Goal: Information Seeking & Learning: Learn about a topic

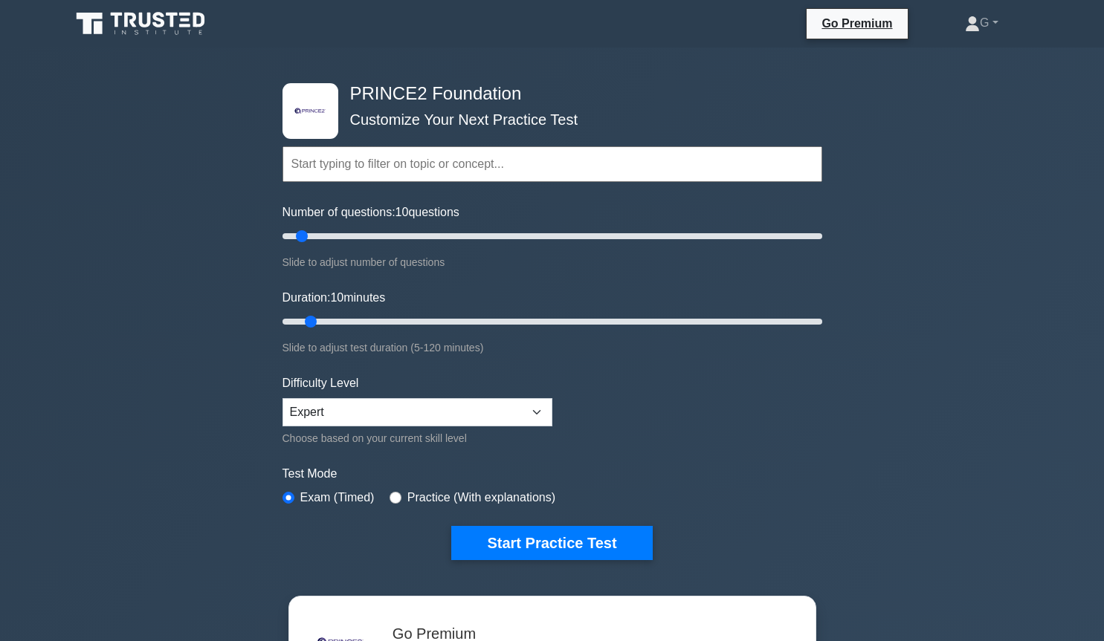
click at [390, 172] on input "text" at bounding box center [552, 164] width 540 height 36
type input "practices and processes"
type input "50"
click at [413, 233] on input "Number of questions: 10 questions" at bounding box center [552, 236] width 540 height 18
click at [390, 237] on input "Number of questions: 50 questions" at bounding box center [552, 236] width 540 height 18
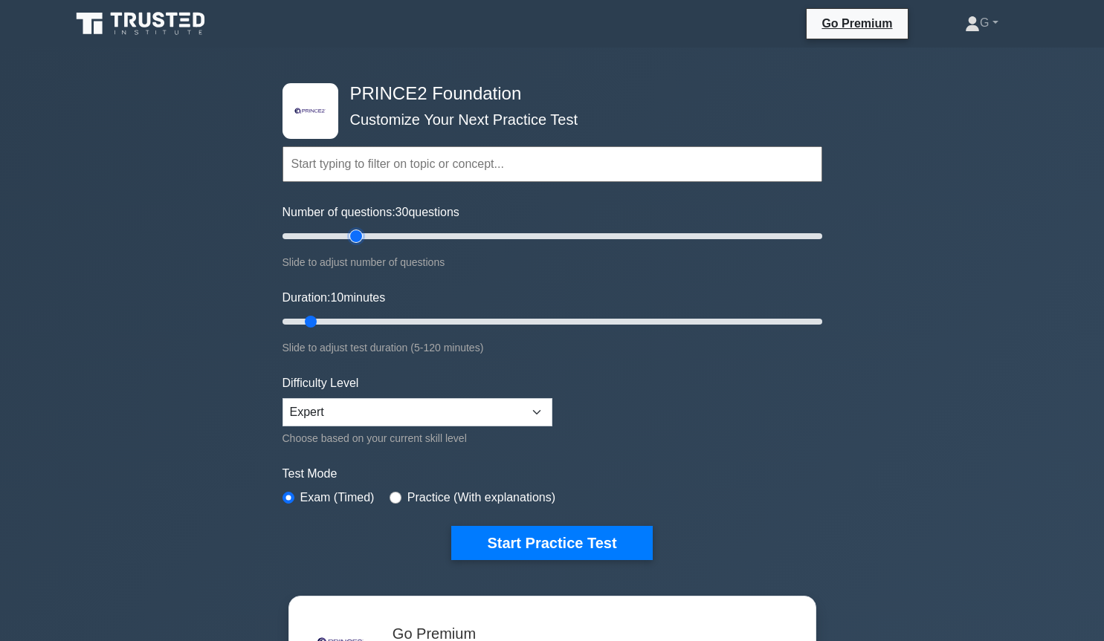
type input "30"
click at [358, 234] on input "Number of questions: 30 questions" at bounding box center [552, 236] width 540 height 18
click at [352, 319] on input "Duration: 20 minutes" at bounding box center [552, 322] width 540 height 18
click at [379, 318] on input "Duration: 20 minutes" at bounding box center [552, 322] width 540 height 18
type input "30"
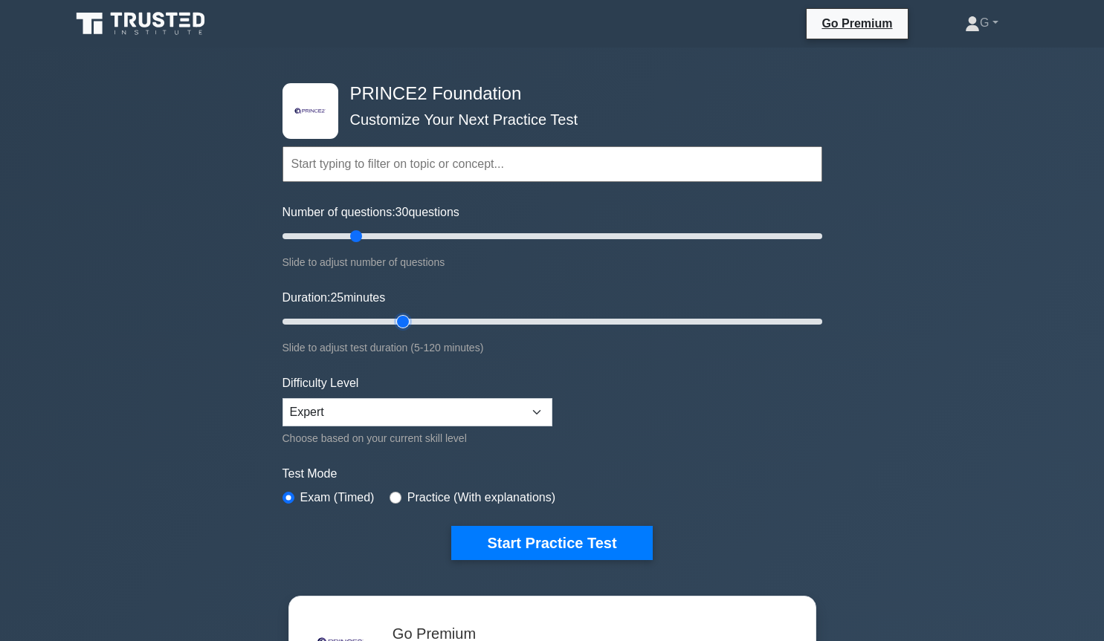
click at [398, 320] on input "Duration: 25 minutes" at bounding box center [552, 322] width 540 height 18
click at [511, 545] on button "Start Practice Test" at bounding box center [551, 543] width 201 height 34
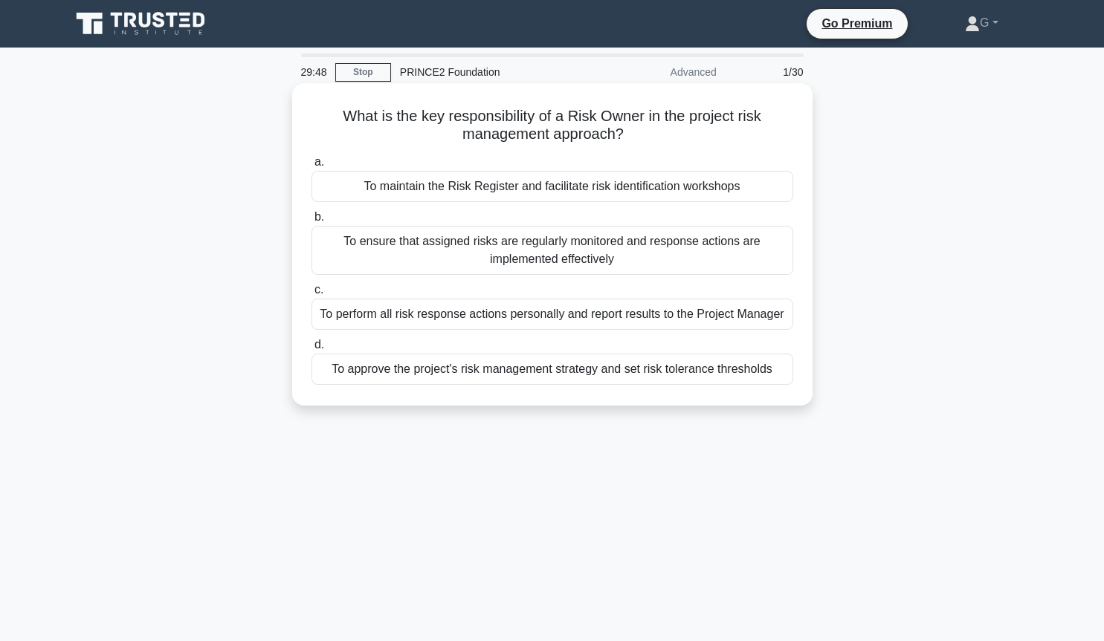
click at [446, 243] on div "To ensure that assigned risks are regularly monitored and response actions are …" at bounding box center [552, 250] width 482 height 49
click at [311, 222] on input "b. To ensure that assigned risks are regularly monitored and response actions a…" at bounding box center [311, 218] width 0 height 10
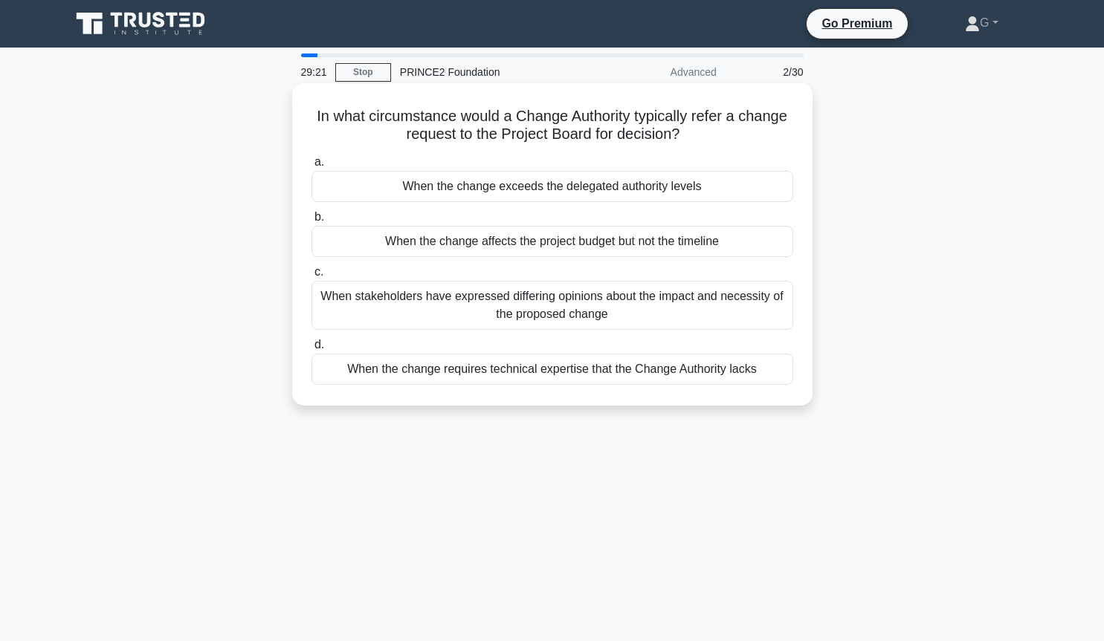
click at [697, 187] on div "When the change exceeds the delegated authority levels" at bounding box center [552, 186] width 482 height 31
click at [311, 167] on input "a. When the change exceeds the delegated authority levels" at bounding box center [311, 163] width 0 height 10
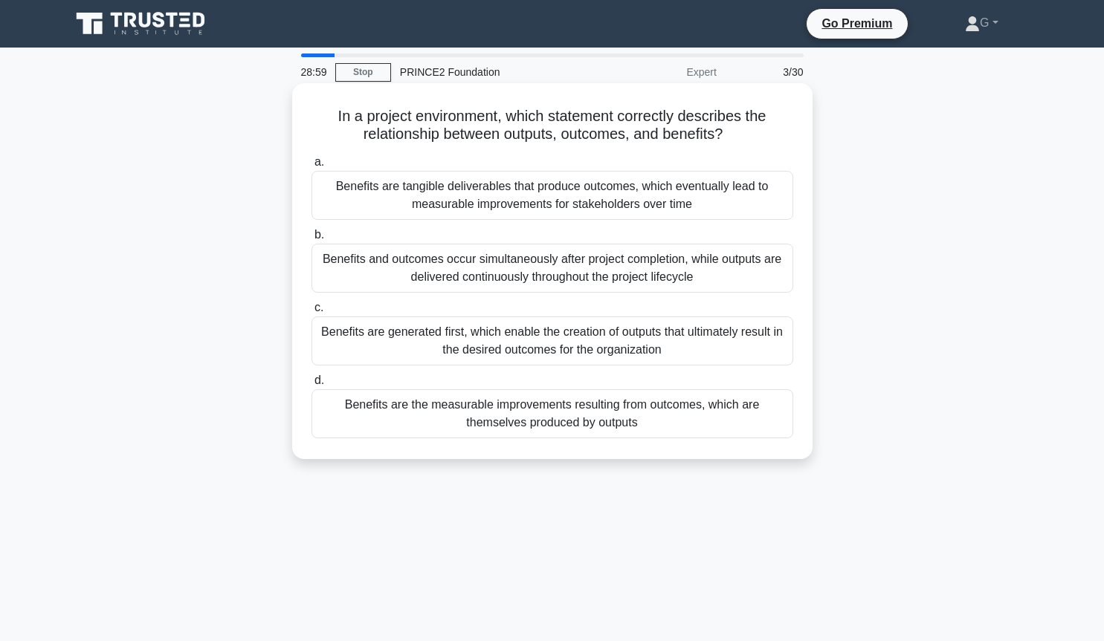
click at [483, 416] on div "Benefits are the measurable improvements resulting from outcomes, which are the…" at bounding box center [552, 414] width 482 height 49
click at [311, 386] on input "d. Benefits are the measurable improvements resulting from outcomes, which are …" at bounding box center [311, 381] width 0 height 10
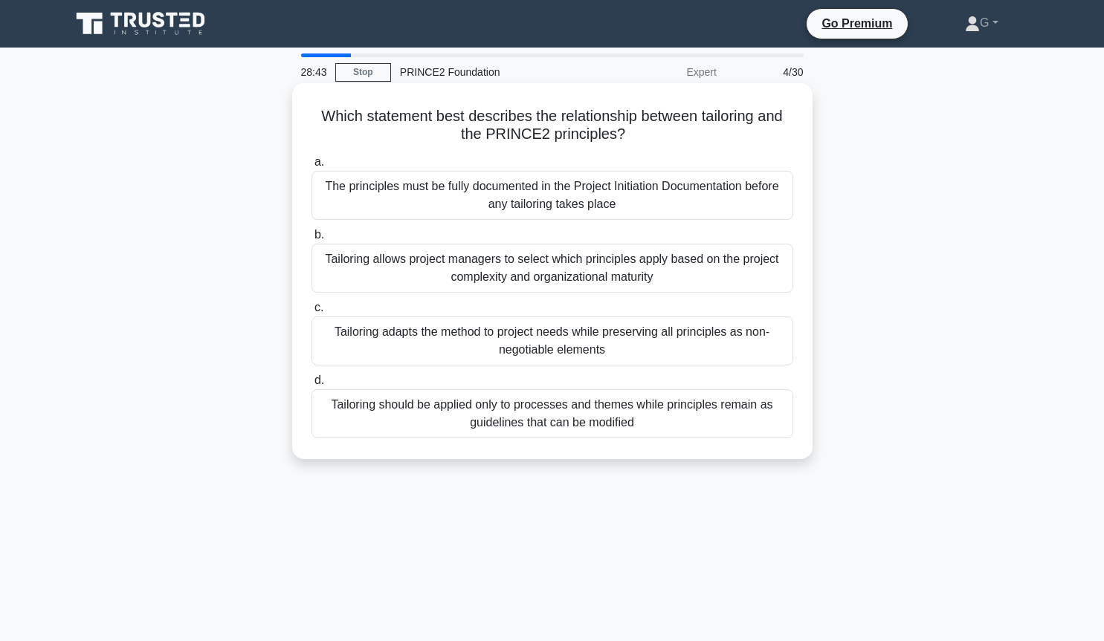
click at [549, 341] on div "Tailoring adapts the method to project needs while preserving all principles as…" at bounding box center [552, 341] width 482 height 49
click at [311, 313] on input "c. Tailoring adapts the method to project needs while preserving all principles…" at bounding box center [311, 308] width 0 height 10
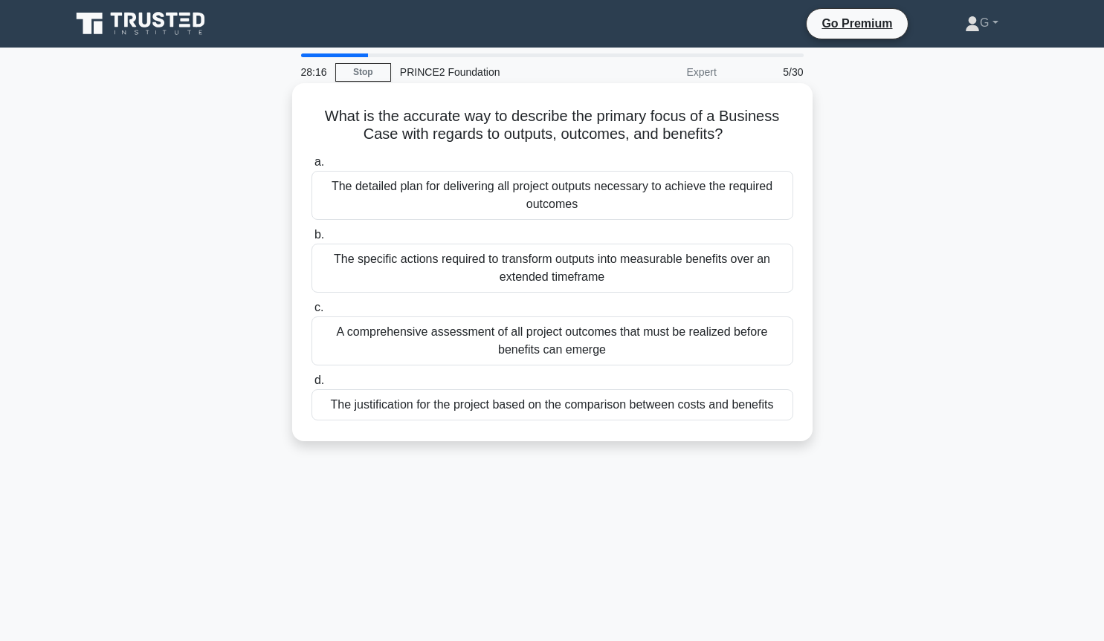
click at [537, 408] on div "The justification for the project based on the comparison between costs and ben…" at bounding box center [552, 405] width 482 height 31
click at [311, 386] on input "d. The justification for the project based on the comparison between costs and …" at bounding box center [311, 381] width 0 height 10
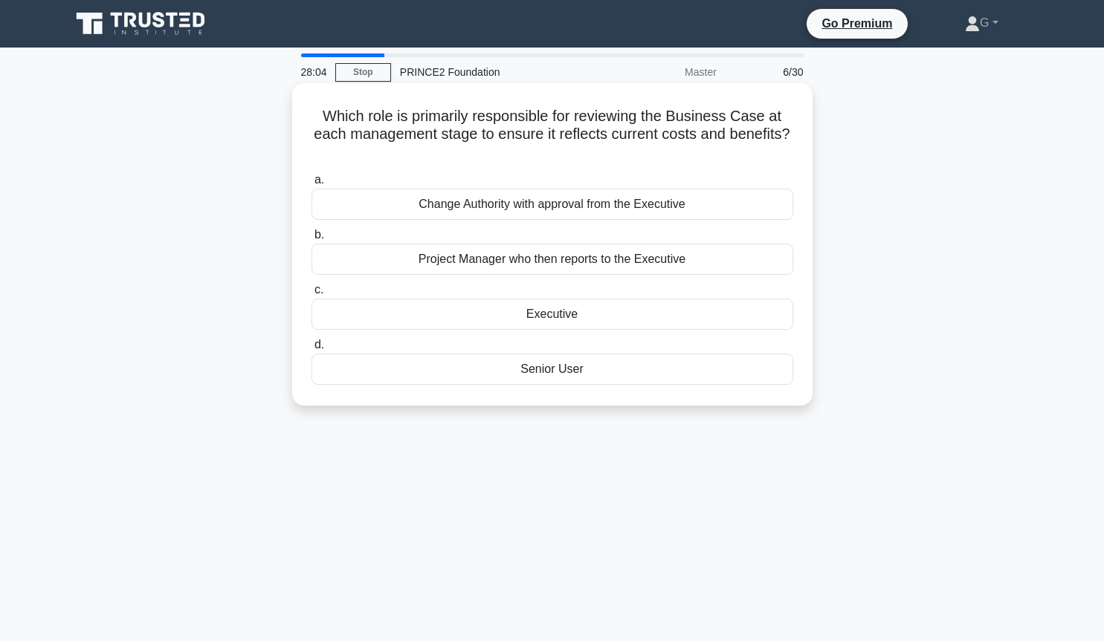
click at [554, 315] on div "Executive" at bounding box center [552, 314] width 482 height 31
click at [311, 295] on input "c. Executive" at bounding box center [311, 290] width 0 height 10
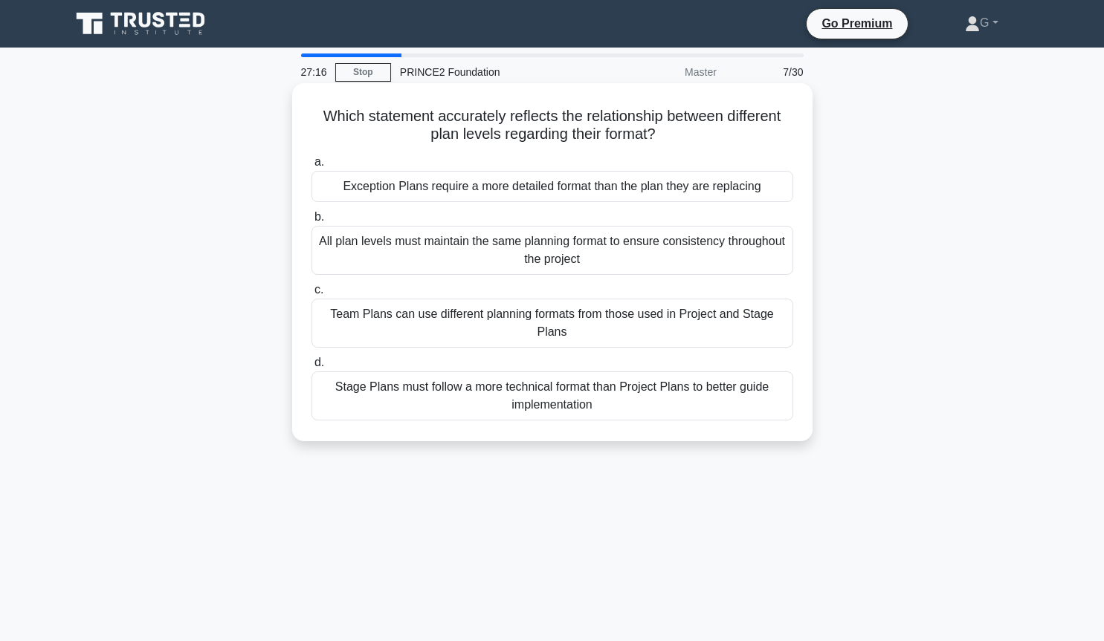
click at [609, 253] on div "All plan levels must maintain the same planning format to ensure consistency th…" at bounding box center [552, 250] width 482 height 49
click at [311, 222] on input "b. All plan levels must maintain the same planning format to ensure consistency…" at bounding box center [311, 218] width 0 height 10
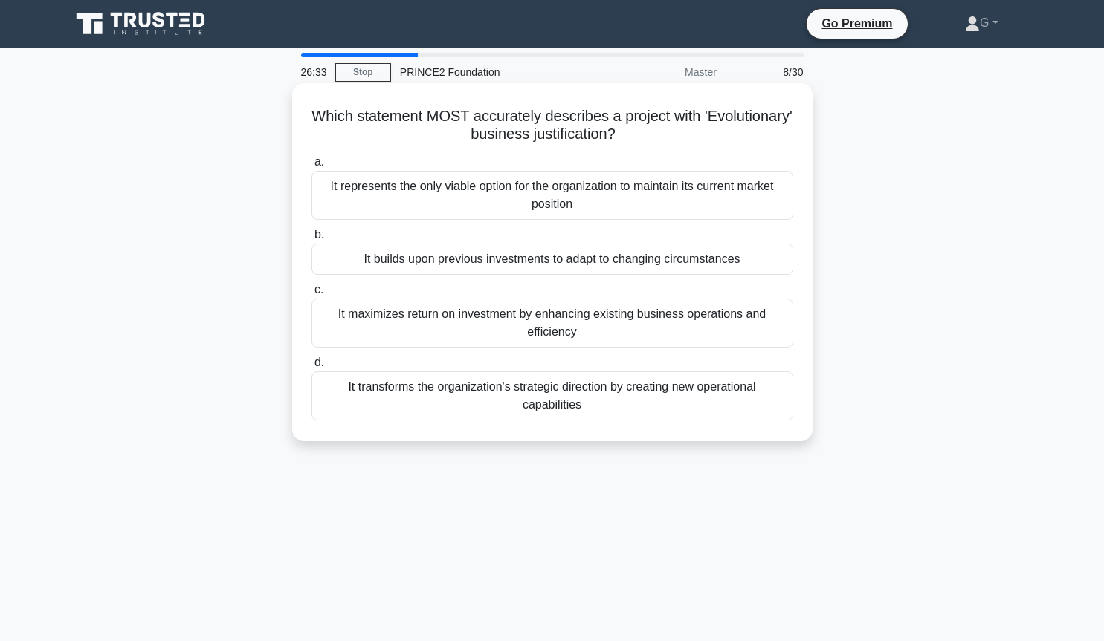
click at [572, 407] on div "It transforms the organization's strategic direction by creating new operationa…" at bounding box center [552, 396] width 482 height 49
click at [311, 368] on input "d. It transforms the organization's strategic direction by creating new operati…" at bounding box center [311, 363] width 0 height 10
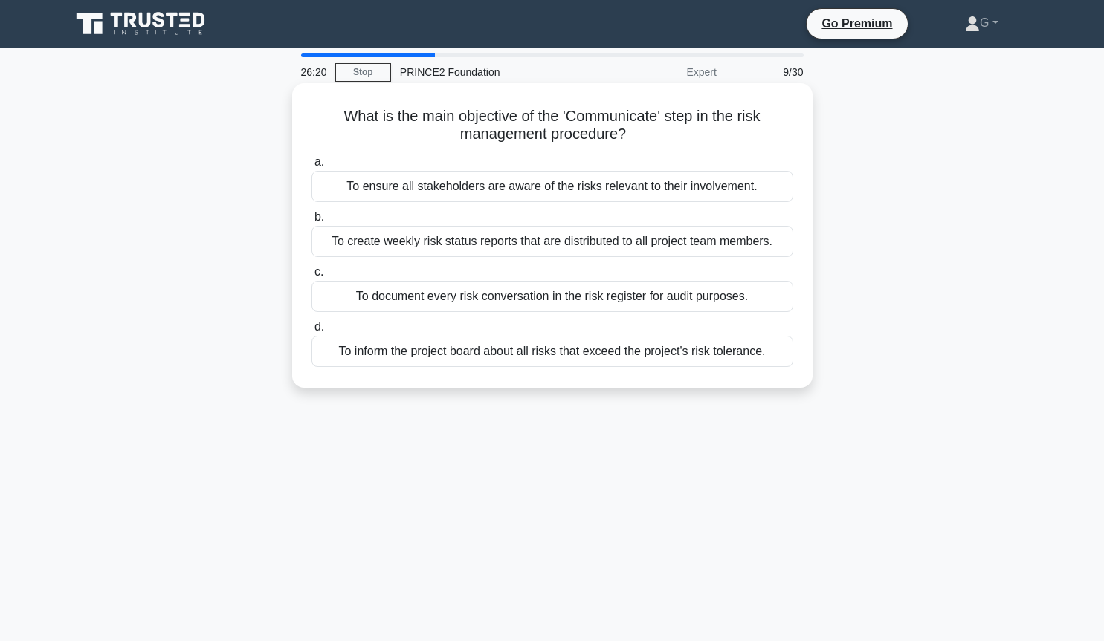
click at [578, 192] on div "To ensure all stakeholders are aware of the risks relevant to their involvement." at bounding box center [552, 186] width 482 height 31
click at [311, 167] on input "a. To ensure all stakeholders are aware of the risks relevant to their involvem…" at bounding box center [311, 163] width 0 height 10
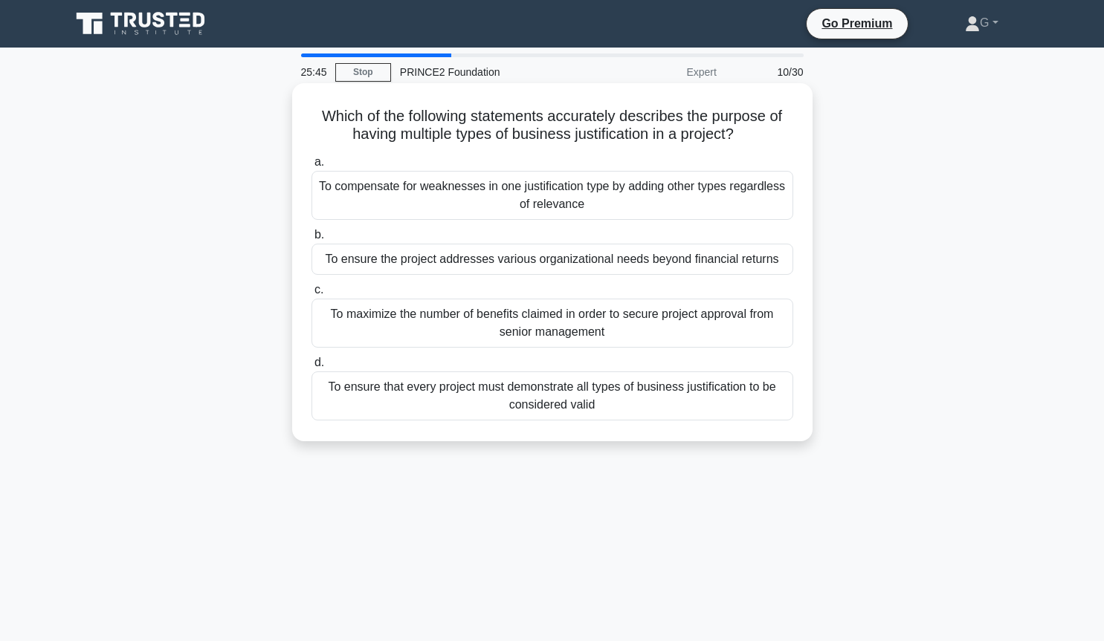
click at [539, 401] on div "To ensure that every project must demonstrate all types of business justificati…" at bounding box center [552, 396] width 482 height 49
click at [311, 368] on input "d. To ensure that every project must demonstrate all types of business justific…" at bounding box center [311, 363] width 0 height 10
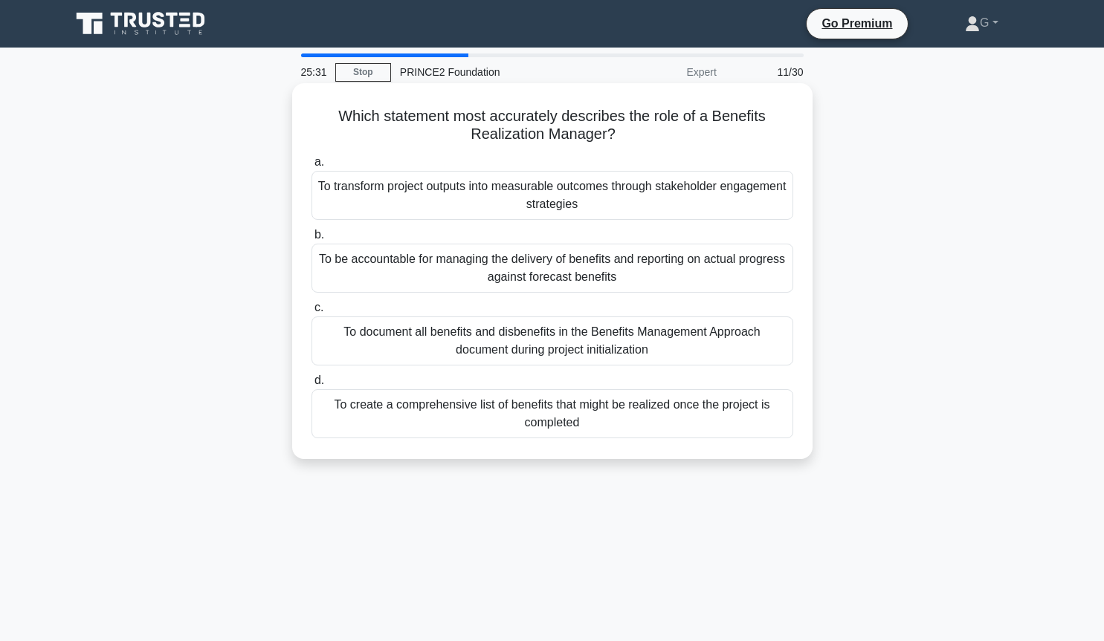
click at [600, 274] on div "To be accountable for managing the delivery of benefits and reporting on actual…" at bounding box center [552, 268] width 482 height 49
click at [311, 240] on input "b. To be accountable for managing the delivery of benefits and reporting on act…" at bounding box center [311, 235] width 0 height 10
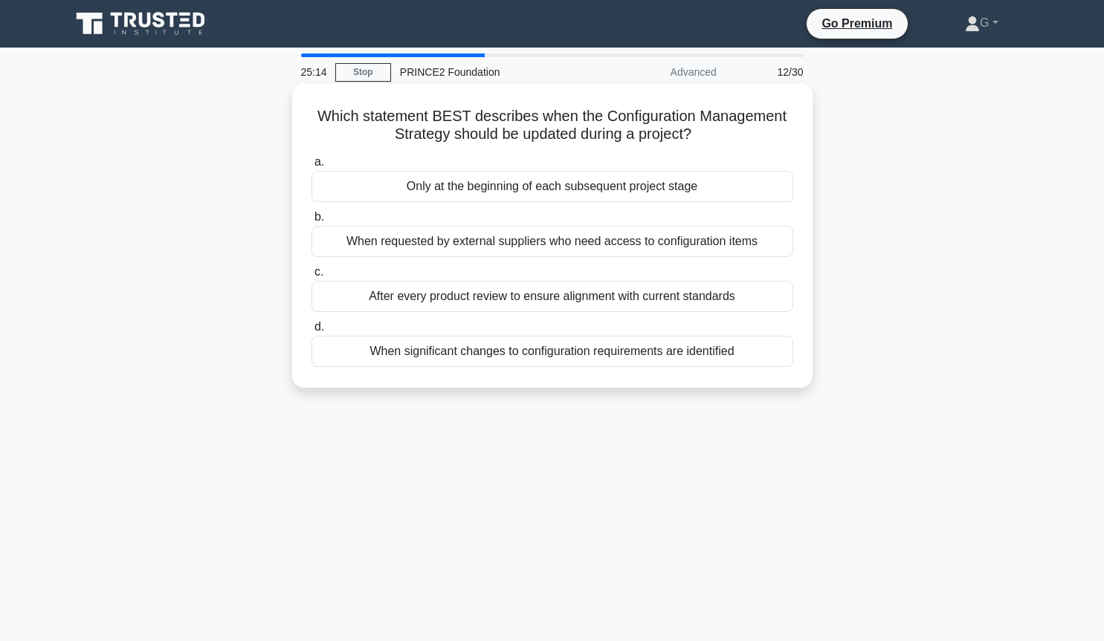
click at [556, 358] on div "When significant changes to configuration requirements are identified" at bounding box center [552, 351] width 482 height 31
click at [311, 332] on input "d. When significant changes to configuration requirements are identified" at bounding box center [311, 328] width 0 height 10
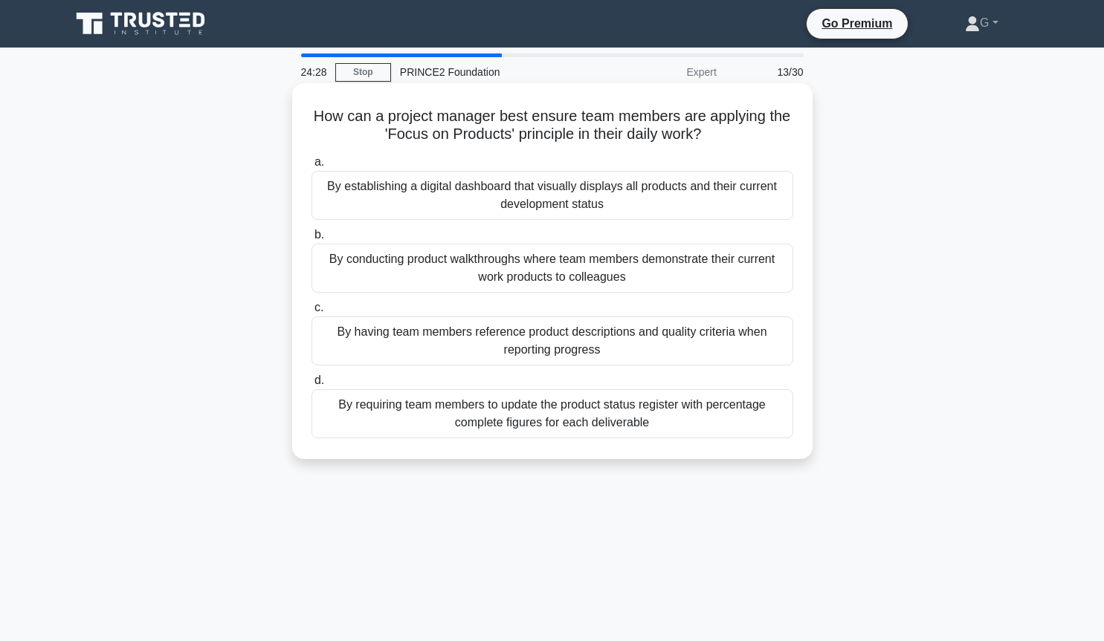
click at [540, 281] on div "By conducting product walkthroughs where team members demonstrate their current…" at bounding box center [552, 268] width 482 height 49
click at [311, 240] on input "b. By conducting product walkthroughs where team members demonstrate their curr…" at bounding box center [311, 235] width 0 height 10
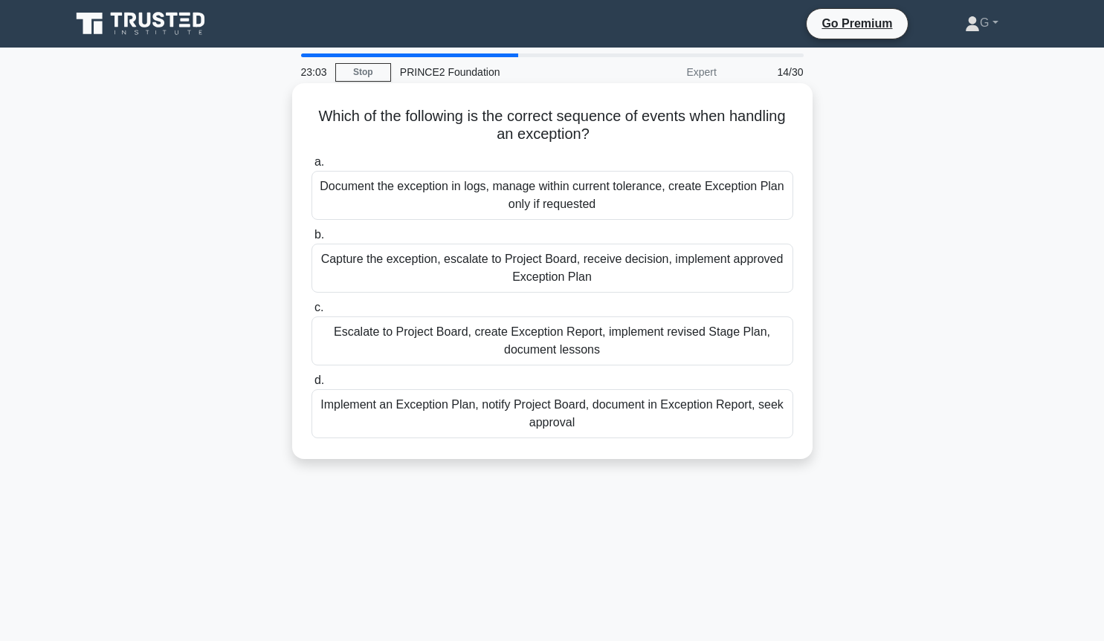
click at [505, 343] on div "Escalate to Project Board, create Exception Report, implement revised Stage Pla…" at bounding box center [552, 341] width 482 height 49
click at [311, 313] on input "c. Escalate to Project Board, create Exception Report, implement revised Stage …" at bounding box center [311, 308] width 0 height 10
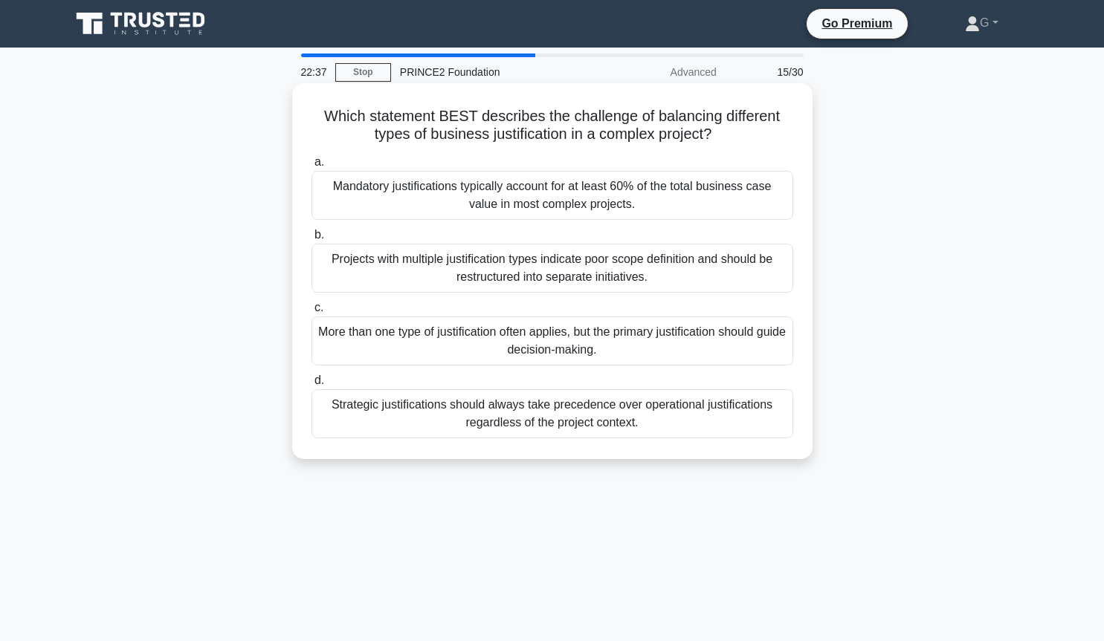
click at [581, 343] on div "More than one type of justification often applies, but the primary justificatio…" at bounding box center [552, 341] width 482 height 49
click at [311, 313] on input "c. More than one type of justification often applies, but the primary justifica…" at bounding box center [311, 308] width 0 height 10
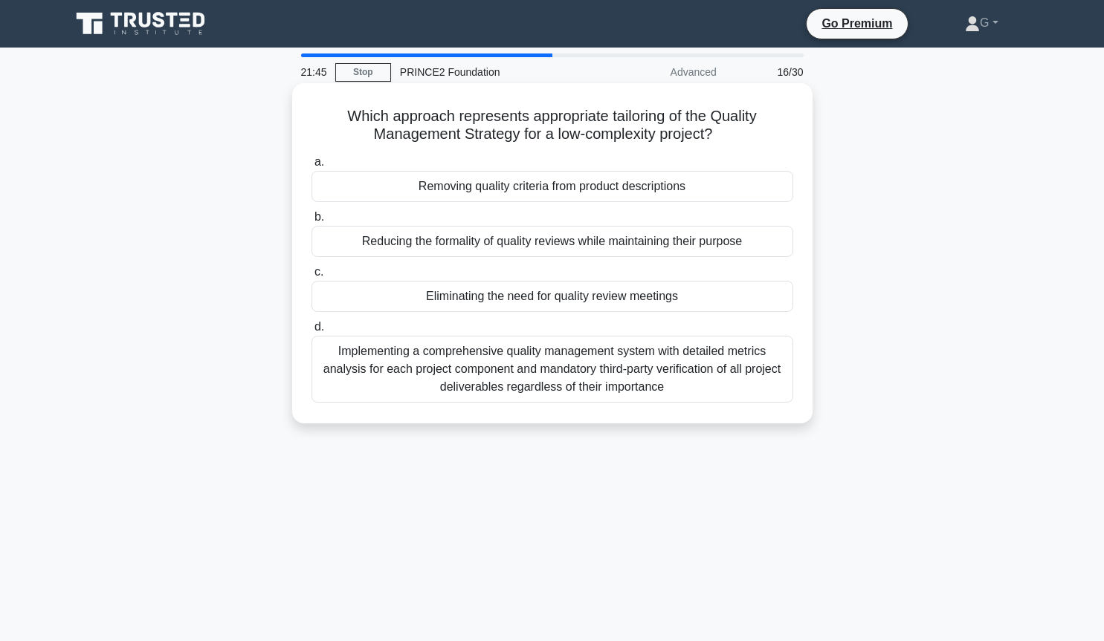
click at [567, 244] on div "Reducing the formality of quality reviews while maintaining their purpose" at bounding box center [552, 241] width 482 height 31
click at [311, 222] on input "b. Reducing the formality of quality reviews while maintaining their purpose" at bounding box center [311, 218] width 0 height 10
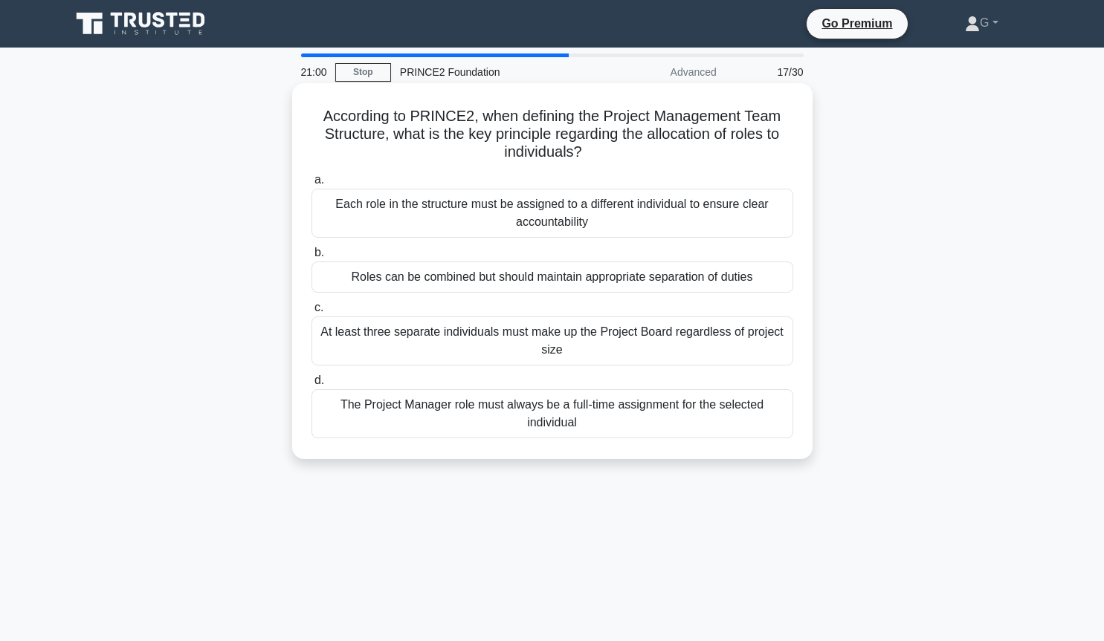
click at [534, 420] on div "The Project Manager role must always be a full-time assignment for the selected…" at bounding box center [552, 414] width 482 height 49
click at [311, 386] on input "d. The Project Manager role must always be a full-time assignment for the selec…" at bounding box center [311, 381] width 0 height 10
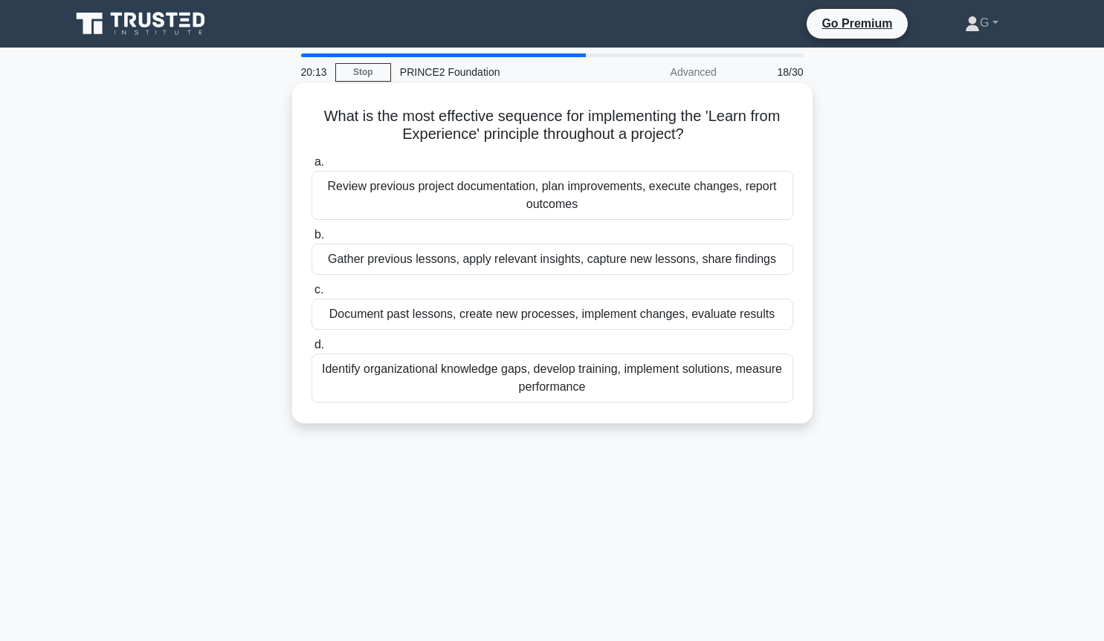
click at [604, 269] on div "Gather previous lessons, apply relevant insights, capture new lessons, share fi…" at bounding box center [552, 259] width 482 height 31
click at [311, 240] on input "b. Gather previous lessons, apply relevant insights, capture new lessons, share…" at bounding box center [311, 235] width 0 height 10
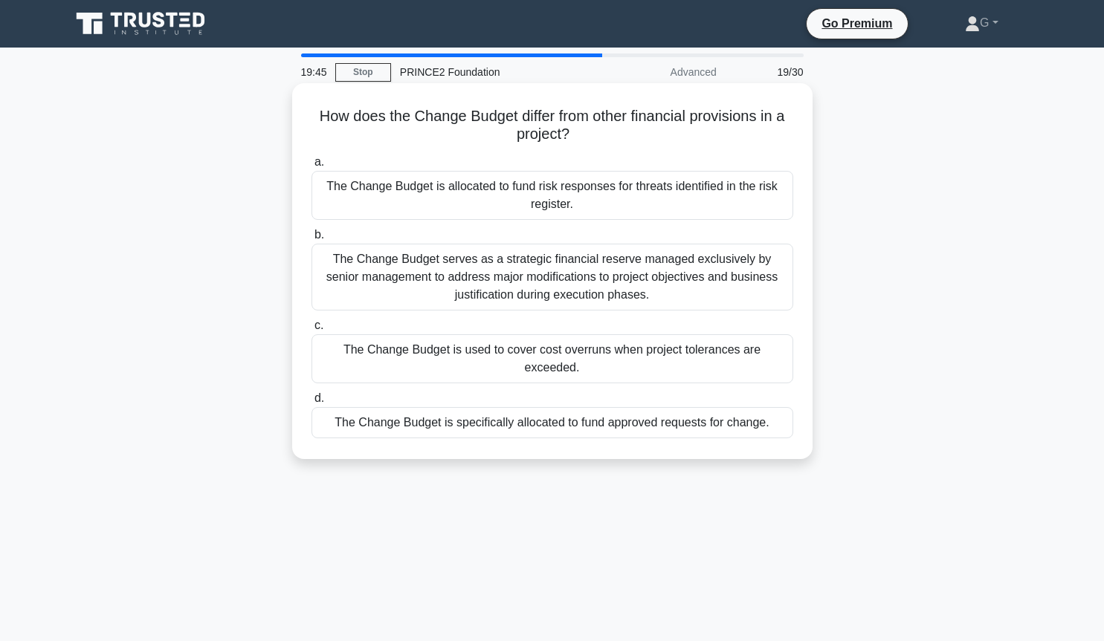
click at [541, 411] on div "The Change Budget is specifically allocated to fund approved requests for chang…" at bounding box center [552, 422] width 482 height 31
click at [311, 404] on input "d. The Change Budget is specifically allocated to fund approved requests for ch…" at bounding box center [311, 399] width 0 height 10
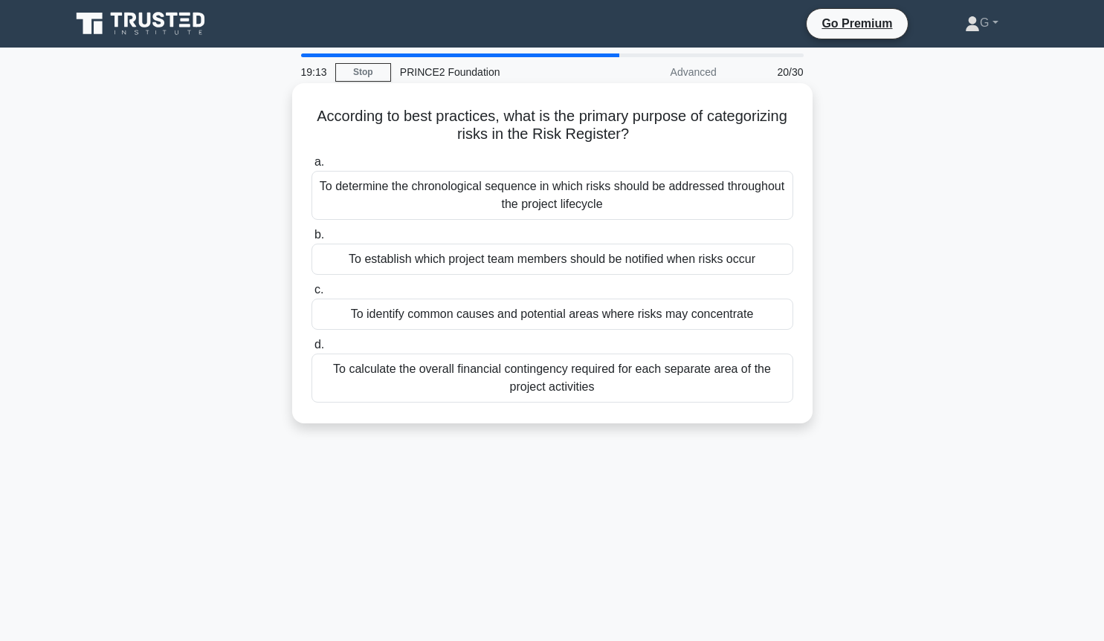
click at [449, 265] on div "To establish which project team members should be notified when risks occur" at bounding box center [552, 259] width 482 height 31
click at [311, 240] on input "b. To establish which project team members should be notified when risks occur" at bounding box center [311, 235] width 0 height 10
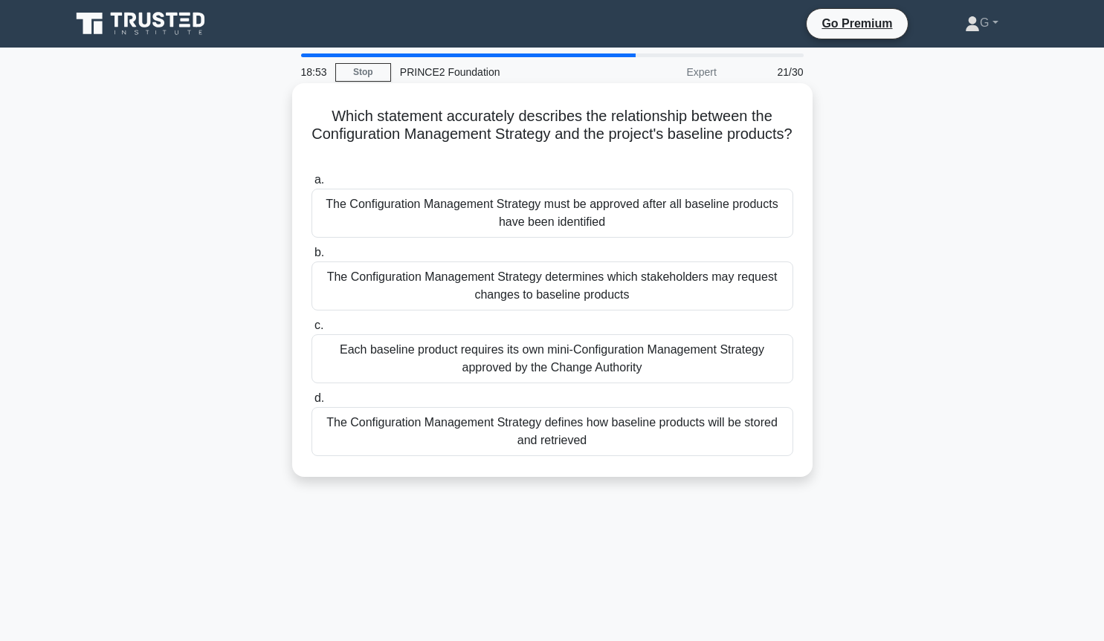
click at [468, 360] on div "Each baseline product requires its own mini-Configuration Management Strategy a…" at bounding box center [552, 359] width 482 height 49
click at [311, 331] on input "c. Each baseline product requires its own mini-Configuration Management Strateg…" at bounding box center [311, 326] width 0 height 10
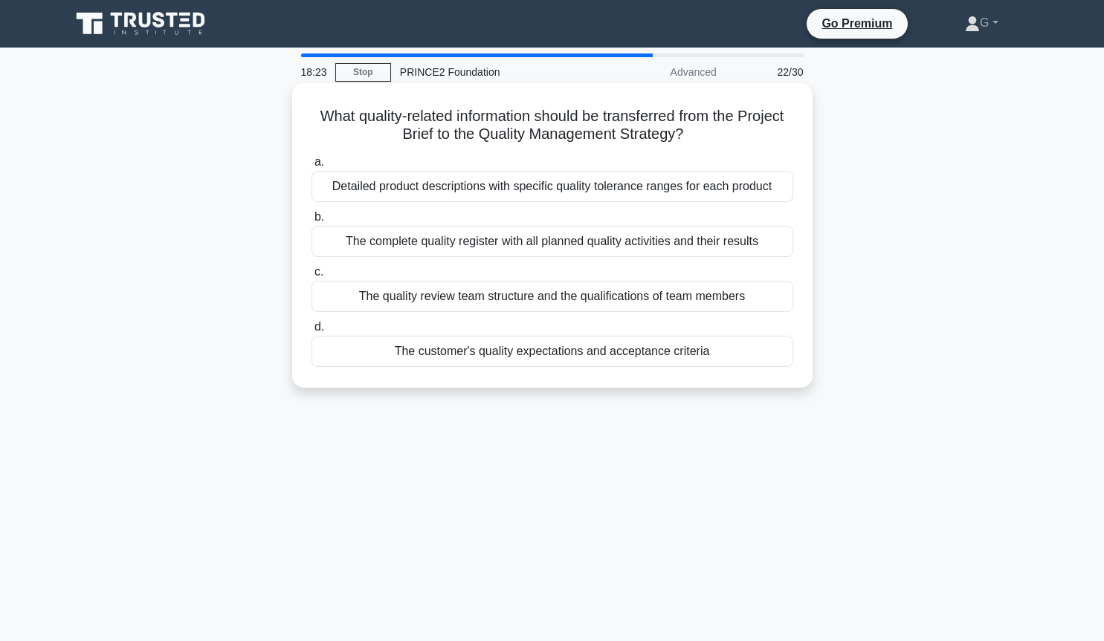
click at [447, 355] on div "The customer's quality expectations and acceptance criteria" at bounding box center [552, 351] width 482 height 31
click at [311, 332] on input "d. The customer's quality expectations and acceptance criteria" at bounding box center [311, 328] width 0 height 10
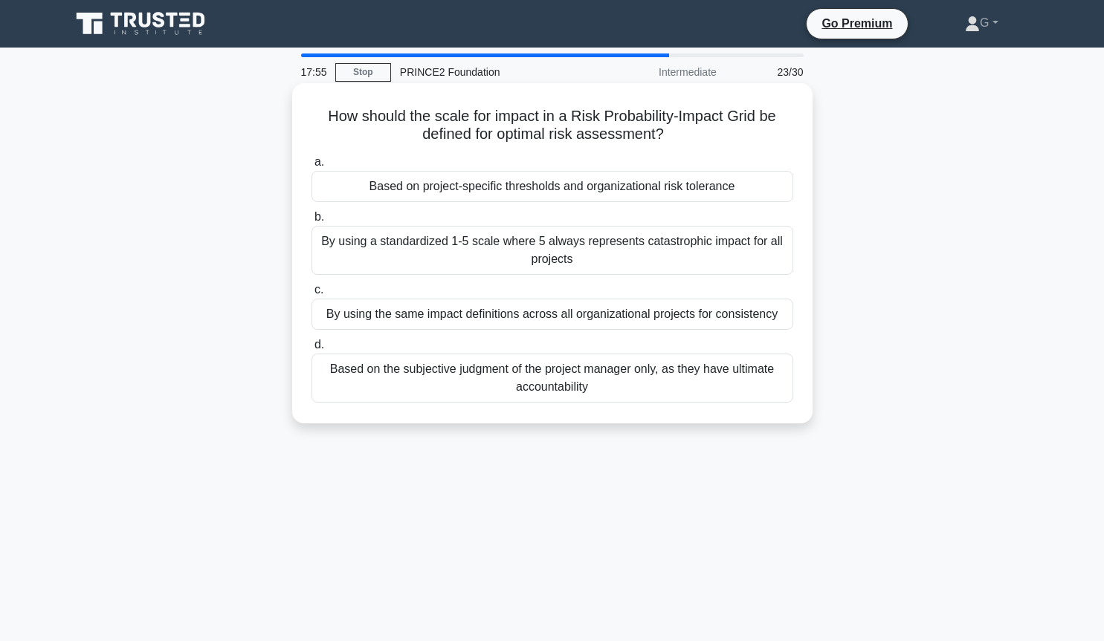
click at [465, 190] on div "Based on project-specific thresholds and organizational risk tolerance" at bounding box center [552, 186] width 482 height 31
click at [311, 167] on input "a. Based on project-specific thresholds and organizational risk tolerance" at bounding box center [311, 163] width 0 height 10
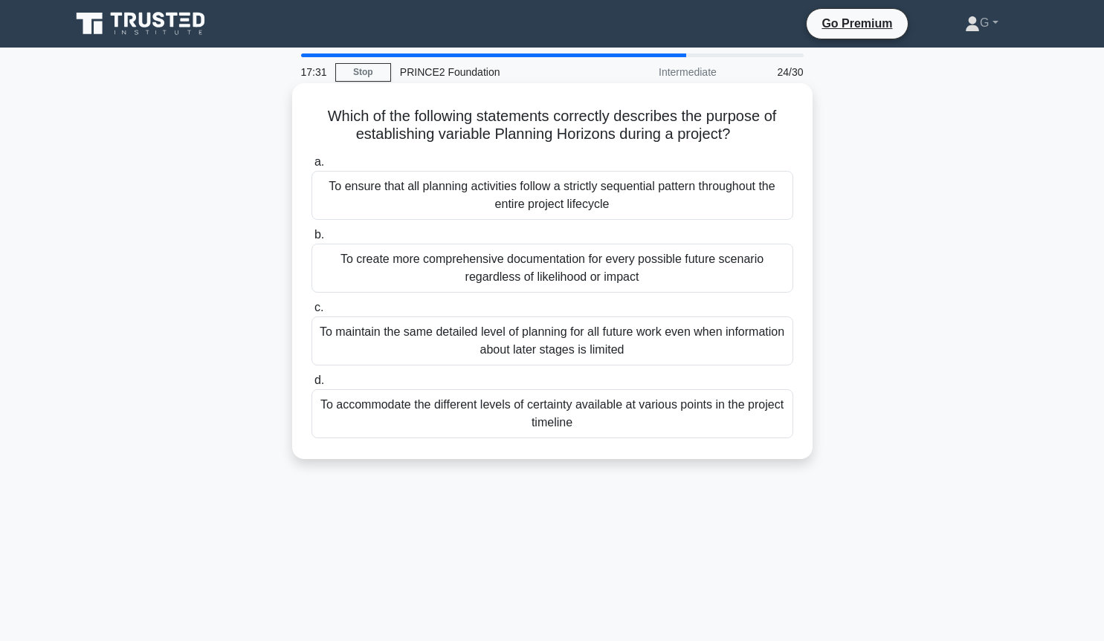
click at [673, 418] on div "To accommodate the different levels of certainty available at various points in…" at bounding box center [552, 414] width 482 height 49
click at [311, 386] on input "d. To accommodate the different levels of certainty available at various points…" at bounding box center [311, 381] width 0 height 10
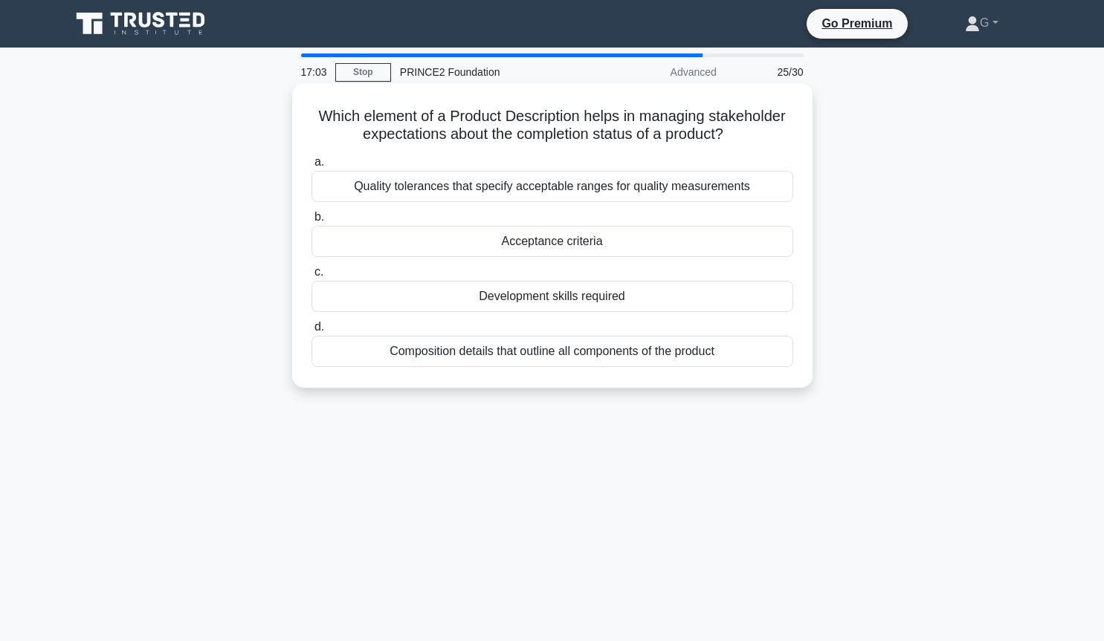
click at [577, 239] on div "Acceptance criteria" at bounding box center [552, 241] width 482 height 31
click at [311, 222] on input "b. Acceptance criteria" at bounding box center [311, 218] width 0 height 10
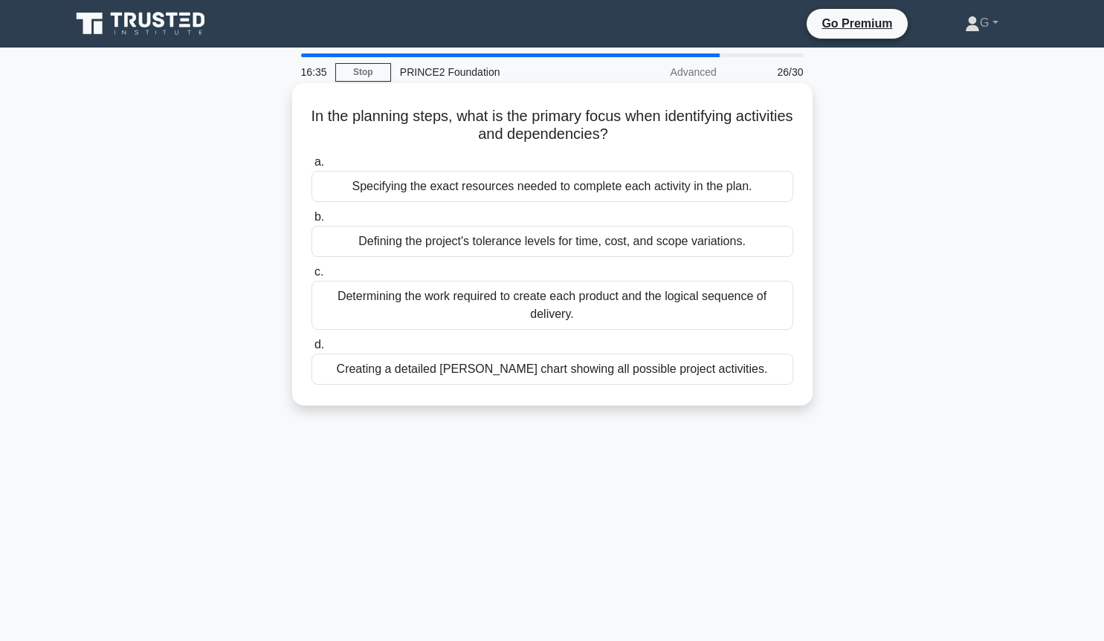
click at [577, 314] on div "Determining the work required to create each product and the logical sequence o…" at bounding box center [552, 305] width 482 height 49
click at [311, 277] on input "c. Determining the work required to create each product and the logical sequenc…" at bounding box center [311, 273] width 0 height 10
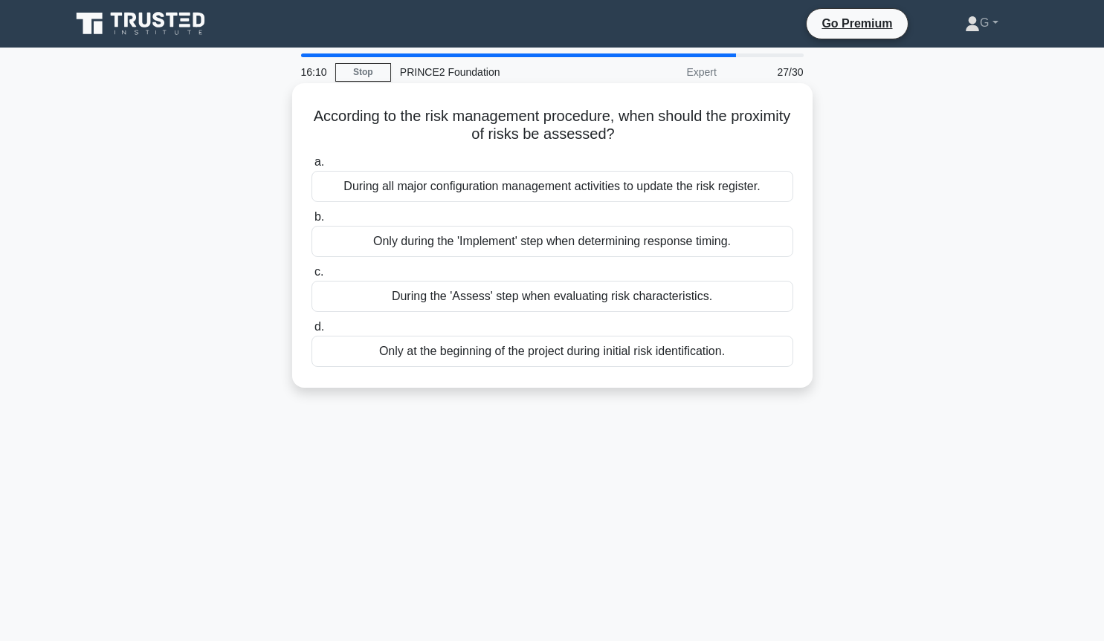
click at [578, 300] on div "During the 'Assess' step when evaluating risk characteristics." at bounding box center [552, 296] width 482 height 31
click at [311, 277] on input "c. During the 'Assess' step when evaluating risk characteristics." at bounding box center [311, 273] width 0 height 10
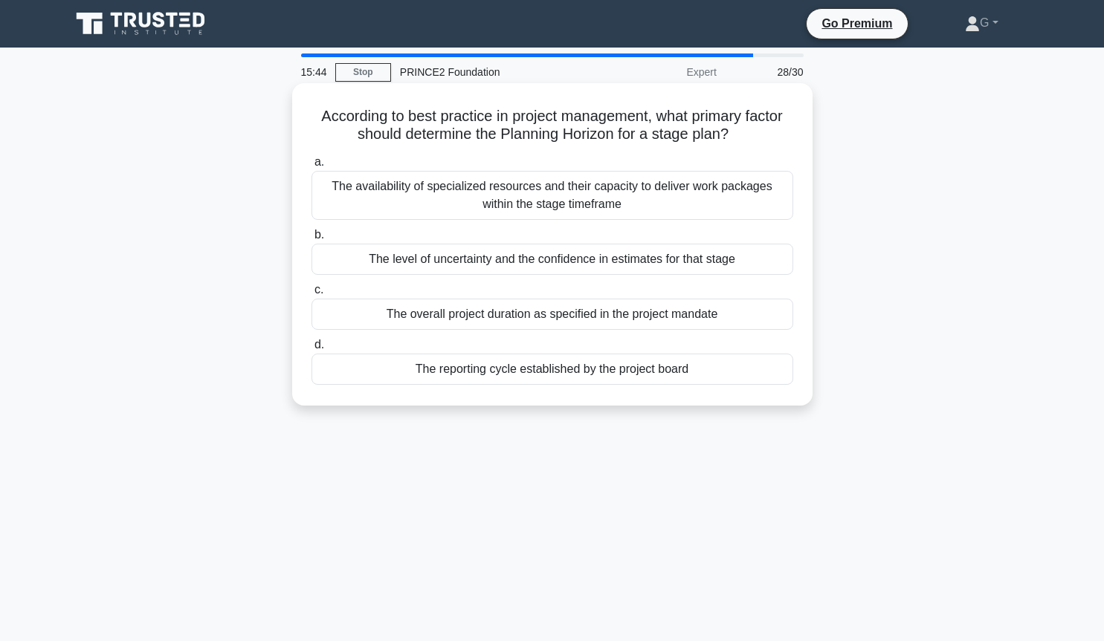
click at [586, 266] on div "The level of uncertainty and the confidence in estimates for that stage" at bounding box center [552, 259] width 482 height 31
click at [311, 240] on input "b. The level of uncertainty and the confidence in estimates for that stage" at bounding box center [311, 235] width 0 height 10
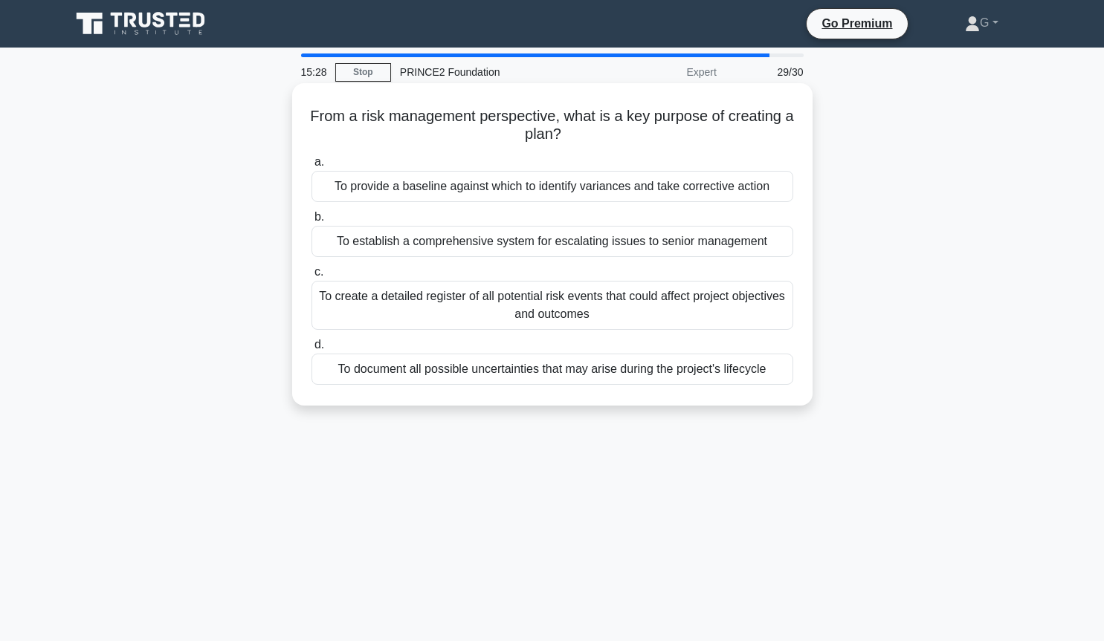
click at [584, 377] on div "To document all possible uncertainties that may arise during the project's life…" at bounding box center [552, 369] width 482 height 31
click at [311, 350] on input "d. To document all possible uncertainties that may arise during the project's l…" at bounding box center [311, 345] width 0 height 10
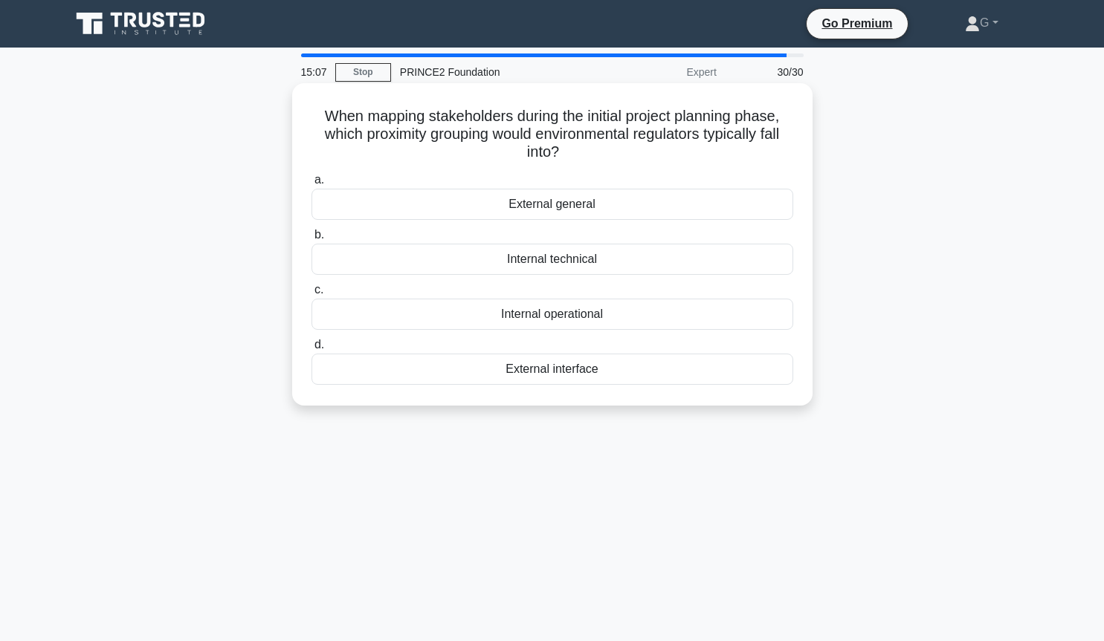
click at [584, 373] on div "External interface" at bounding box center [552, 369] width 482 height 31
click at [311, 350] on input "d. External interface" at bounding box center [311, 345] width 0 height 10
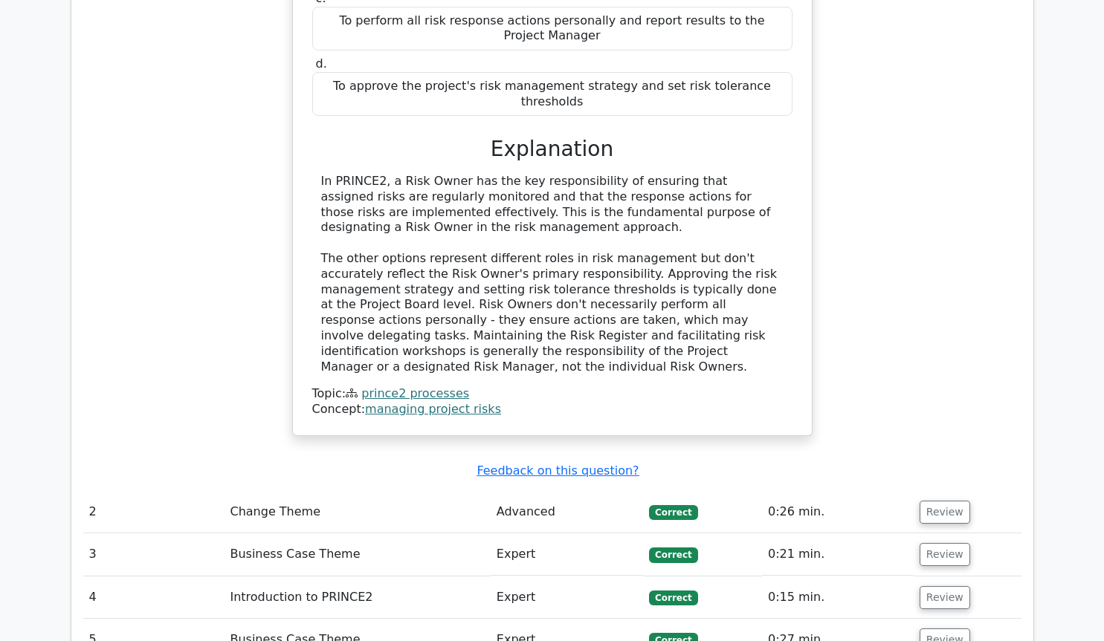
scroll to position [1719, 0]
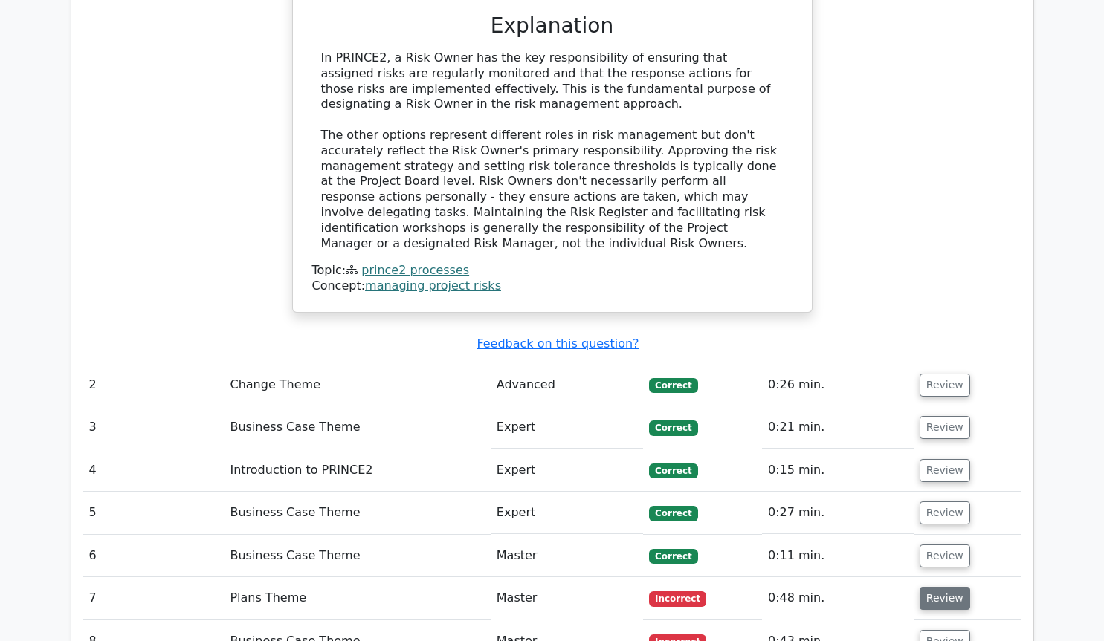
click at [938, 587] on button "Review" at bounding box center [945, 598] width 51 height 23
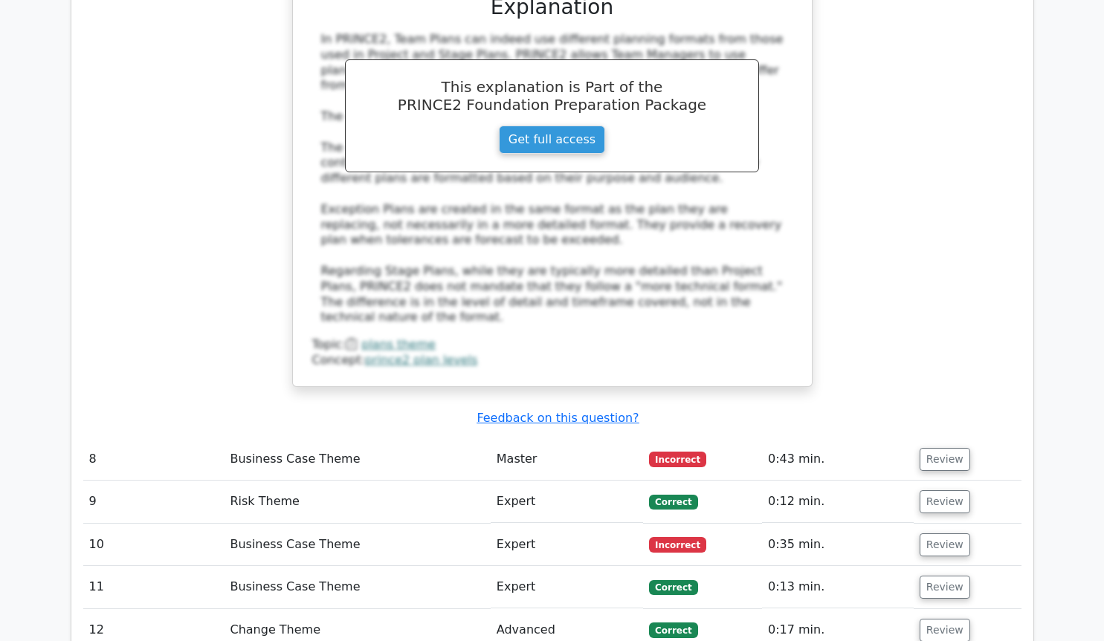
scroll to position [2730, 0]
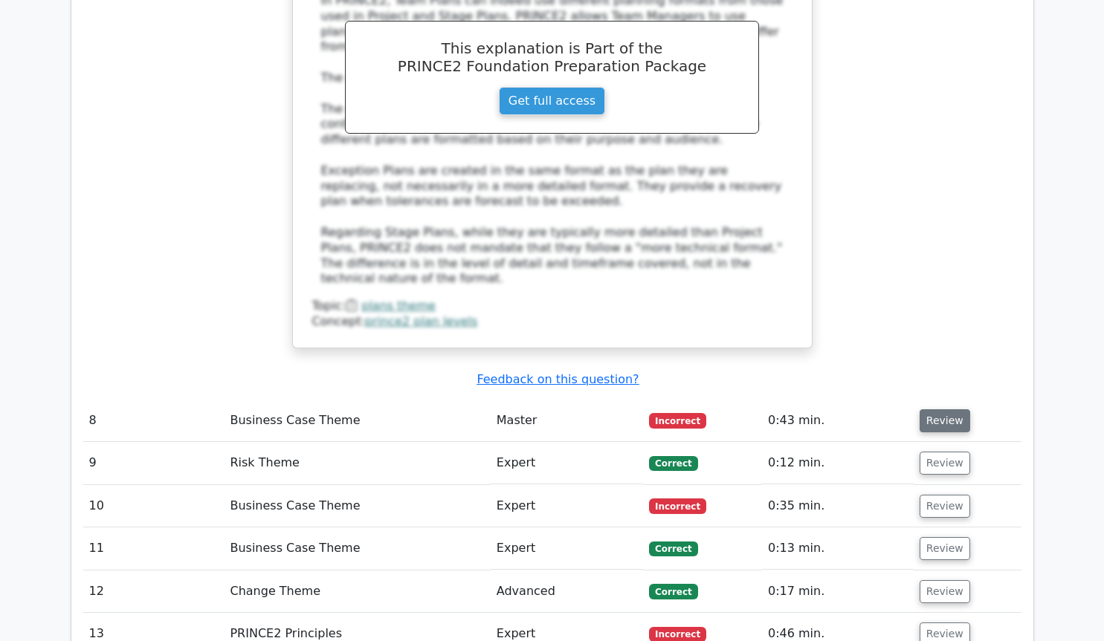
click at [949, 410] on button "Review" at bounding box center [945, 421] width 51 height 23
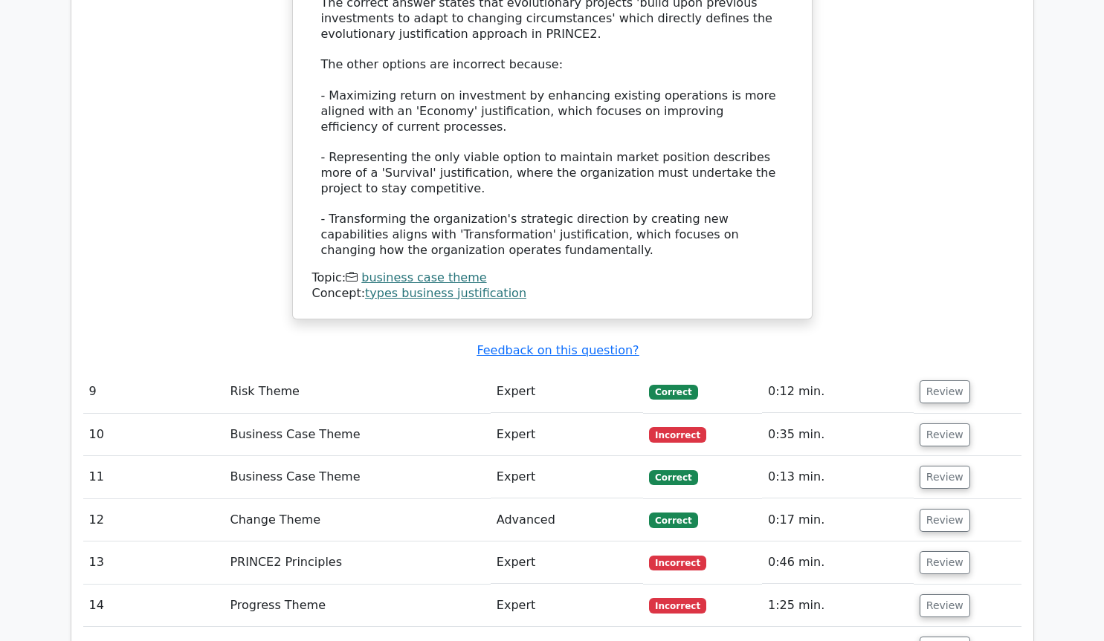
scroll to position [3639, 0]
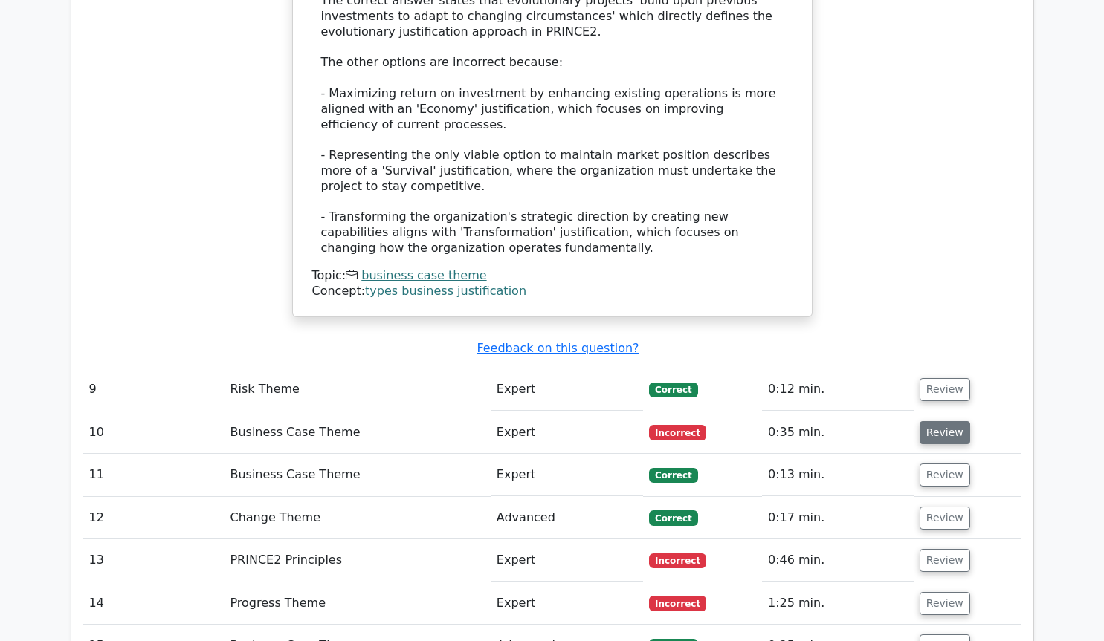
click at [948, 421] on button "Review" at bounding box center [945, 432] width 51 height 23
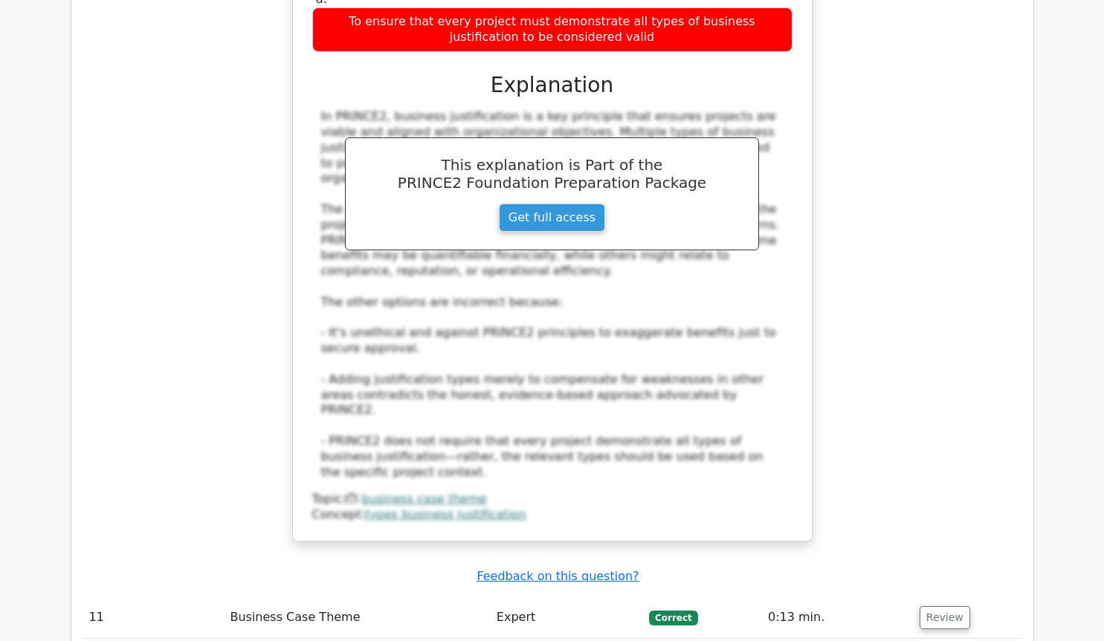
scroll to position [4549, 0]
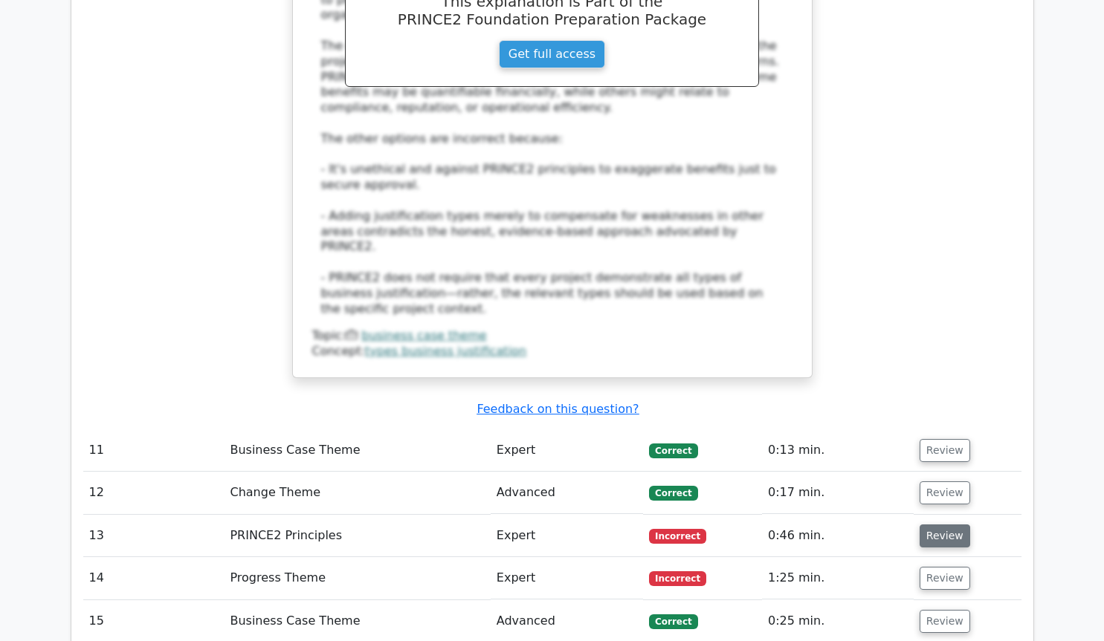
click at [930, 525] on button "Review" at bounding box center [945, 536] width 51 height 23
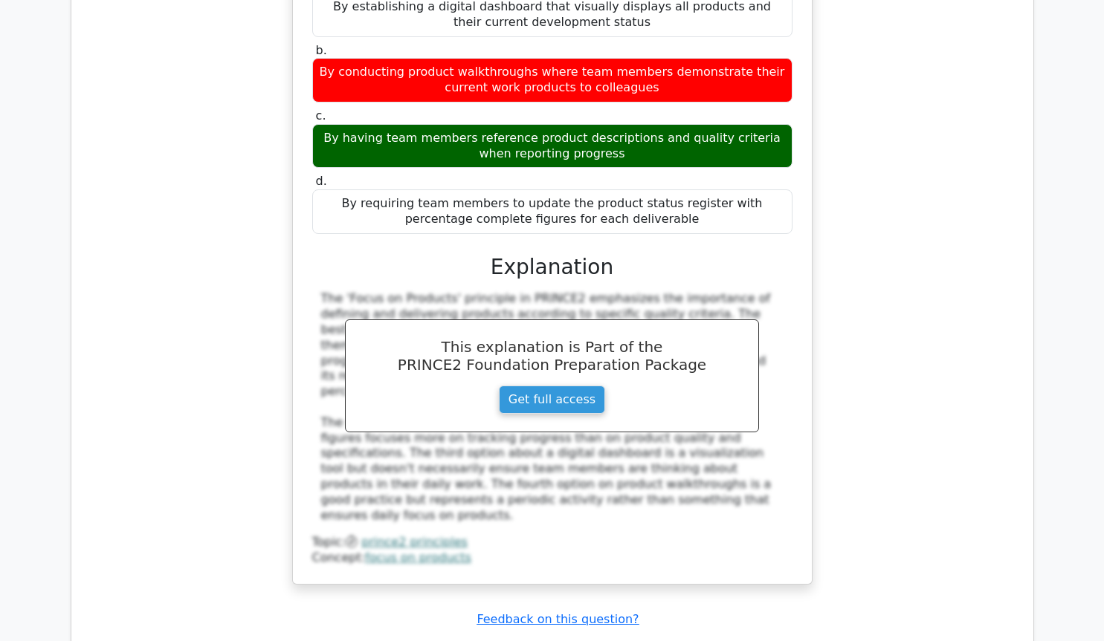
scroll to position [5358, 0]
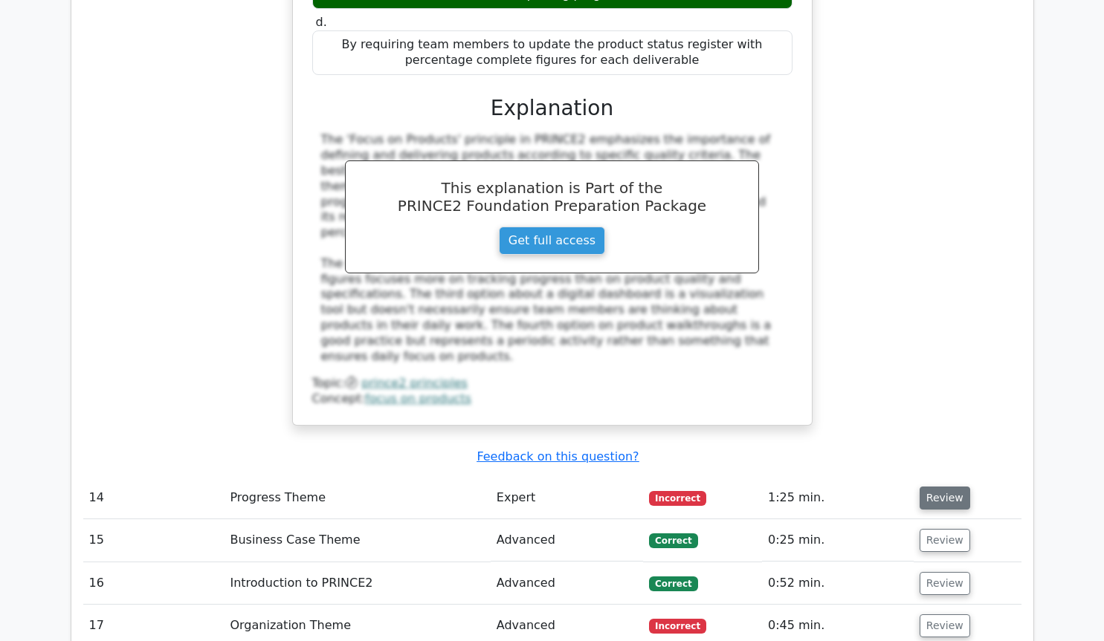
click at [949, 487] on button "Review" at bounding box center [945, 498] width 51 height 23
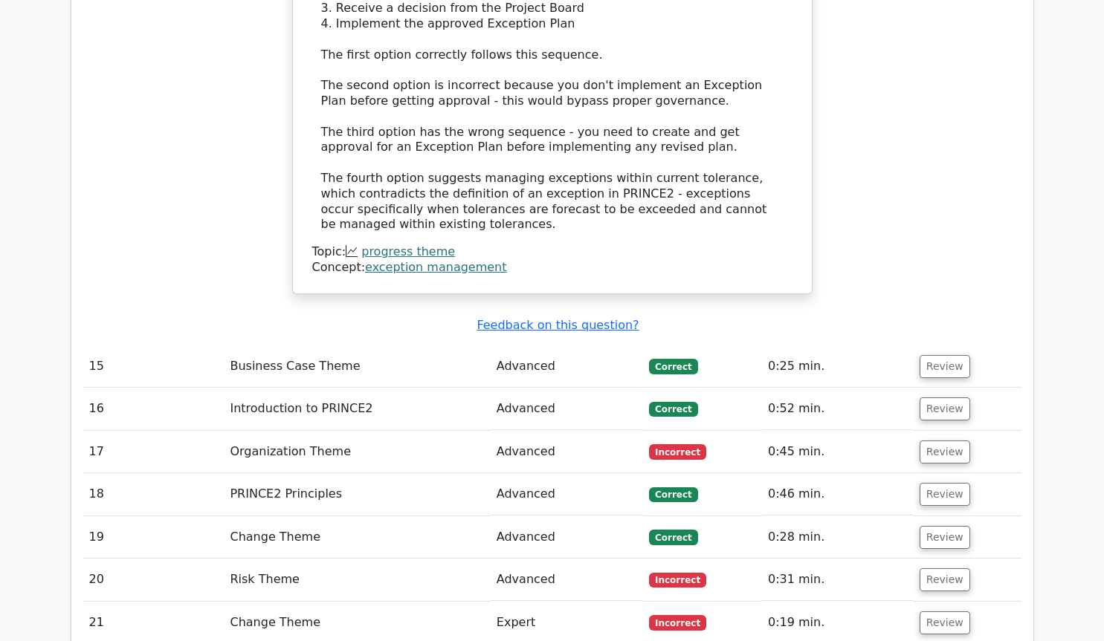
scroll to position [6369, 0]
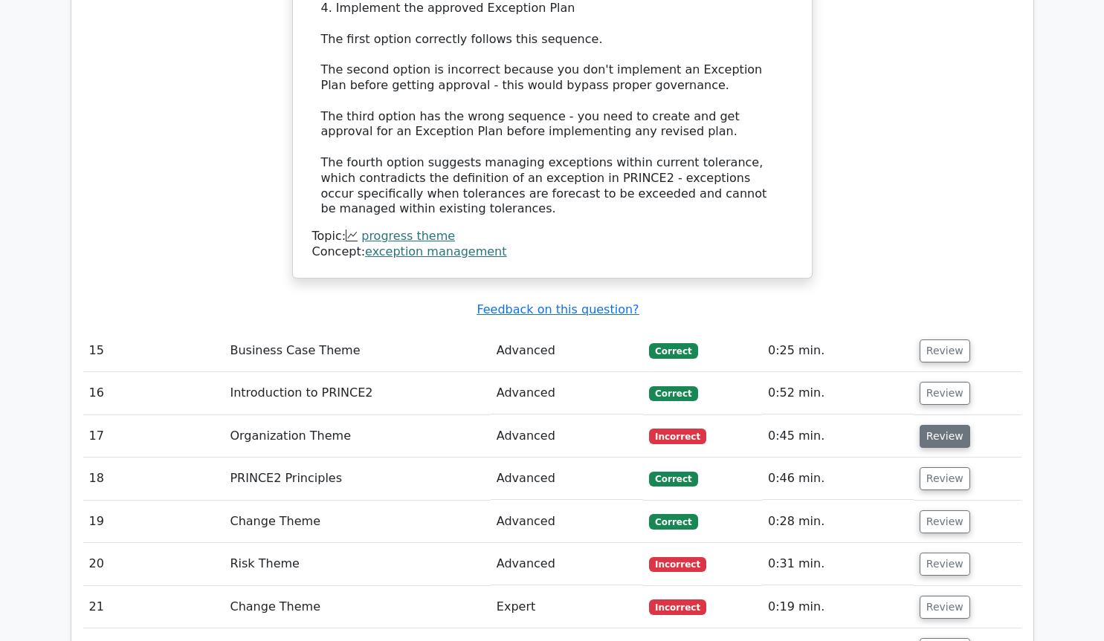
click at [942, 425] on button "Review" at bounding box center [945, 436] width 51 height 23
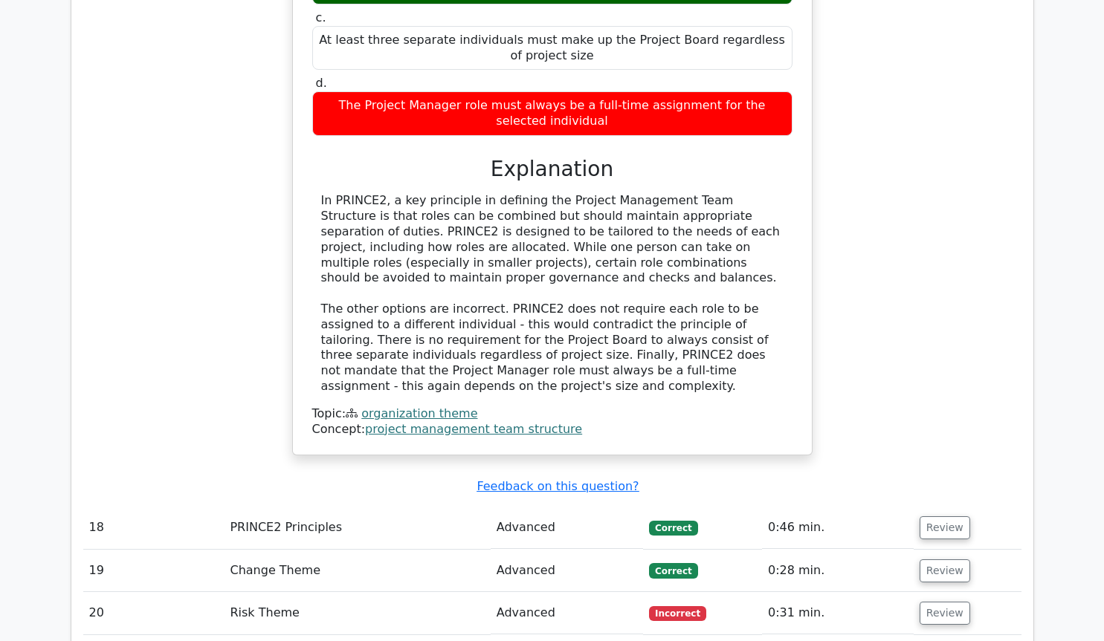
scroll to position [7077, 0]
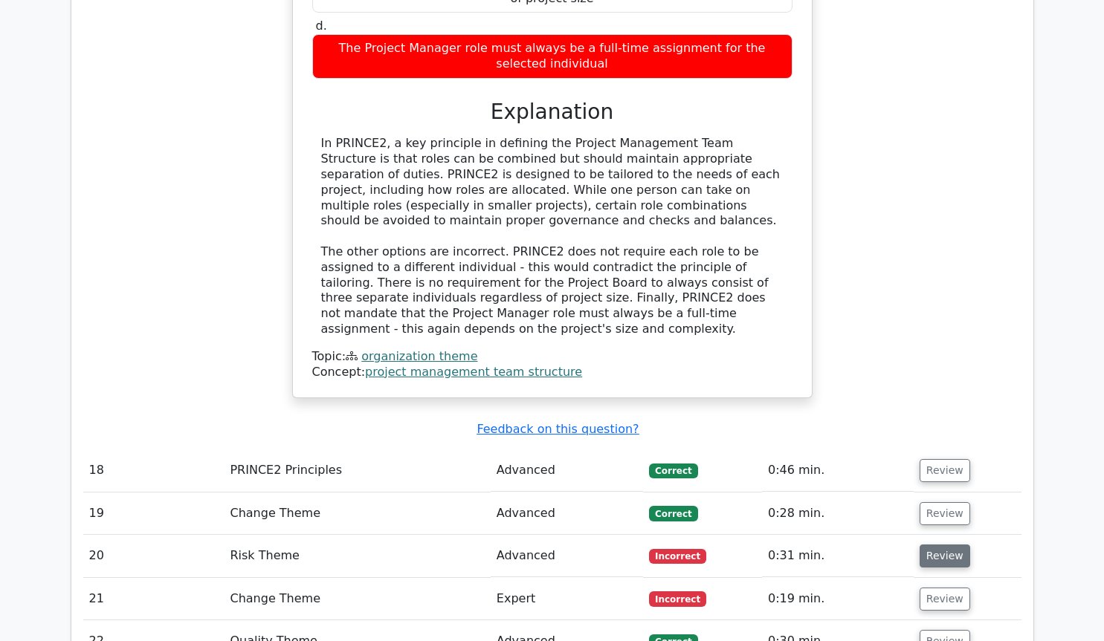
click at [939, 545] on button "Review" at bounding box center [945, 556] width 51 height 23
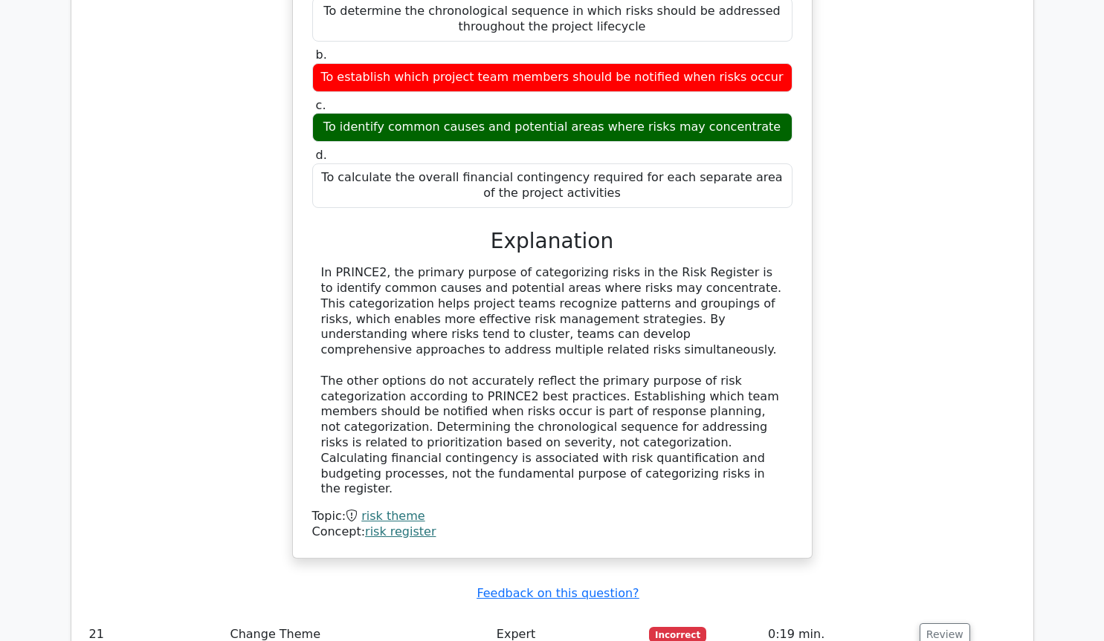
scroll to position [7885, 0]
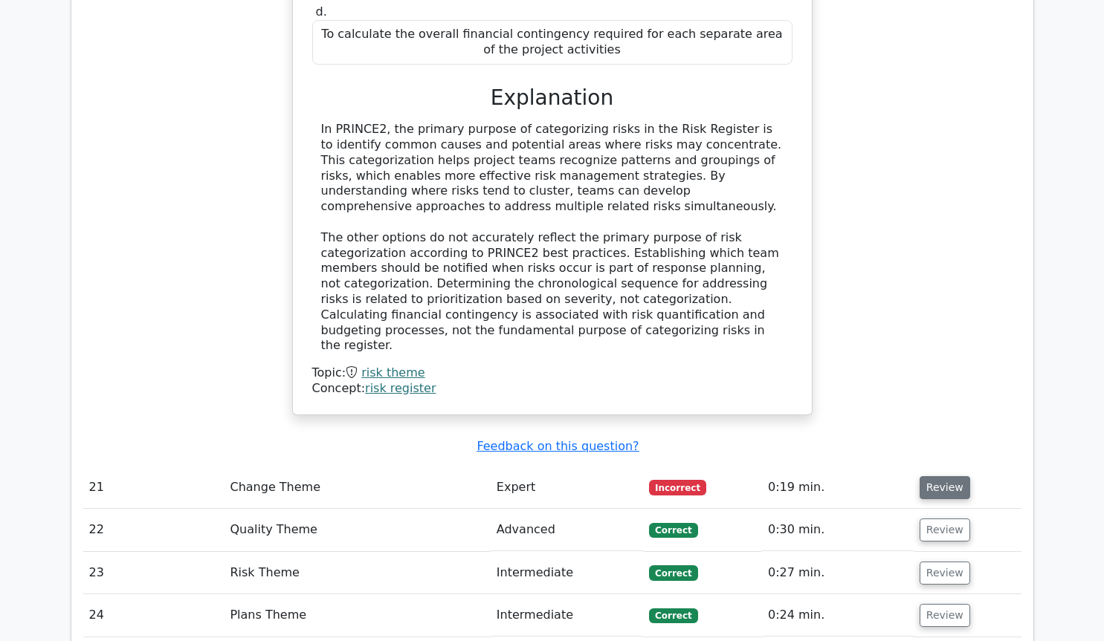
click at [935, 476] on button "Review" at bounding box center [945, 487] width 51 height 23
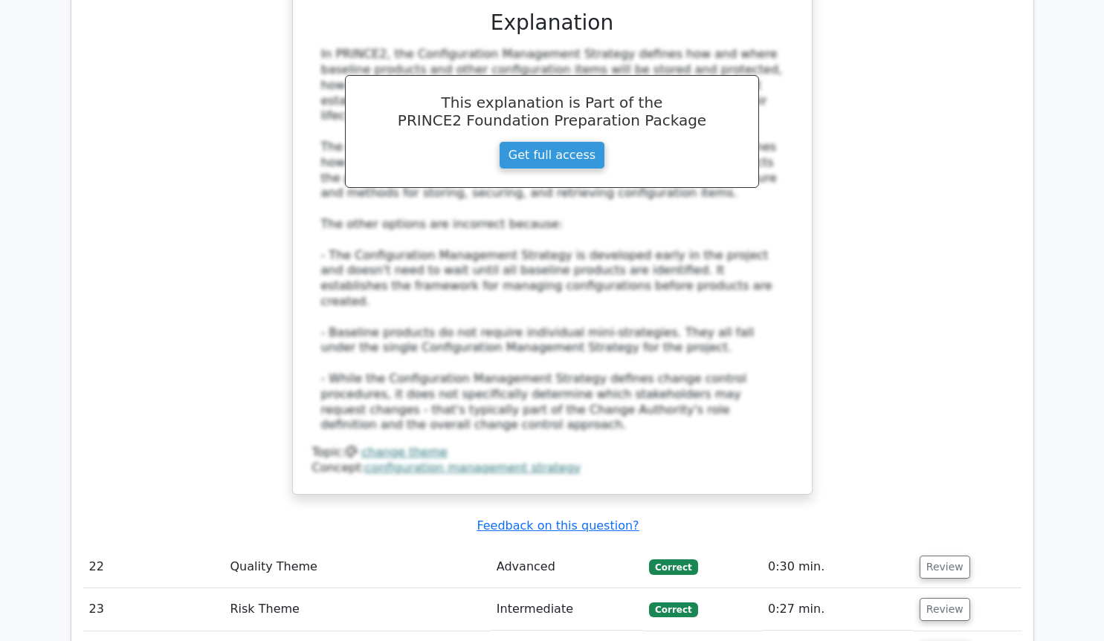
scroll to position [8795, 0]
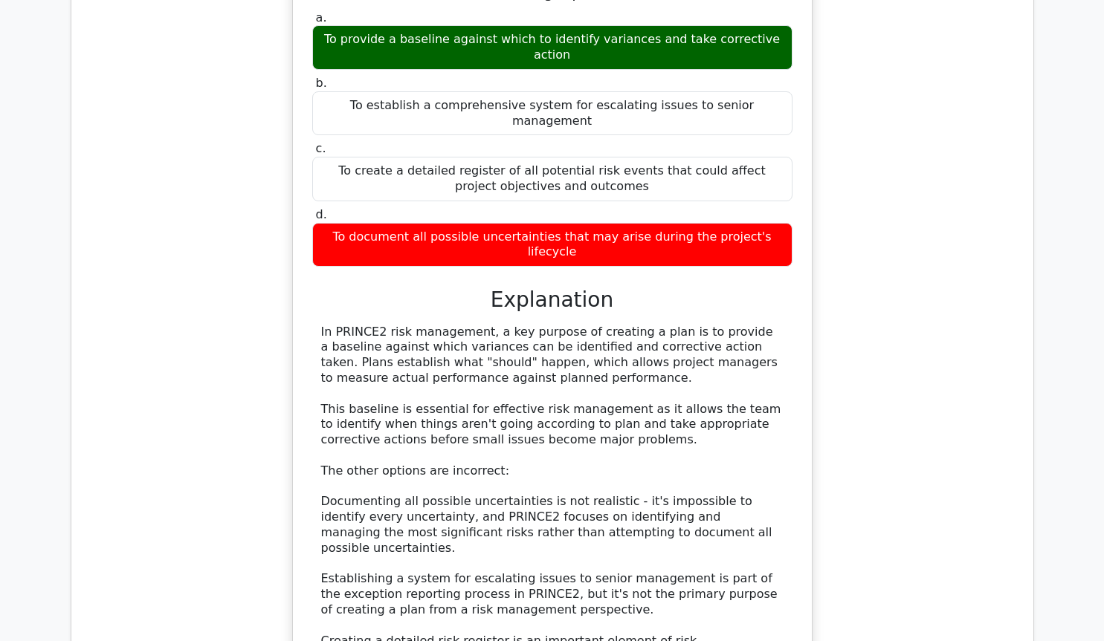
scroll to position [9806, 0]
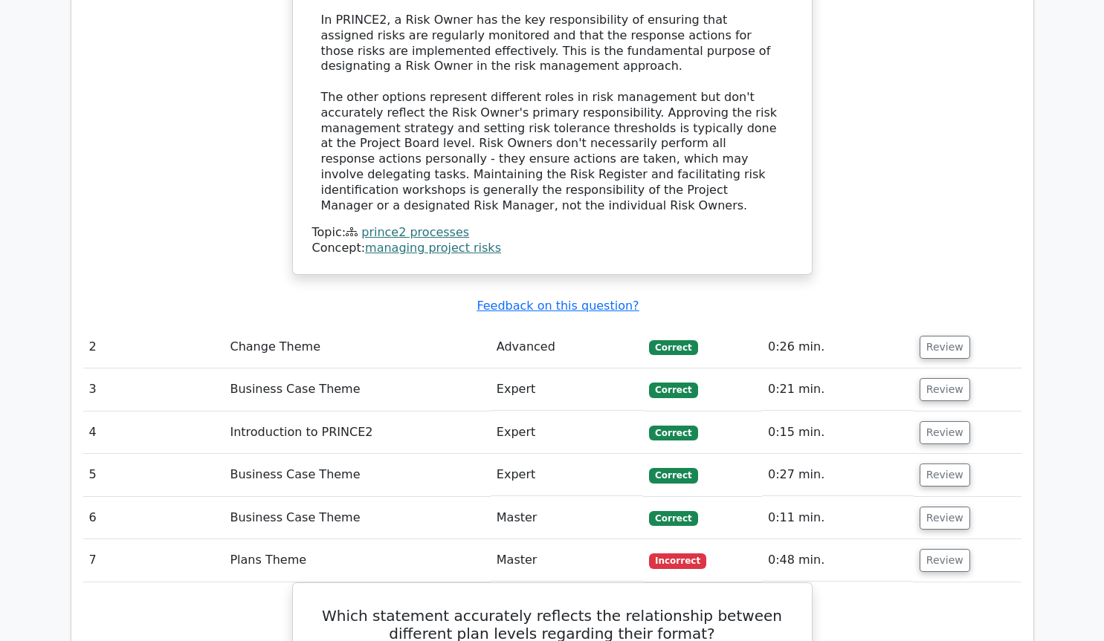
scroll to position [1820, 0]
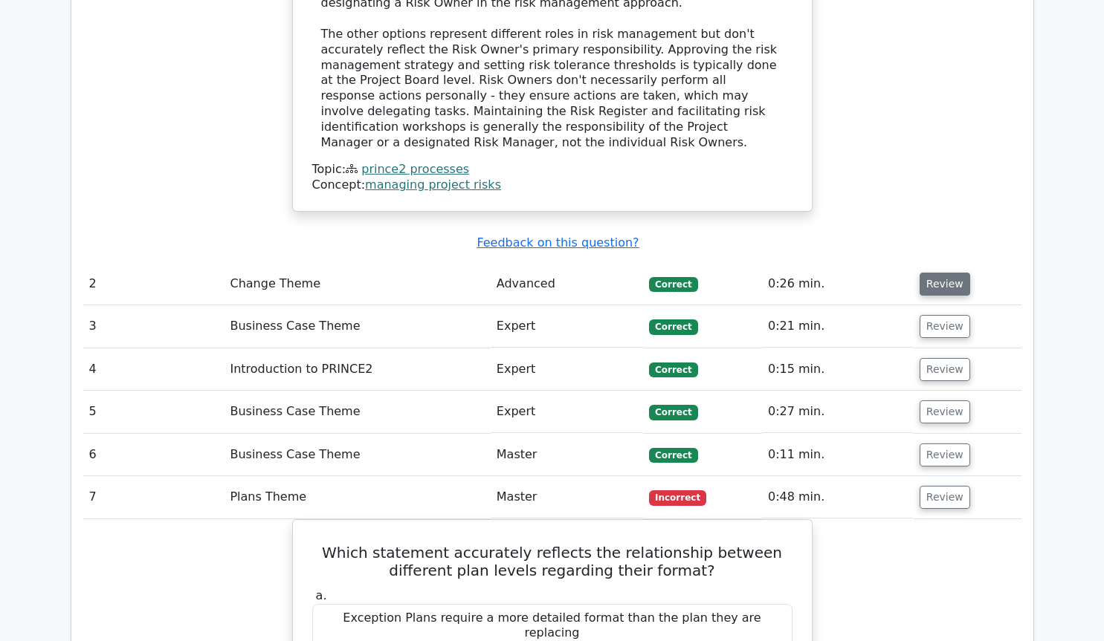
click at [932, 273] on button "Review" at bounding box center [945, 284] width 51 height 23
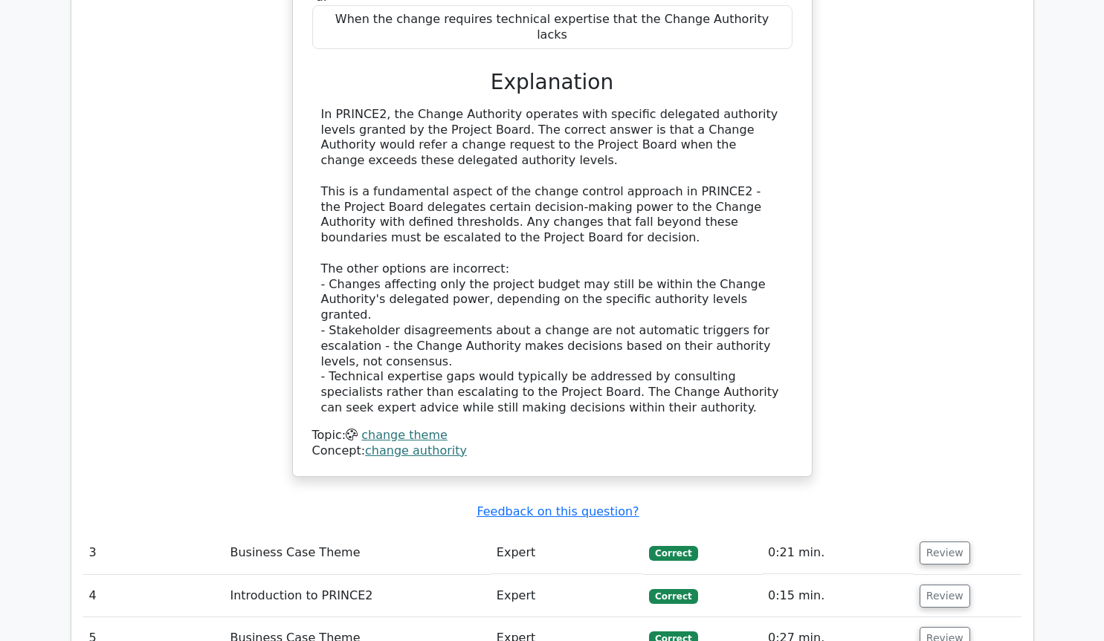
scroll to position [2426, 0]
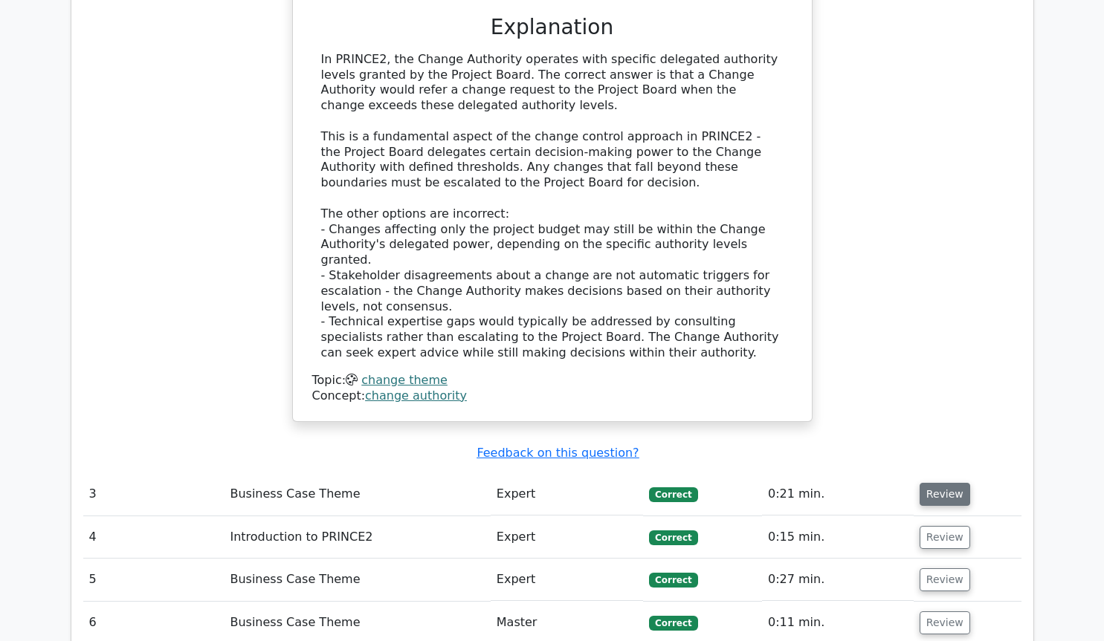
click at [931, 483] on button "Review" at bounding box center [945, 494] width 51 height 23
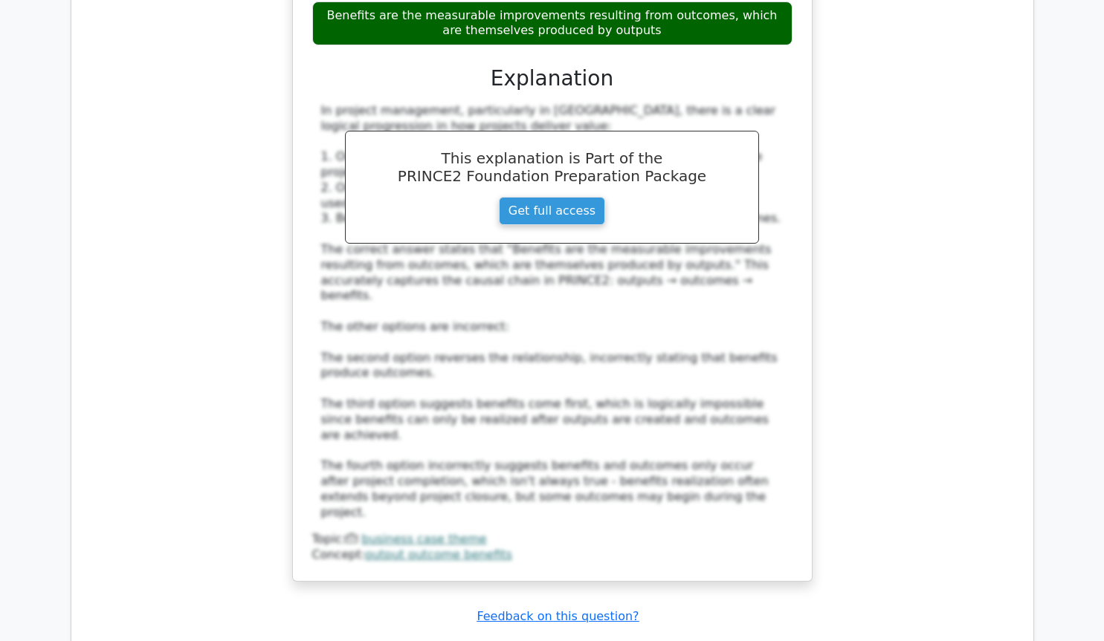
scroll to position [3235, 0]
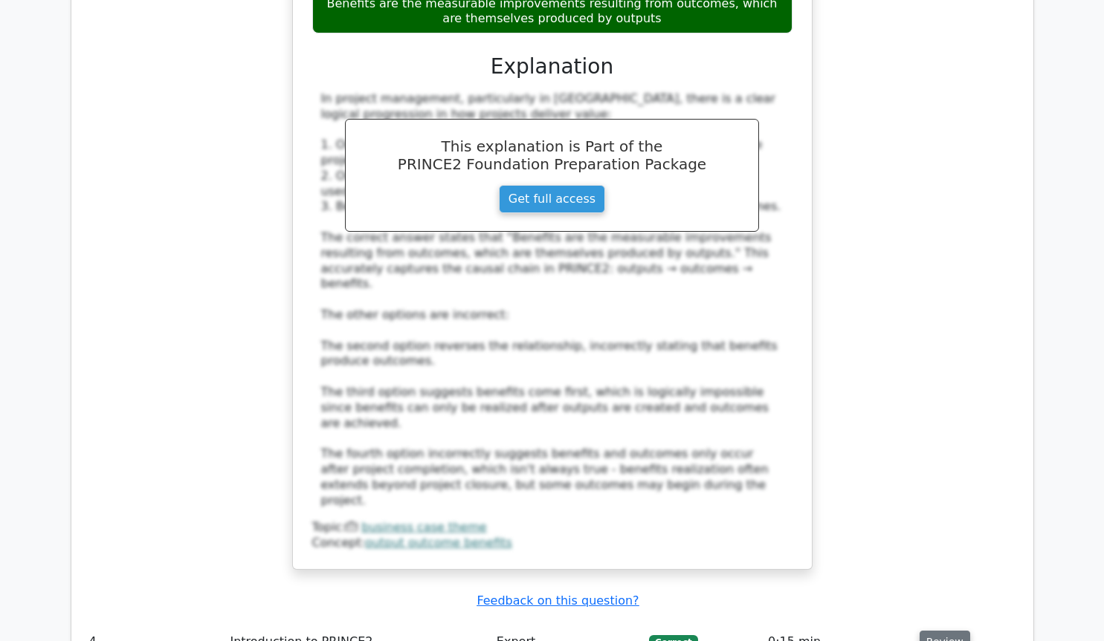
click at [943, 631] on button "Review" at bounding box center [945, 642] width 51 height 23
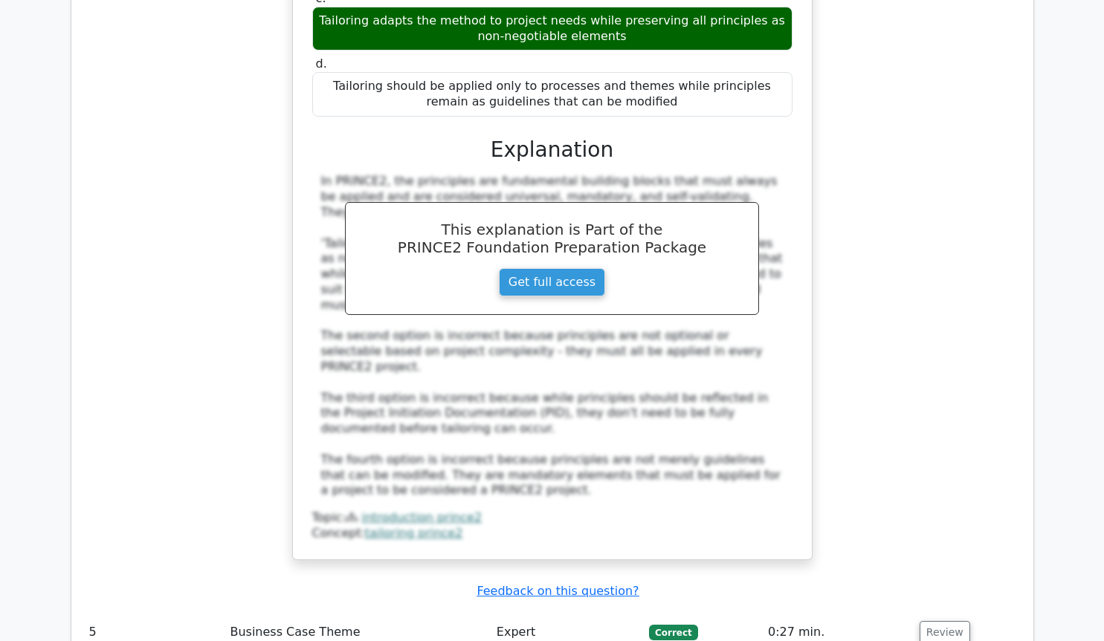
scroll to position [4145, 0]
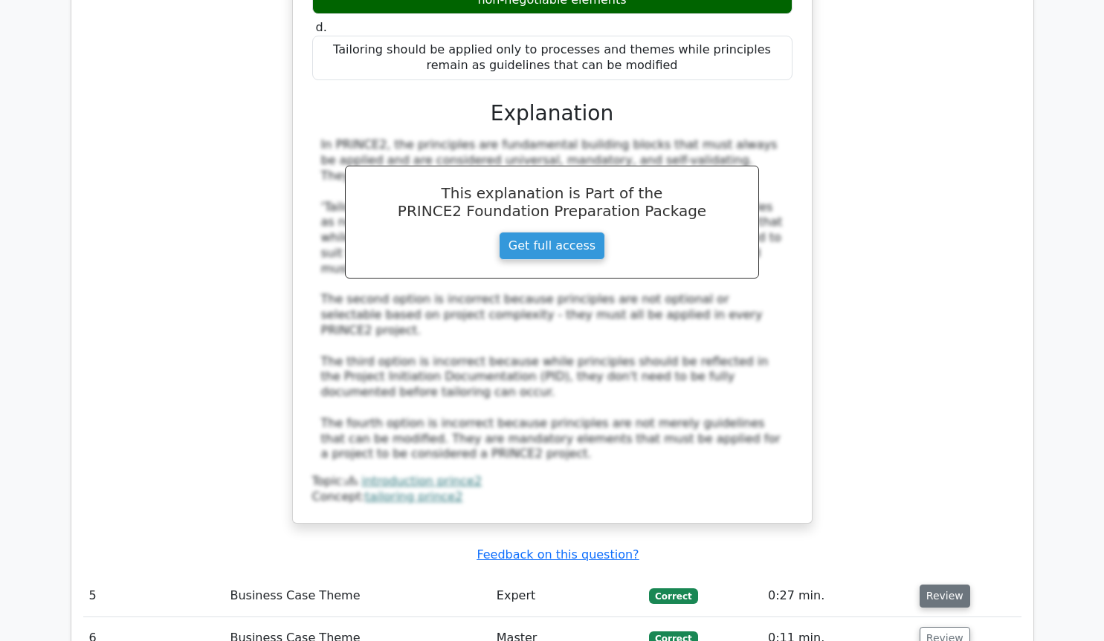
click at [922, 585] on button "Review" at bounding box center [945, 596] width 51 height 23
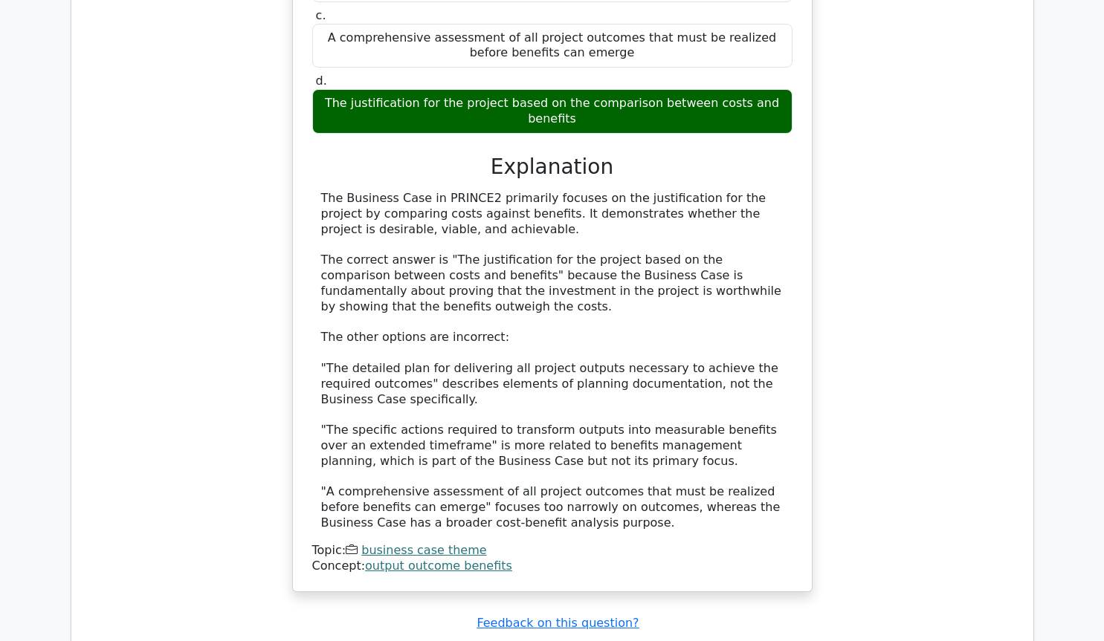
scroll to position [5055, 0]
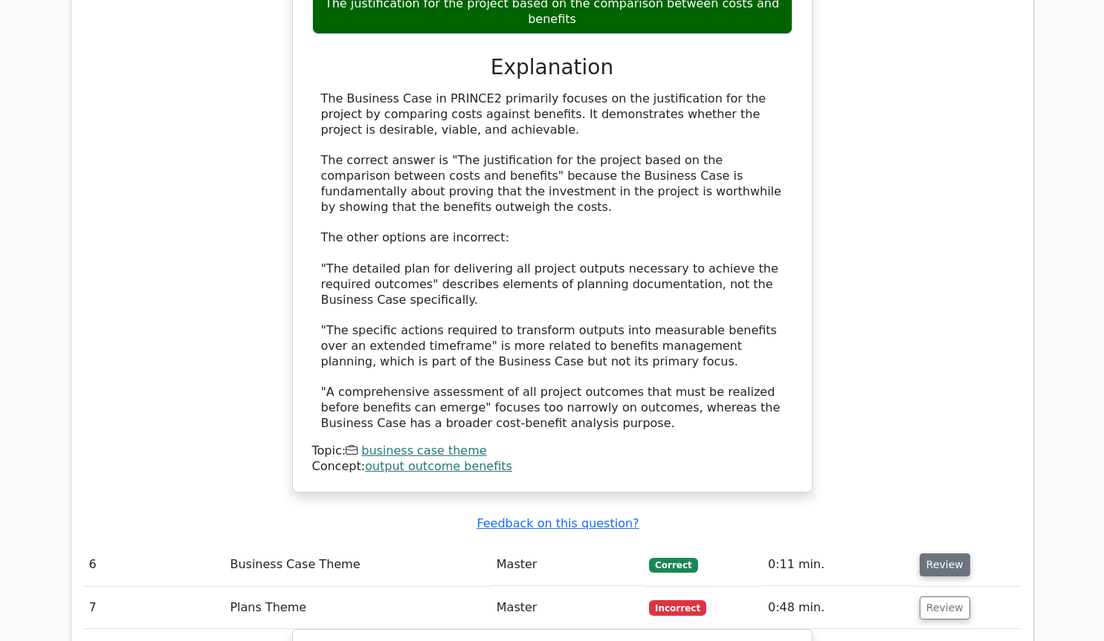
click at [948, 554] on button "Review" at bounding box center [945, 565] width 51 height 23
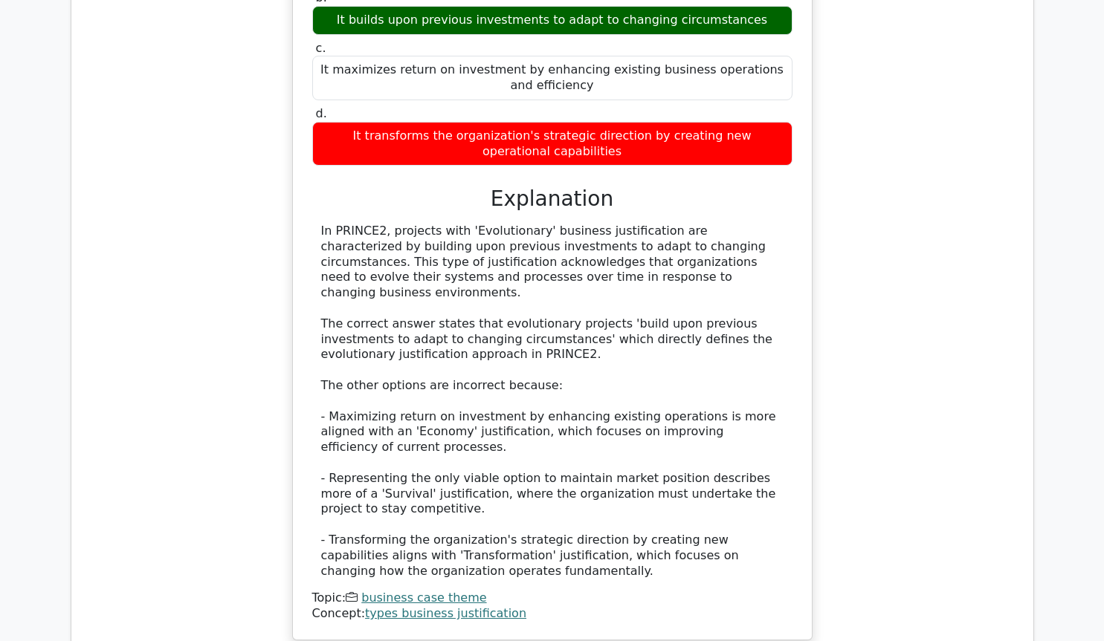
scroll to position [7582, 0]
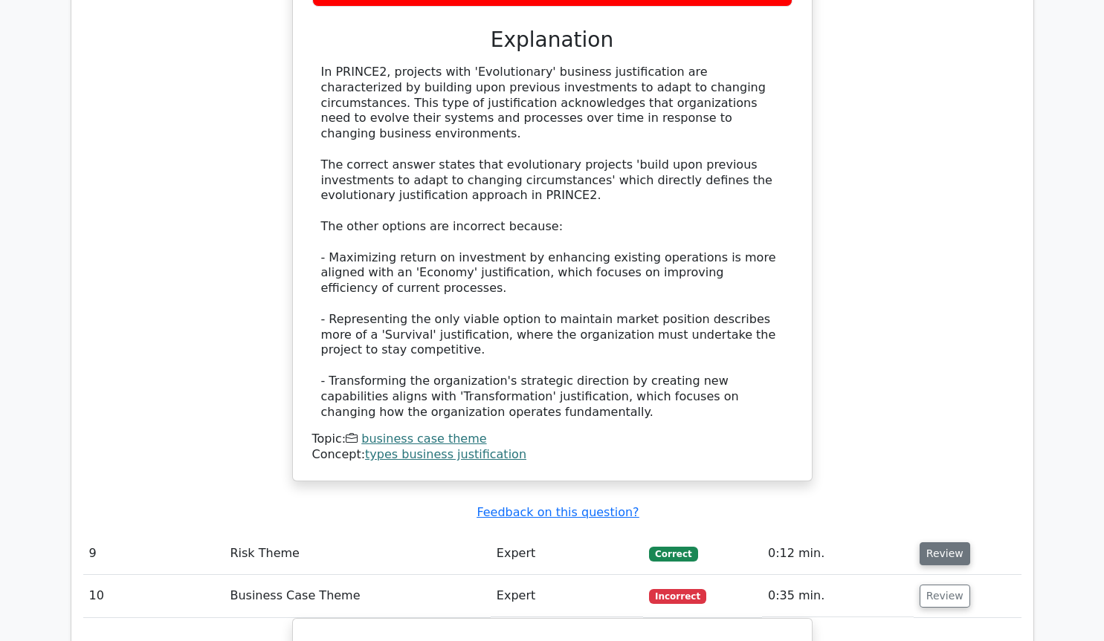
click at [934, 543] on button "Review" at bounding box center [945, 554] width 51 height 23
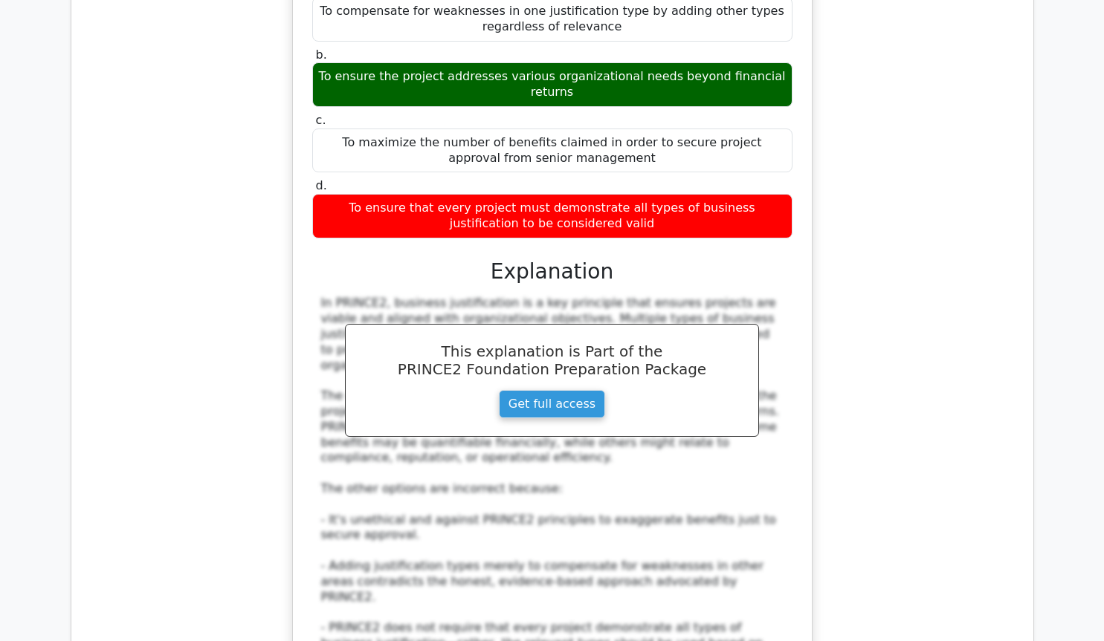
scroll to position [9098, 0]
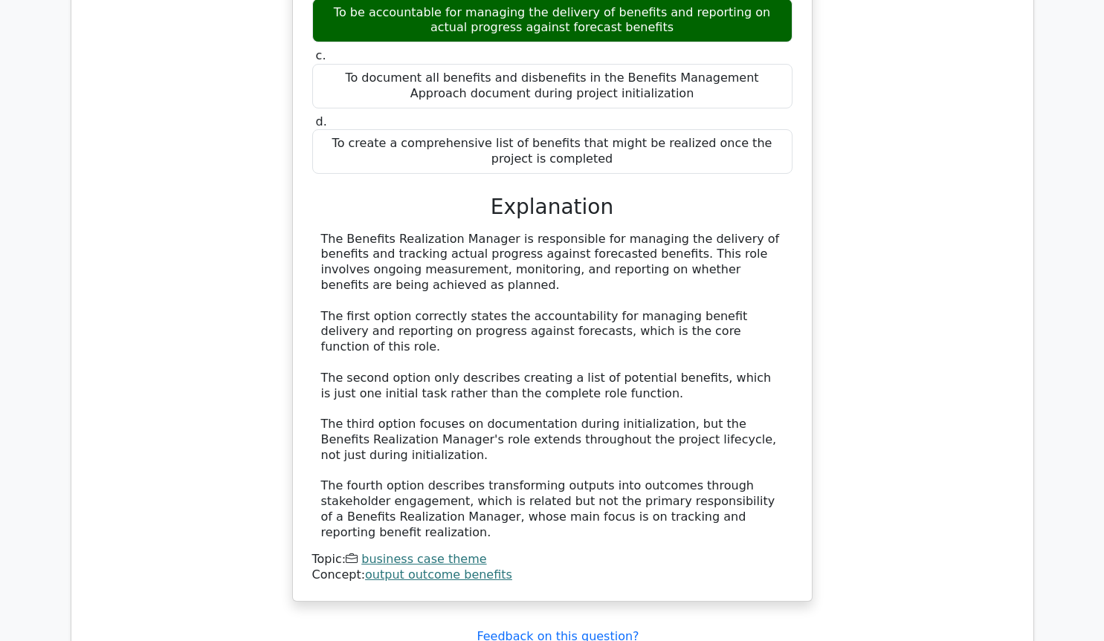
scroll to position [10008, 0]
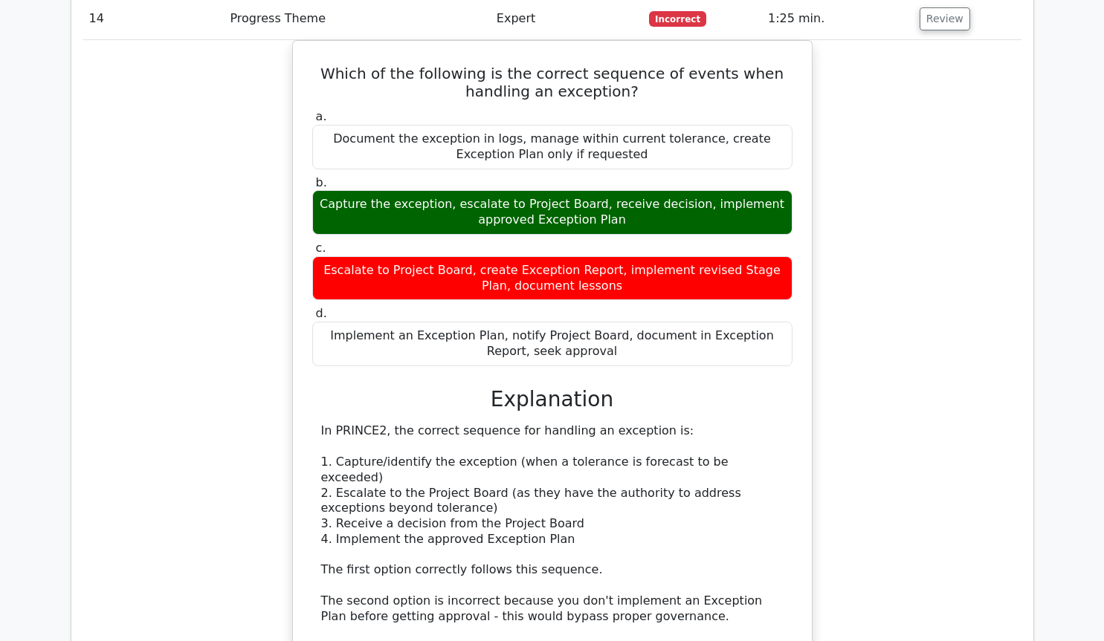
scroll to position [12232, 0]
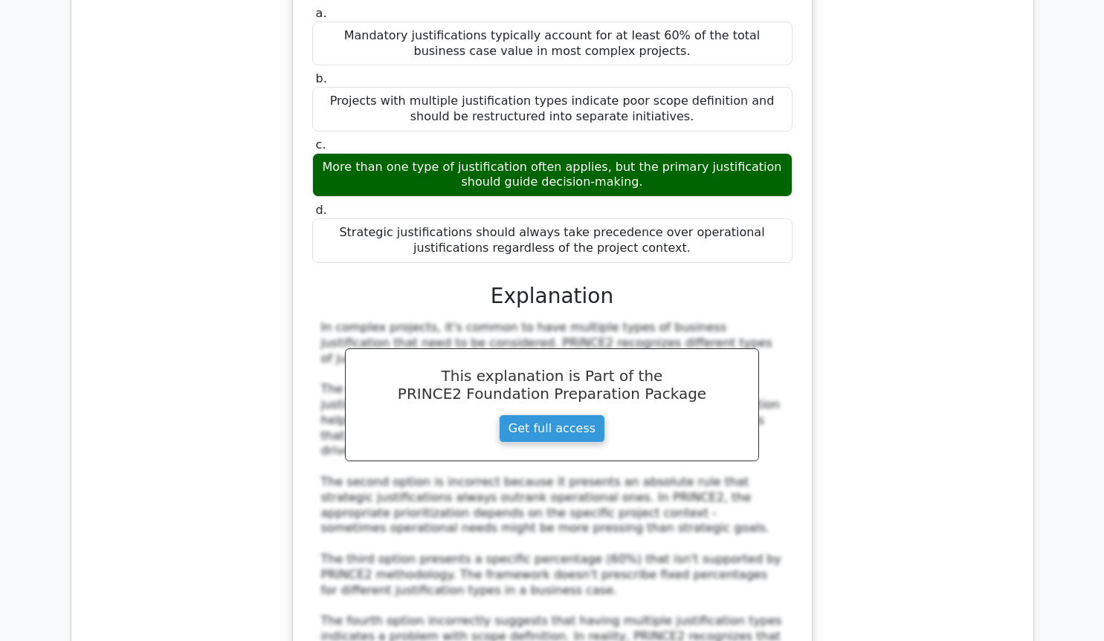
scroll to position [13243, 0]
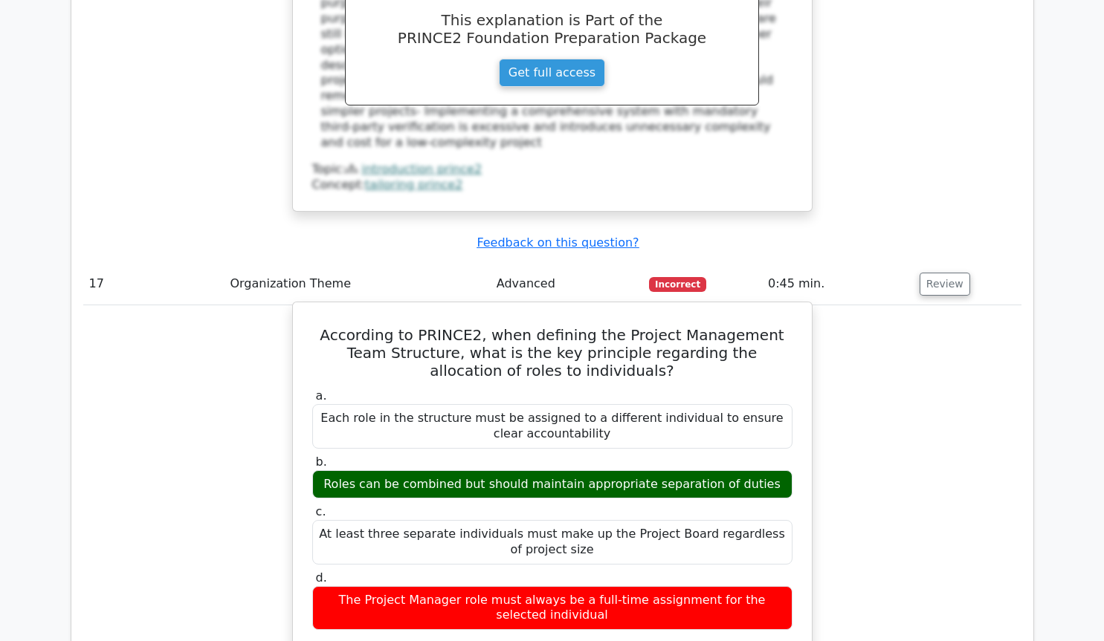
scroll to position [14456, 0]
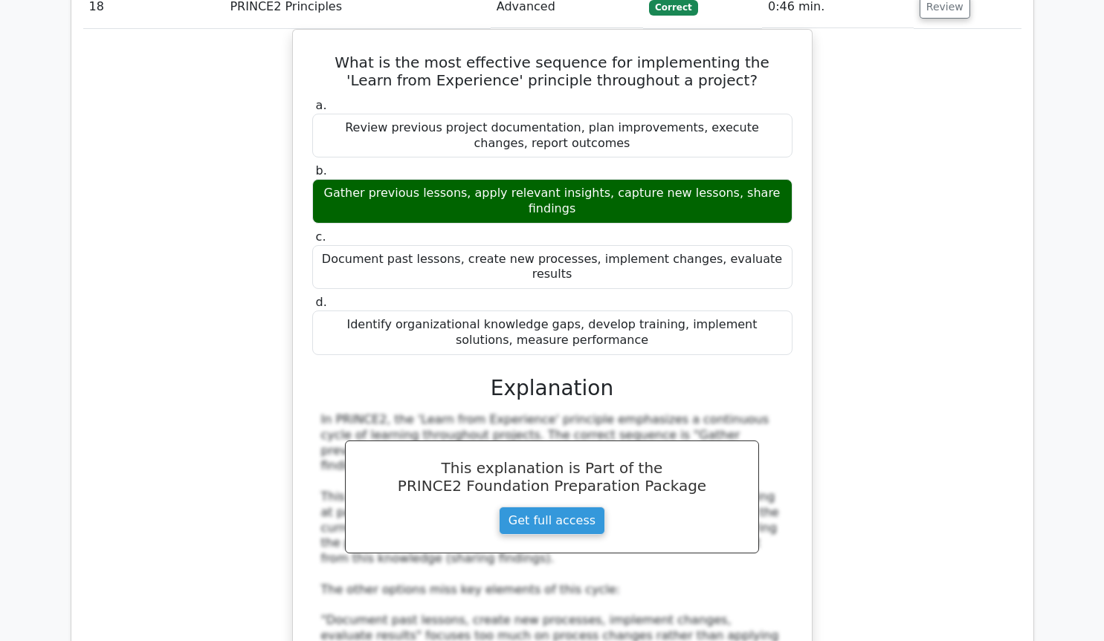
scroll to position [15467, 0]
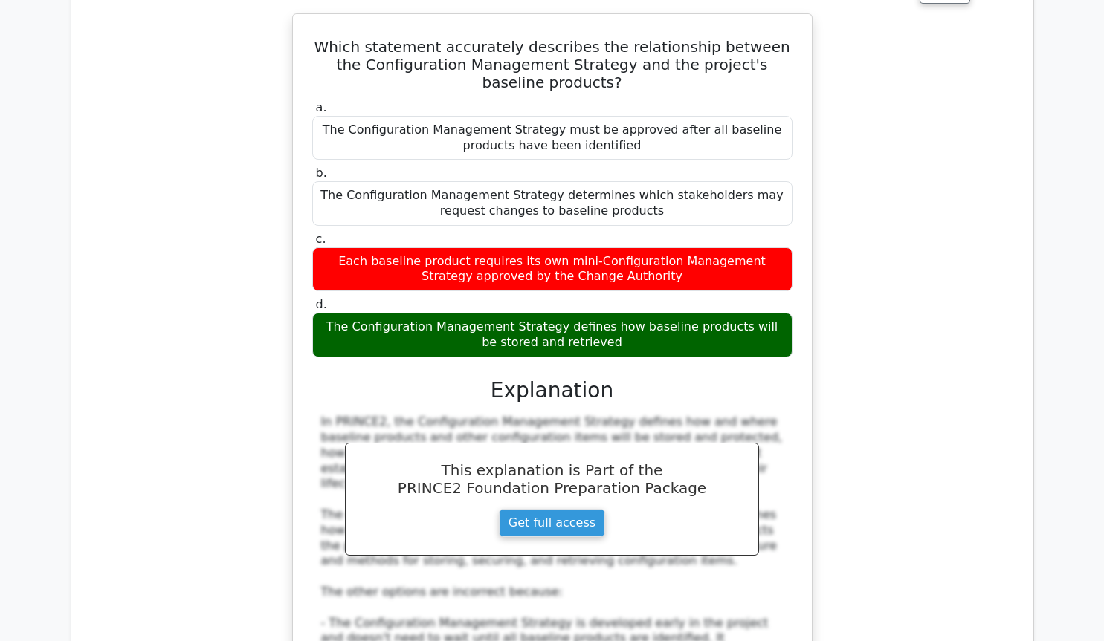
scroll to position [17995, 0]
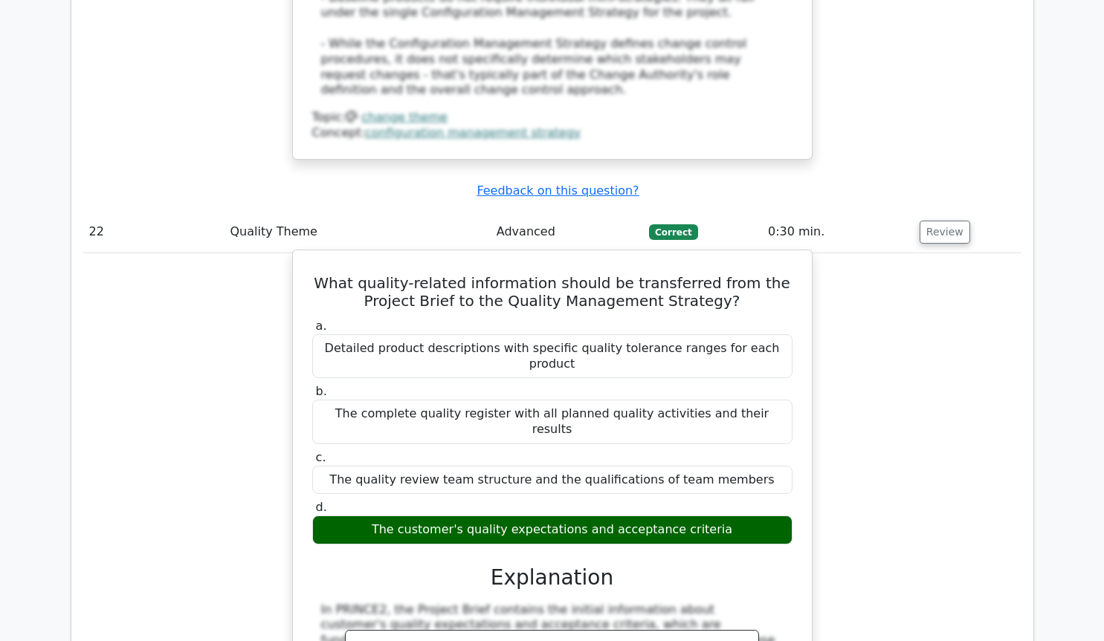
scroll to position [18702, 0]
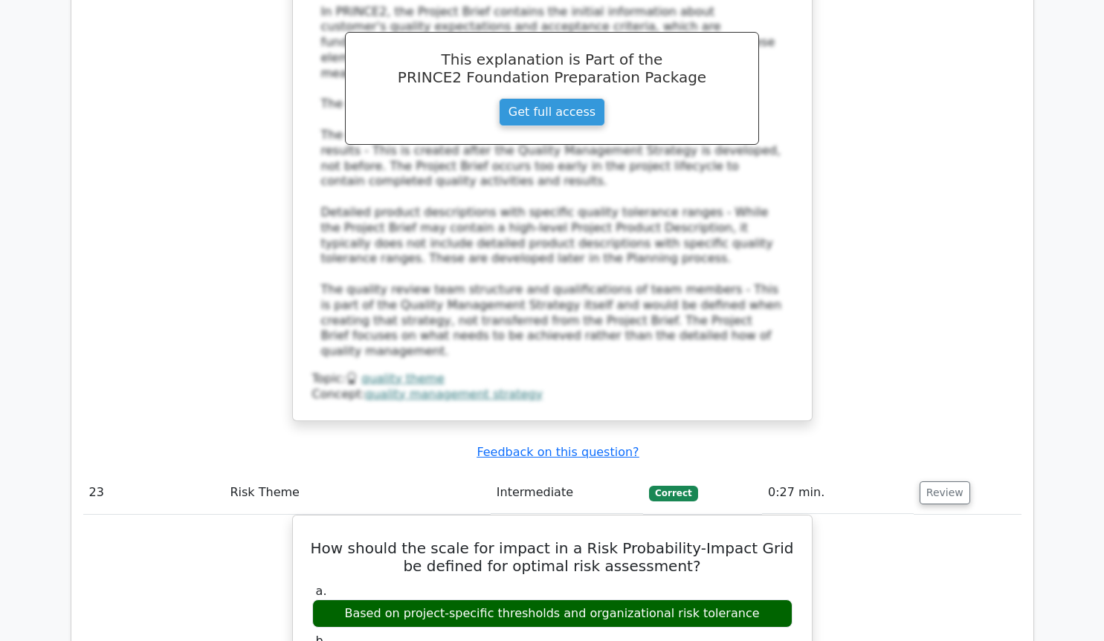
scroll to position [19410, 0]
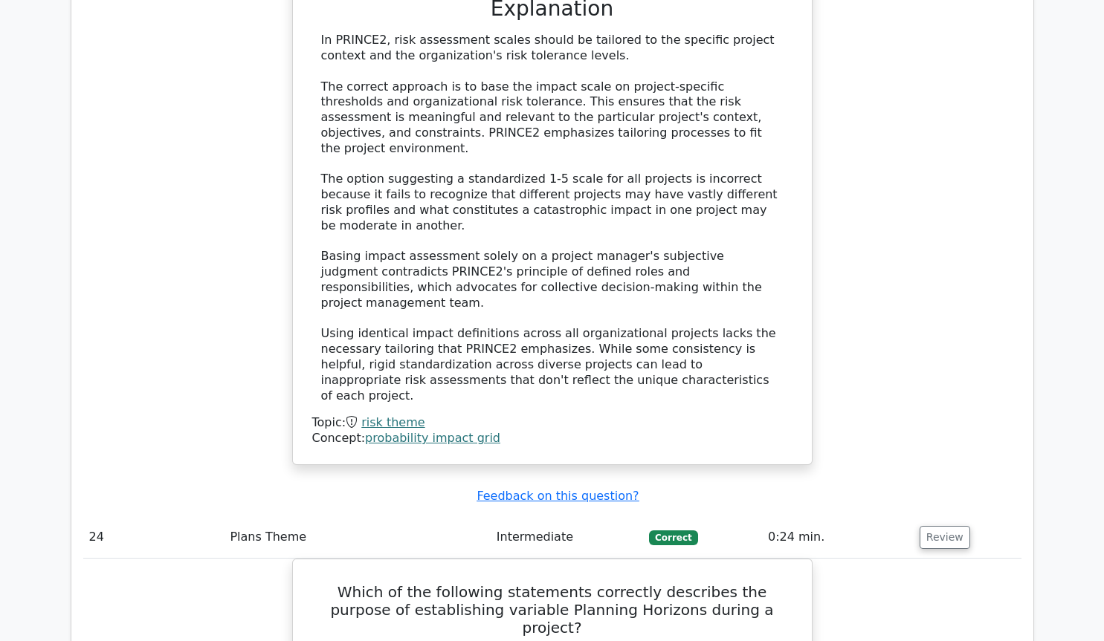
scroll to position [20219, 0]
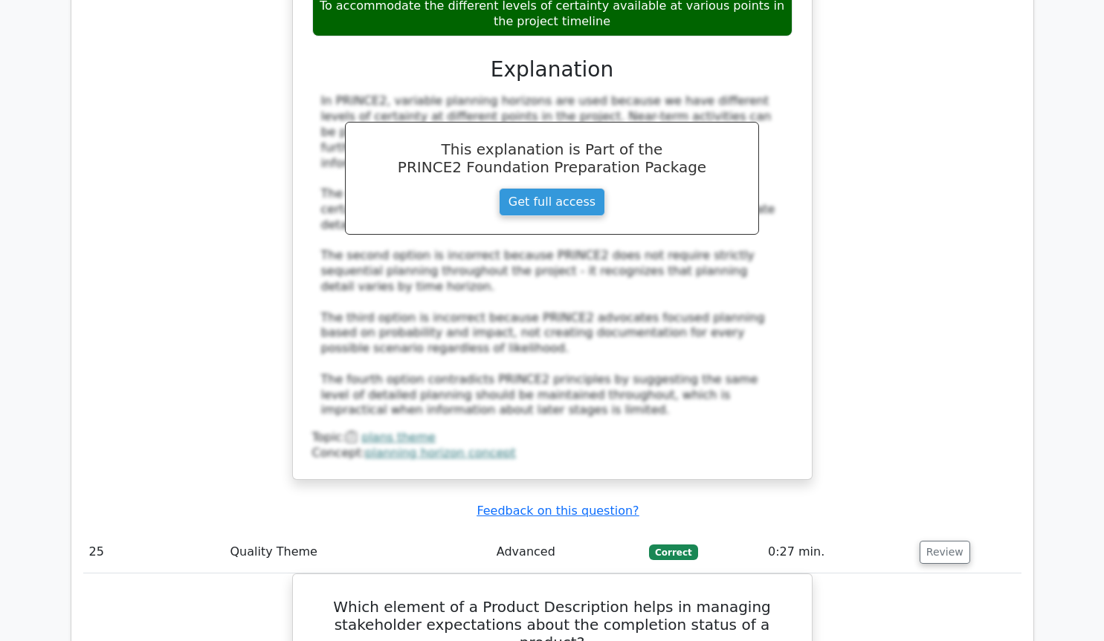
scroll to position [21027, 0]
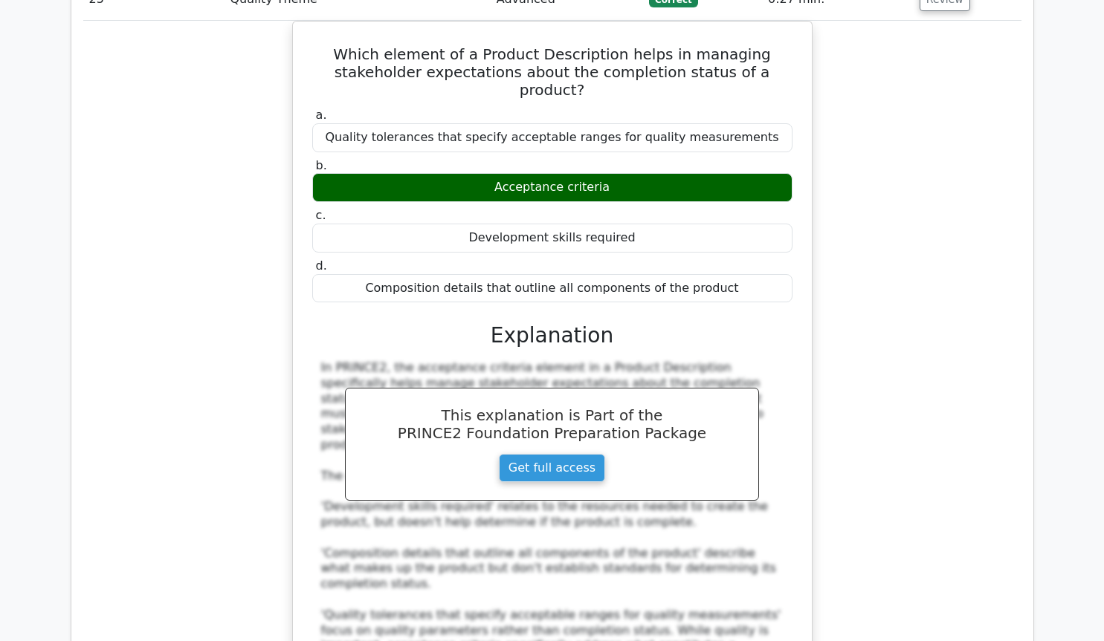
scroll to position [21634, 0]
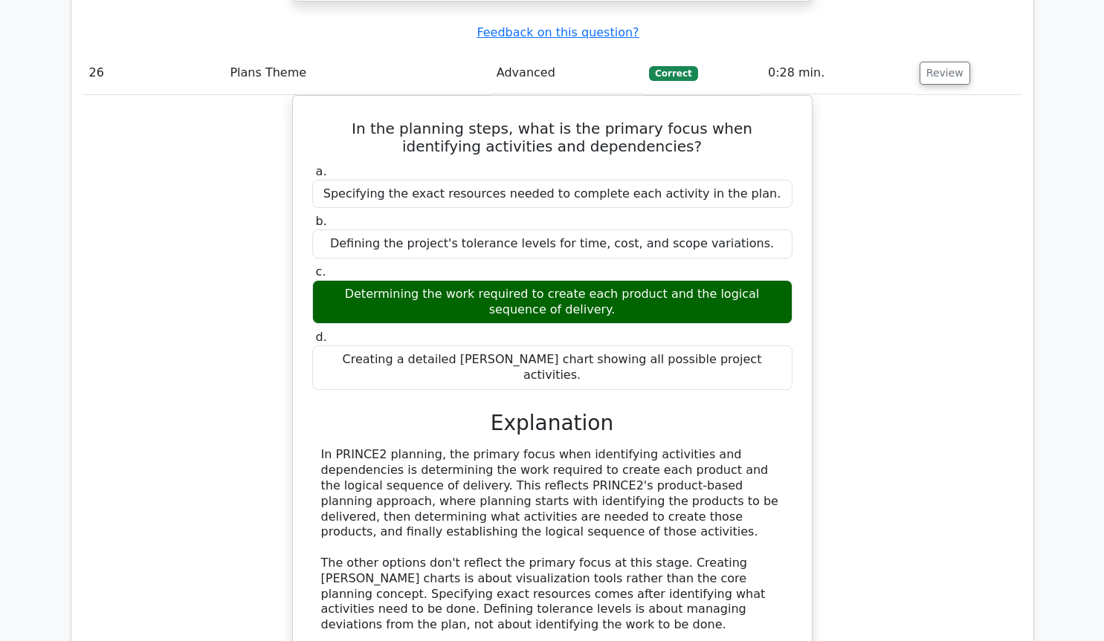
scroll to position [22443, 0]
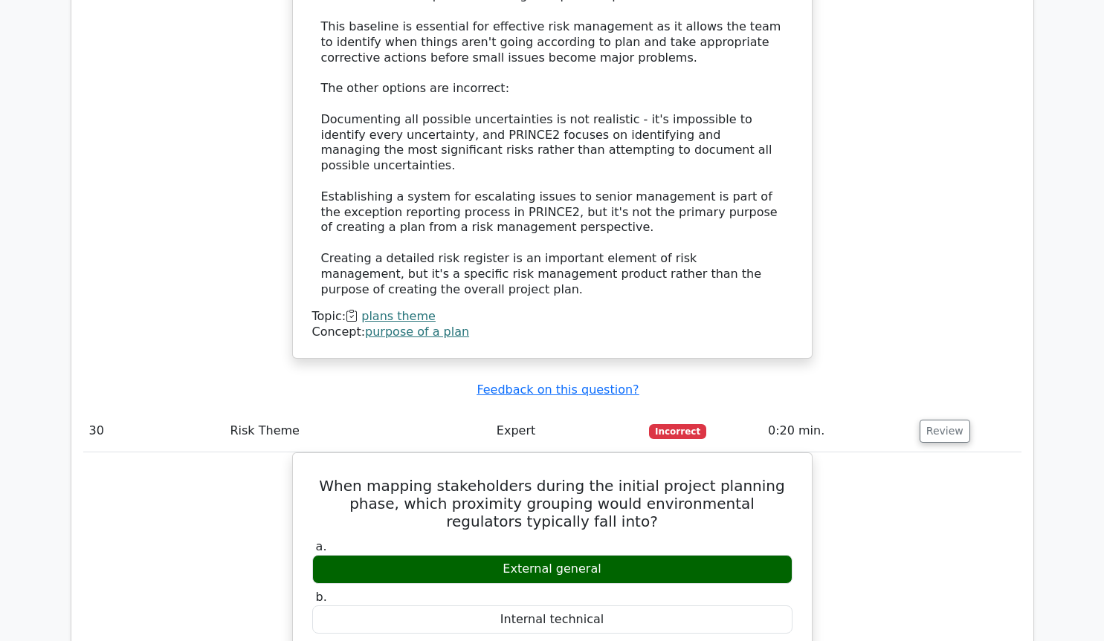
scroll to position [25055, 0]
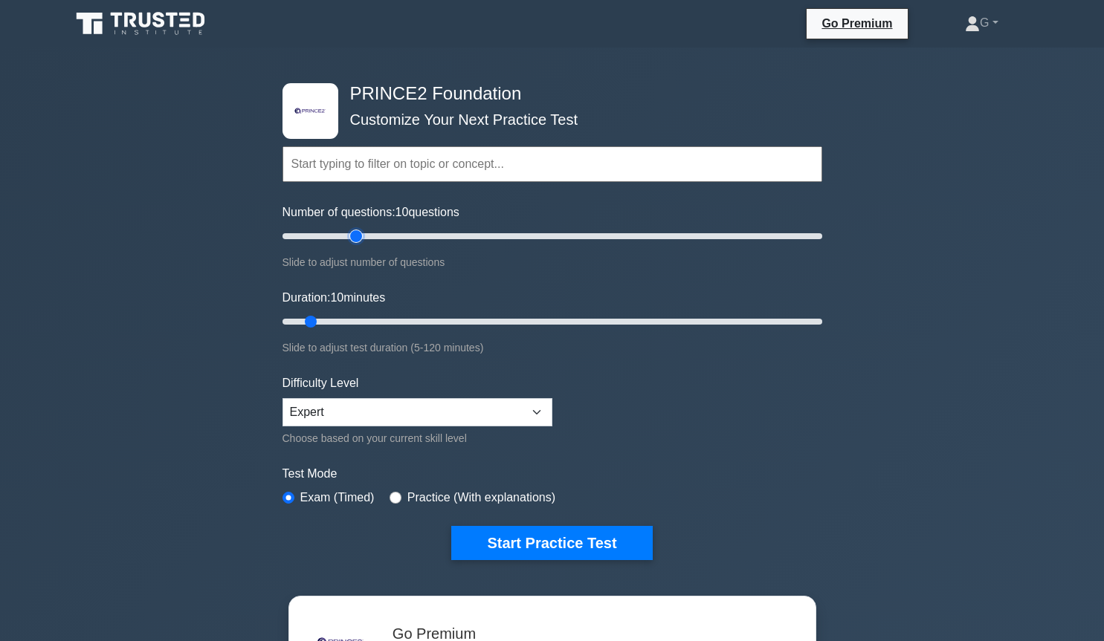
click at [361, 234] on input "Number of questions: 10 questions" at bounding box center [552, 236] width 540 height 18
click at [407, 235] on input "Number of questions: 50 questions" at bounding box center [552, 236] width 540 height 18
click at [395, 238] on input "Number of questions: 45 questions" at bounding box center [552, 236] width 540 height 18
click at [382, 238] on input "Number of questions: 45 questions" at bounding box center [552, 236] width 540 height 18
click at [370, 238] on input "Number of questions: 40 questions" at bounding box center [552, 236] width 540 height 18
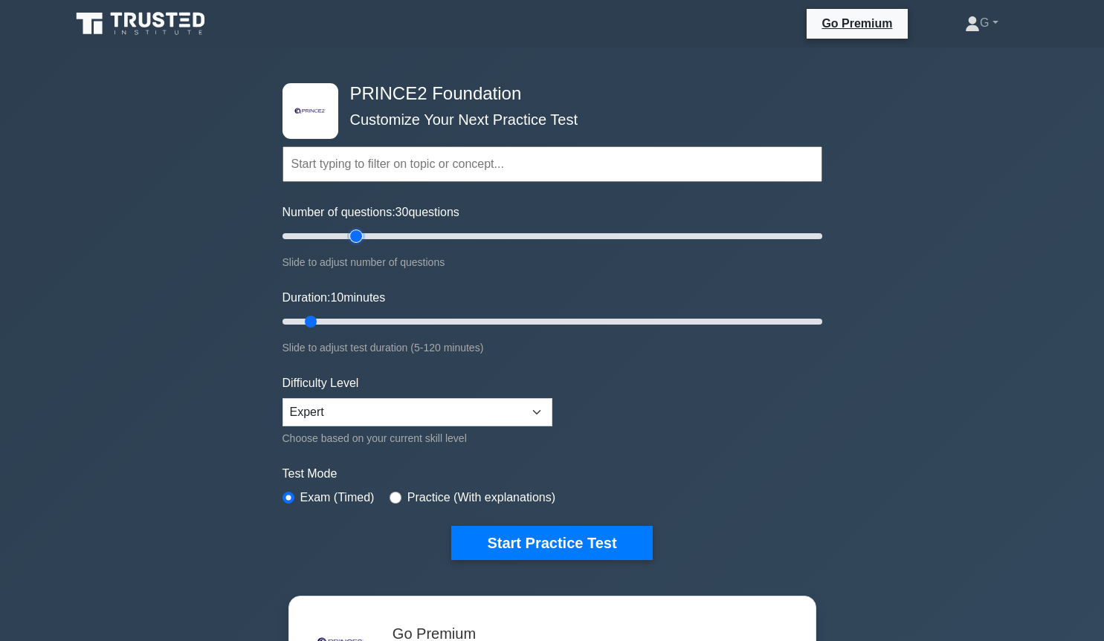
type input "30"
click at [358, 237] on input "Number of questions: 30 questions" at bounding box center [552, 236] width 540 height 18
click at [359, 322] on input "Duration: 10 minutes" at bounding box center [552, 322] width 540 height 18
click at [386, 318] on input "Duration: 20 minutes" at bounding box center [552, 322] width 540 height 18
type input "30"
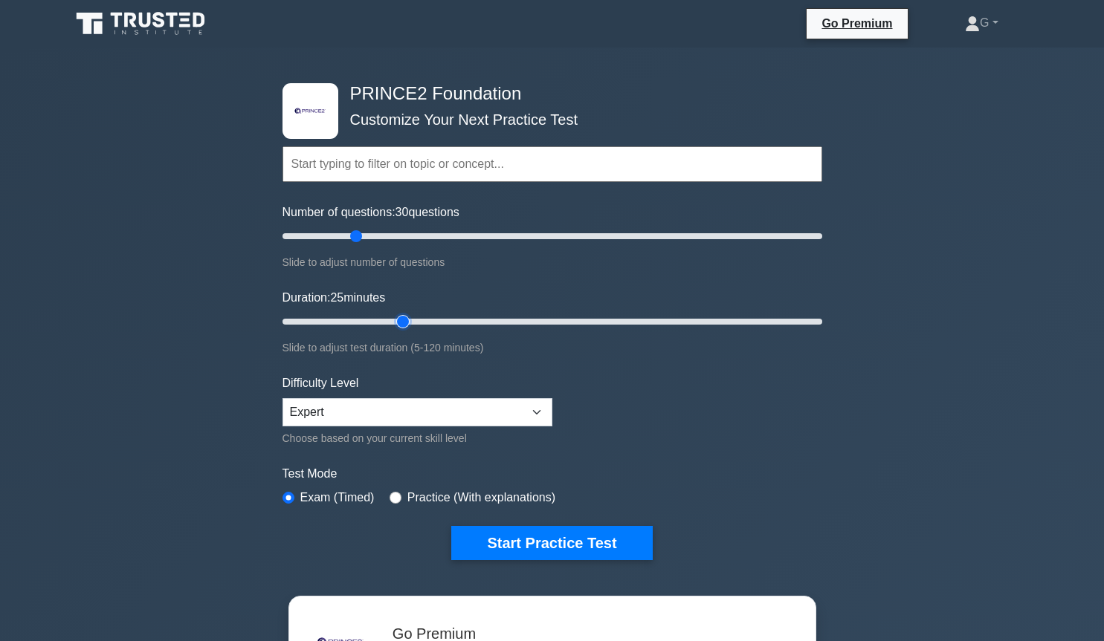
click at [407, 324] on input "Duration: 25 minutes" at bounding box center [552, 322] width 540 height 18
click at [503, 536] on button "Start Practice Test" at bounding box center [551, 543] width 201 height 34
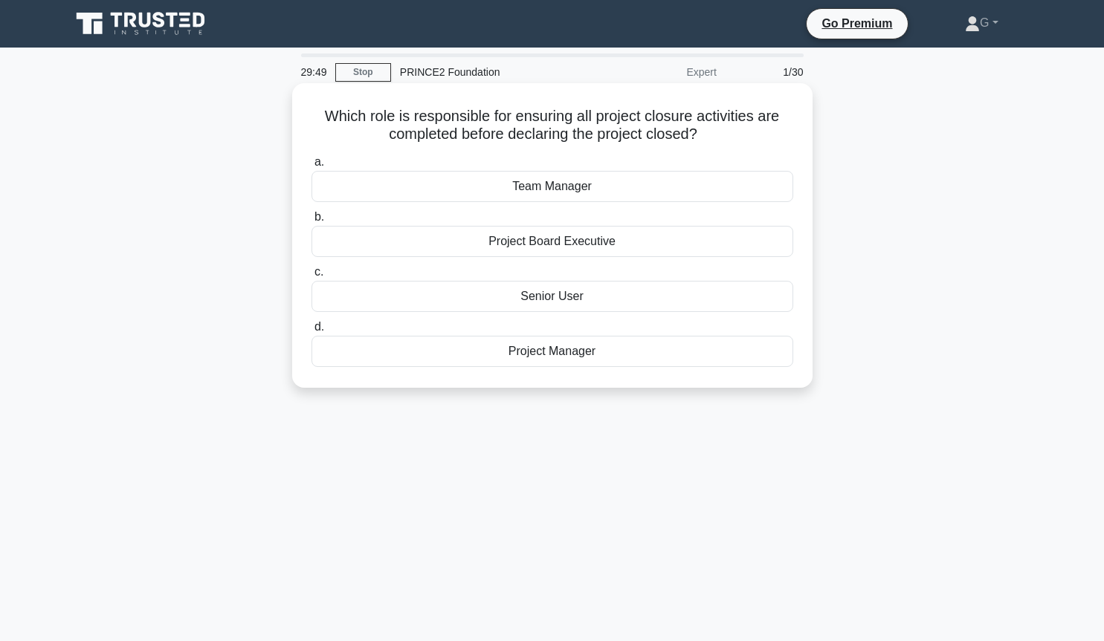
click at [574, 363] on div "Project Manager" at bounding box center [552, 351] width 482 height 31
click at [311, 332] on input "d. Project Manager" at bounding box center [311, 328] width 0 height 10
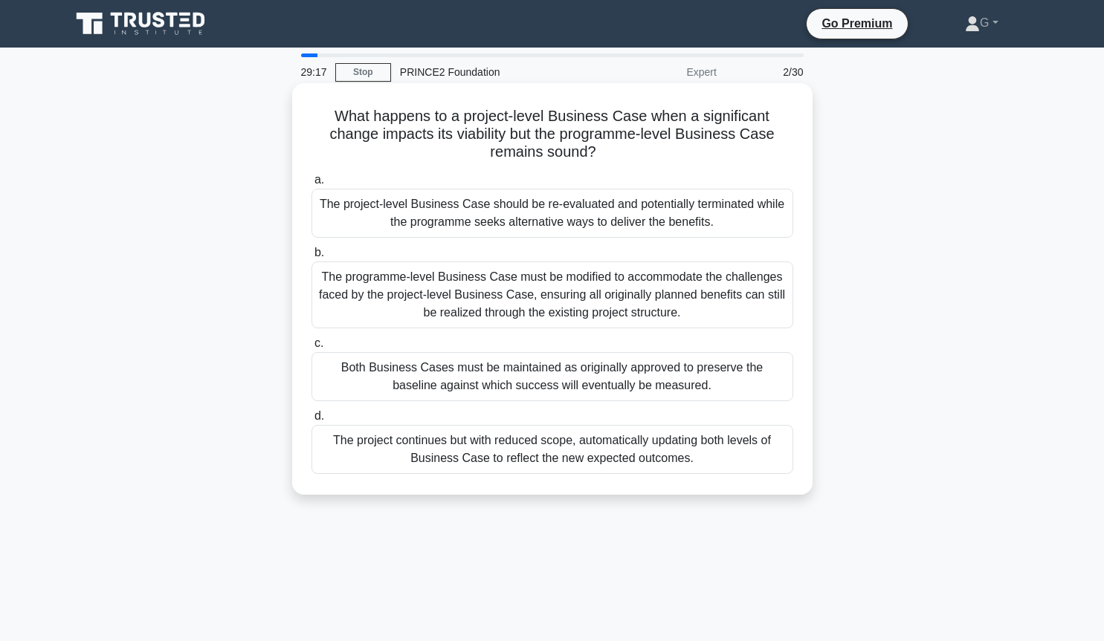
click at [451, 215] on div "The project-level Business Case should be re-evaluated and potentially terminat…" at bounding box center [552, 213] width 482 height 49
click at [311, 185] on input "a. The project-level Business Case should be re-evaluated and potentially termi…" at bounding box center [311, 180] width 0 height 10
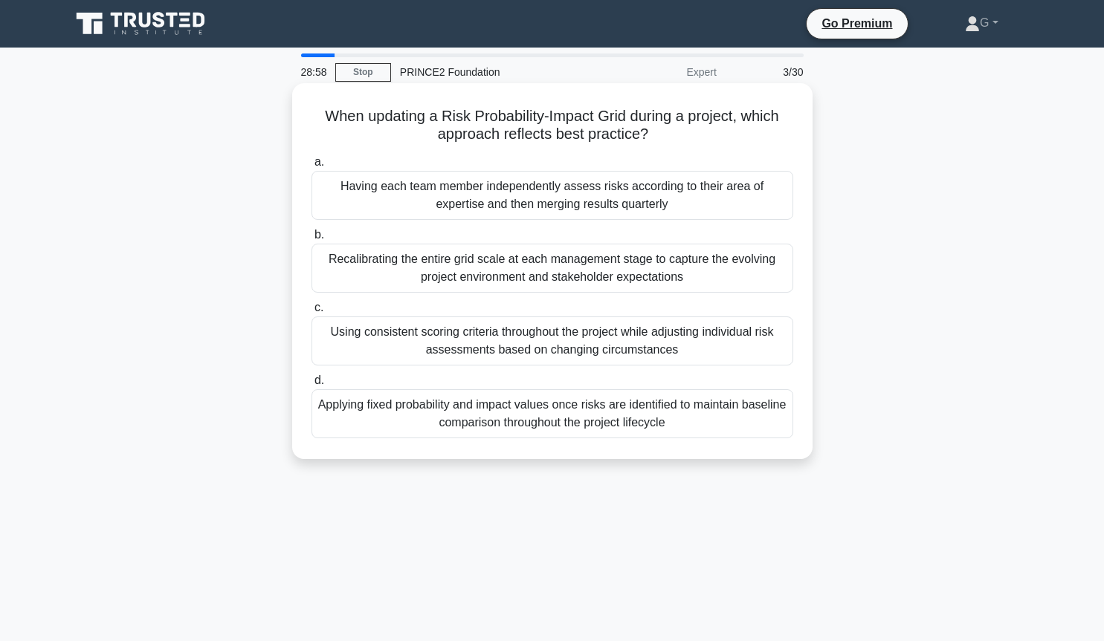
click at [531, 355] on div "Using consistent scoring criteria throughout the project while adjusting indivi…" at bounding box center [552, 341] width 482 height 49
click at [311, 313] on input "c. Using consistent scoring criteria throughout the project while adjusting ind…" at bounding box center [311, 308] width 0 height 10
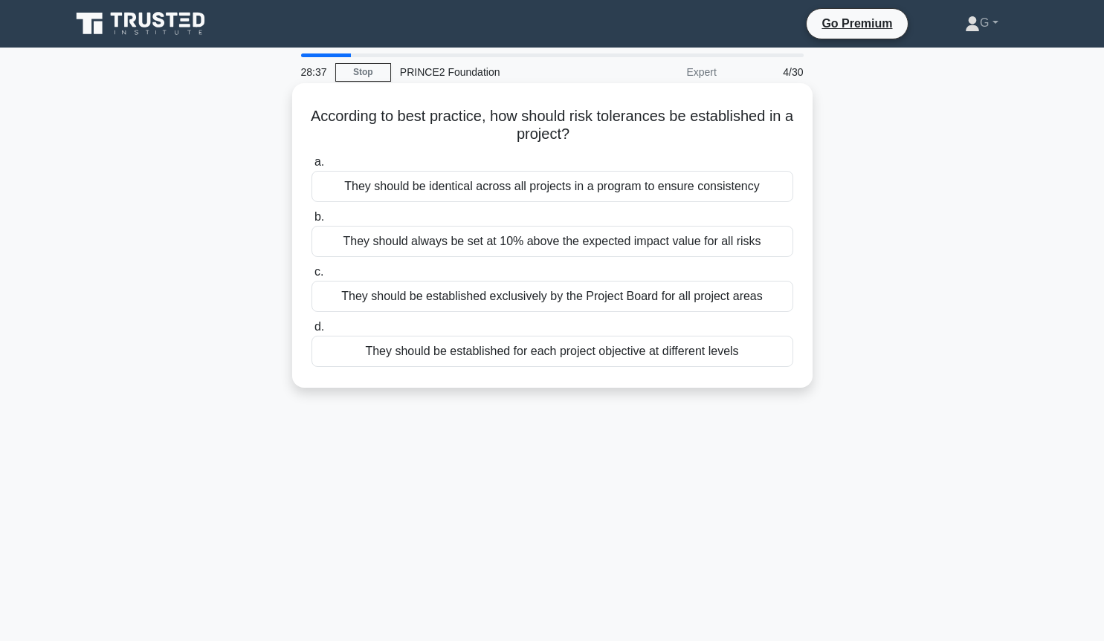
click at [518, 302] on div "They should be established exclusively by the Project Board for all project are…" at bounding box center [552, 296] width 482 height 31
click at [311, 277] on input "c. They should be established exclusively by the Project Board for all project …" at bounding box center [311, 273] width 0 height 10
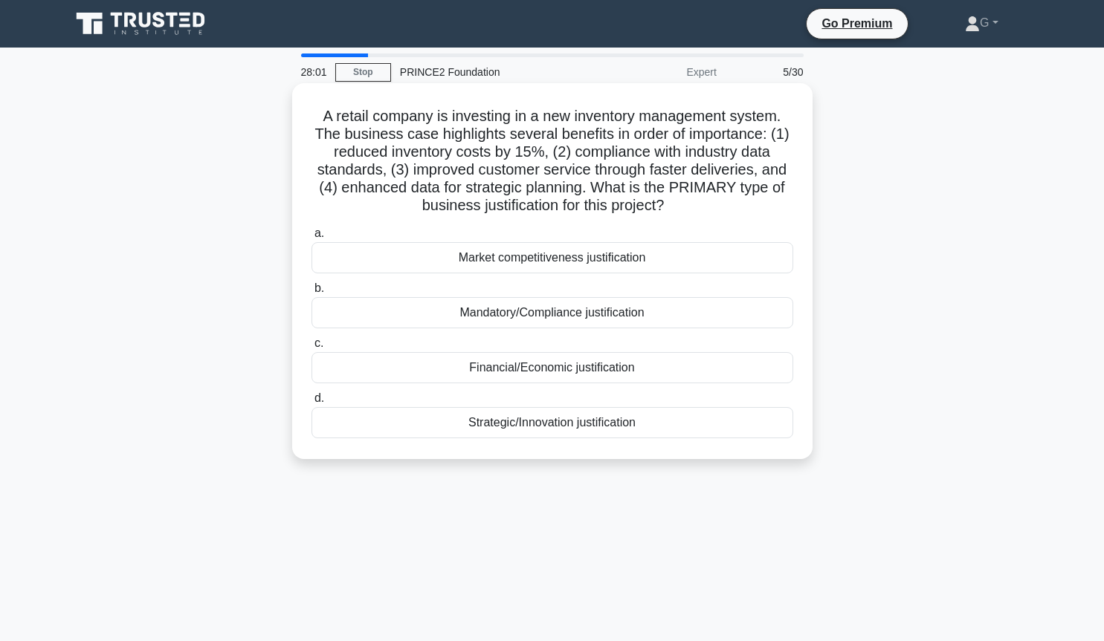
click at [487, 375] on div "Financial/Economic justification" at bounding box center [552, 367] width 482 height 31
click at [311, 349] on input "c. Financial/Economic justification" at bounding box center [311, 344] width 0 height 10
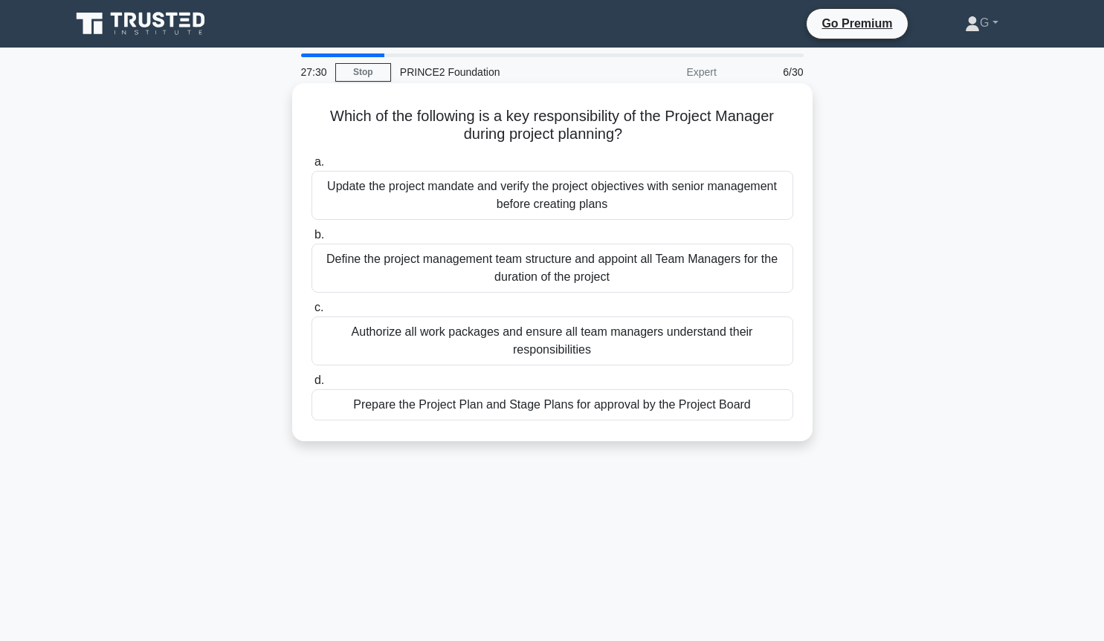
click at [562, 410] on div "Prepare the Project Plan and Stage Plans for approval by the Project Board" at bounding box center [552, 405] width 482 height 31
click at [311, 386] on input "d. Prepare the Project Plan and Stage Plans for approval by the Project Board" at bounding box center [311, 381] width 0 height 10
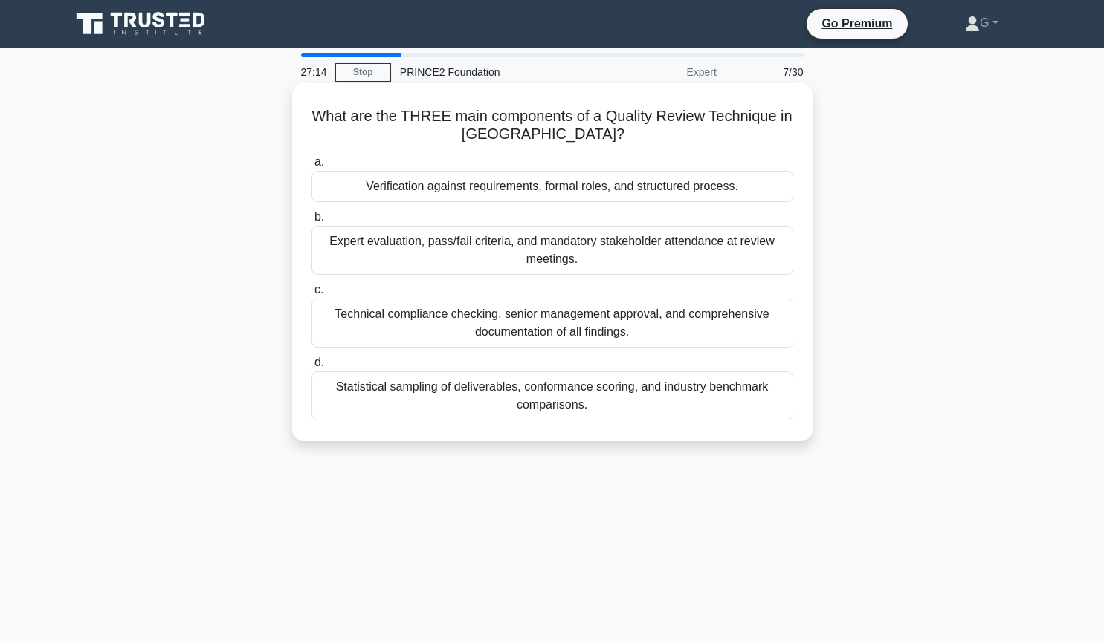
click at [545, 188] on div "Verification against requirements, formal roles, and structured process." at bounding box center [552, 186] width 482 height 31
click at [311, 167] on input "a. Verification against requirements, formal roles, and structured process." at bounding box center [311, 163] width 0 height 10
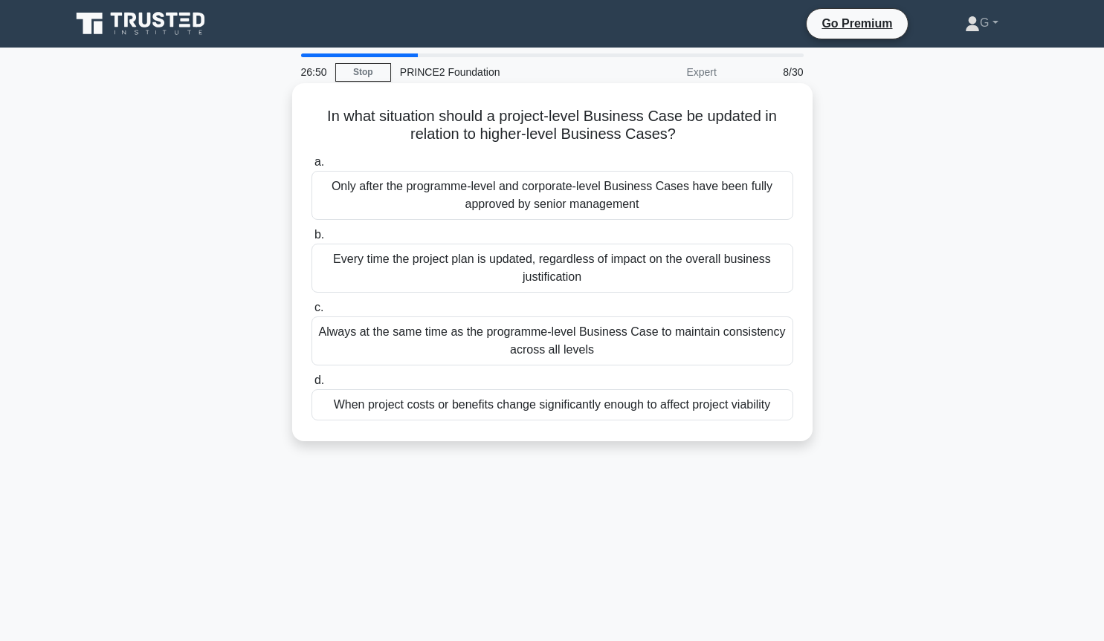
click at [545, 339] on div "Always at the same time as the programme-level Business Case to maintain consis…" at bounding box center [552, 341] width 482 height 49
click at [311, 313] on input "c. Always at the same time as the programme-level Business Case to maintain con…" at bounding box center [311, 308] width 0 height 10
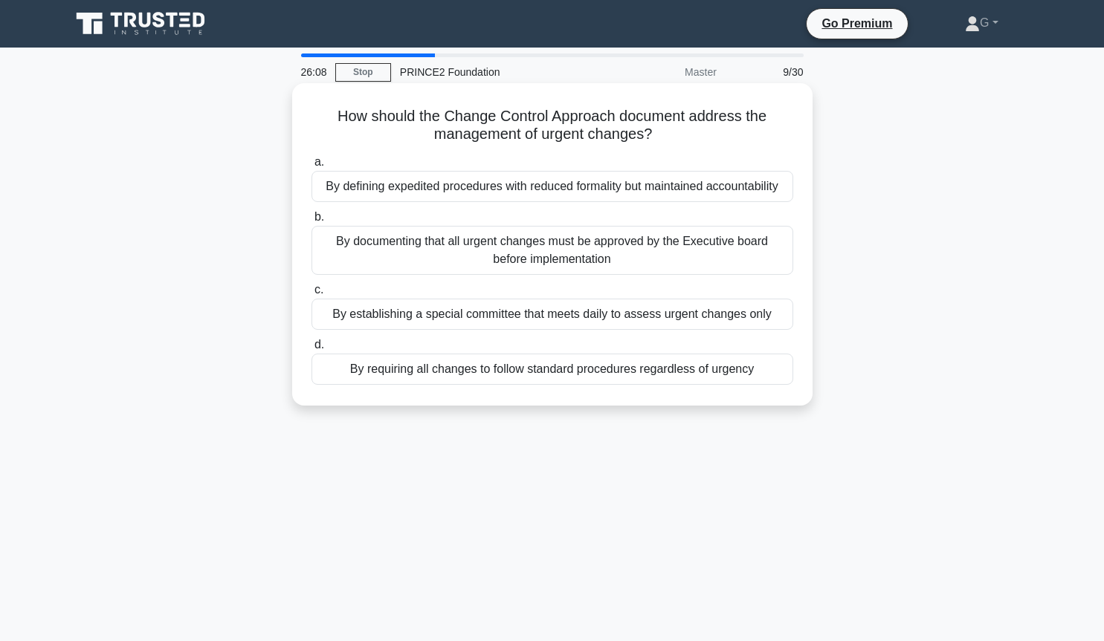
click at [546, 253] on div "By documenting that all urgent changes must be approved by the Executive board …" at bounding box center [552, 250] width 482 height 49
click at [311, 222] on input "b. By documenting that all urgent changes must be approved by the Executive boa…" at bounding box center [311, 218] width 0 height 10
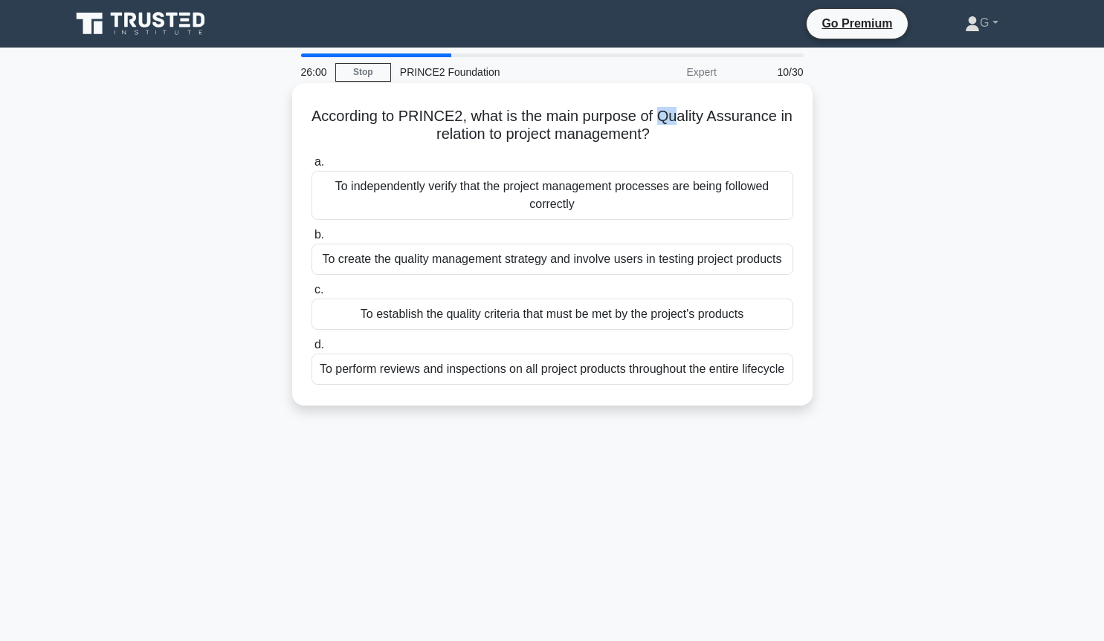
drag, startPoint x: 656, startPoint y: 119, endPoint x: 672, endPoint y: 119, distance: 15.6
click at [672, 119] on h5 "According to PRINCE2, what is the main purpose of Quality Assurance in relation…" at bounding box center [552, 125] width 485 height 37
click at [498, 378] on div "To perform reviews and inspections on all project products throughout the entir…" at bounding box center [552, 369] width 482 height 31
click at [311, 350] on input "d. To perform reviews and inspections on all project products throughout the en…" at bounding box center [311, 345] width 0 height 10
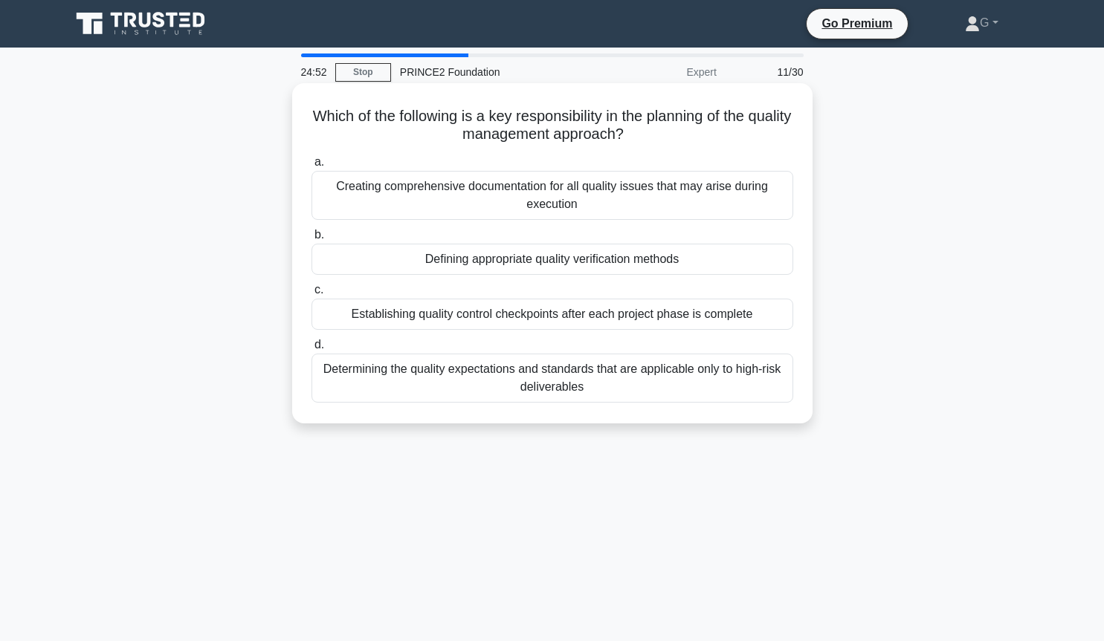
click at [670, 192] on div "Creating comprehensive documentation for all quality issues that may arise duri…" at bounding box center [552, 195] width 482 height 49
click at [311, 167] on input "a. Creating comprehensive documentation for all quality issues that may arise d…" at bounding box center [311, 163] width 0 height 10
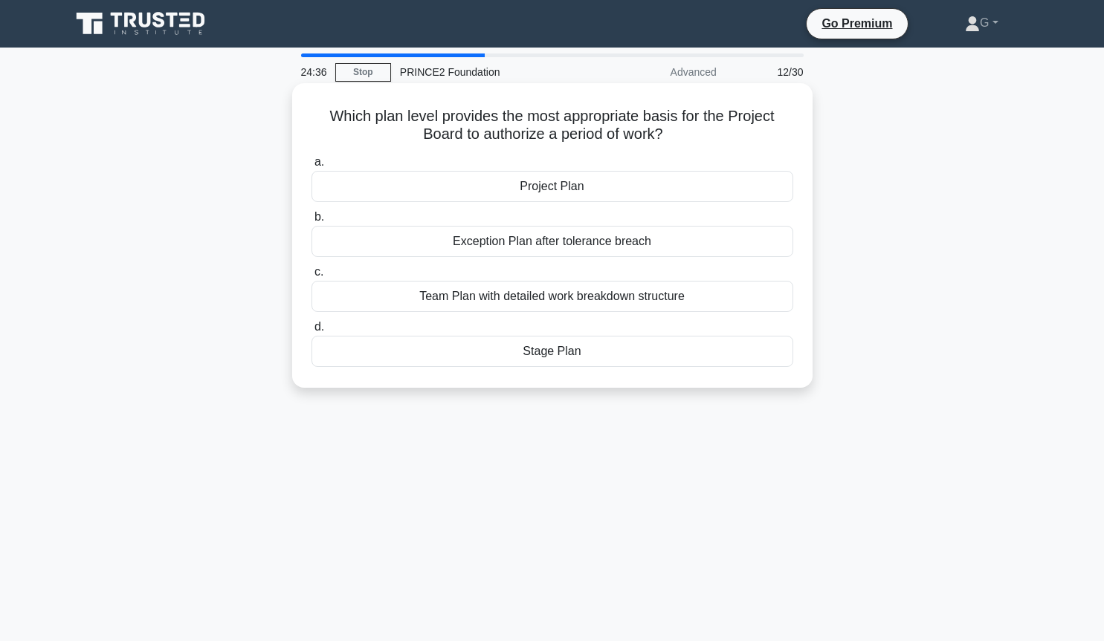
click at [547, 353] on div "Stage Plan" at bounding box center [552, 351] width 482 height 31
click at [311, 332] on input "d. Stage Plan" at bounding box center [311, 328] width 0 height 10
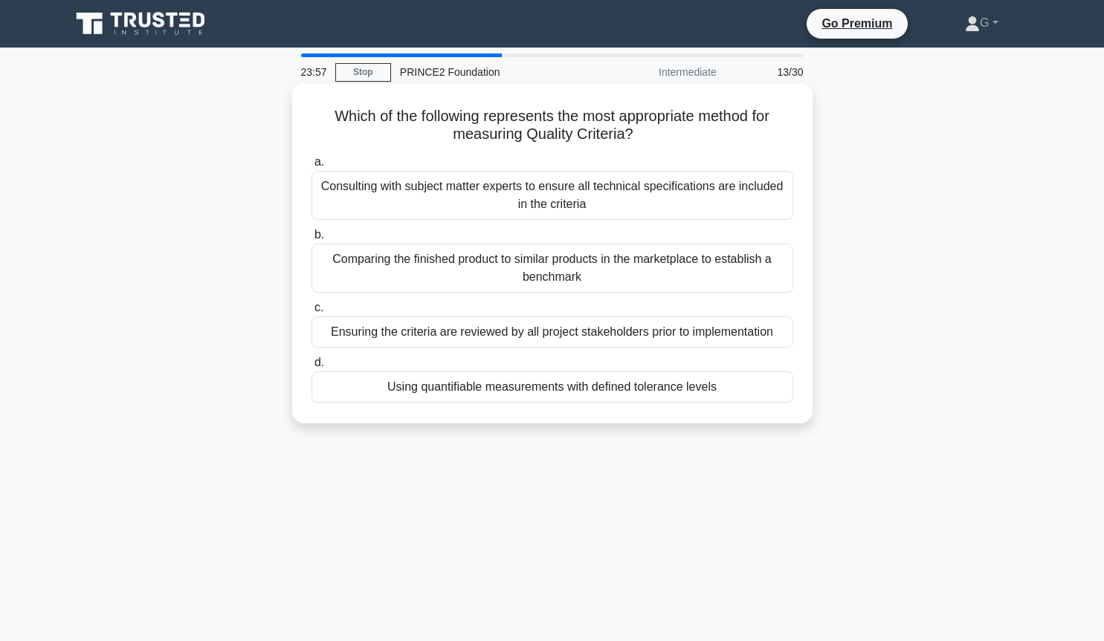
click at [549, 388] on div "Using quantifiable measurements with defined tolerance levels" at bounding box center [552, 387] width 482 height 31
click at [311, 368] on input "d. Using quantifiable measurements with defined tolerance levels" at bounding box center [311, 363] width 0 height 10
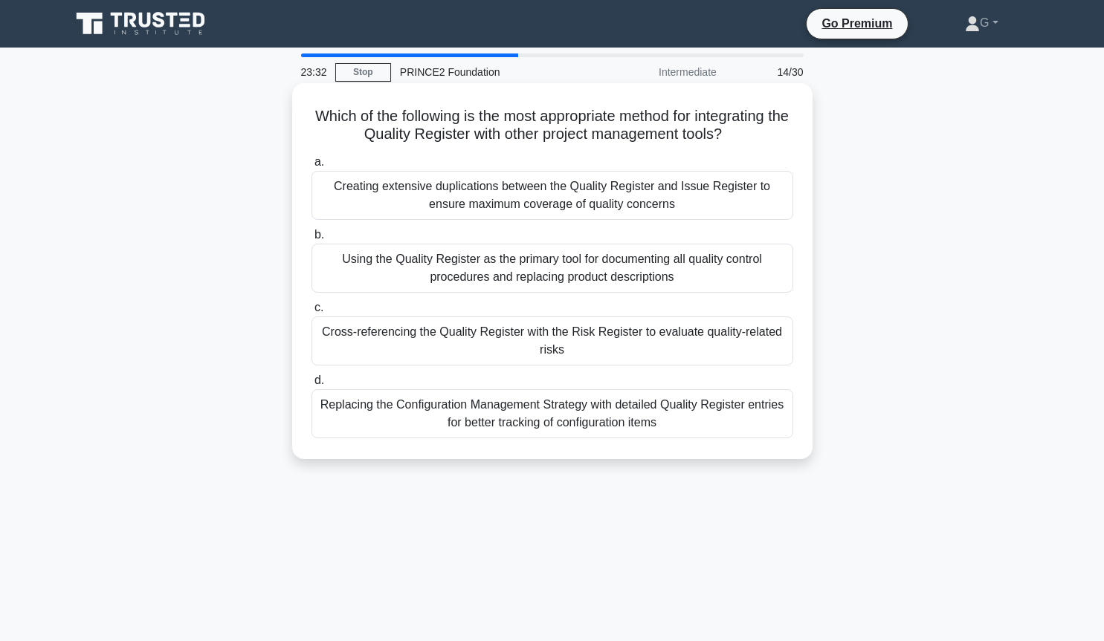
click at [572, 265] on div "Using the Quality Register as the primary tool for documenting all quality cont…" at bounding box center [552, 268] width 482 height 49
click at [311, 240] on input "b. Using the Quality Register as the primary tool for documenting all quality c…" at bounding box center [311, 235] width 0 height 10
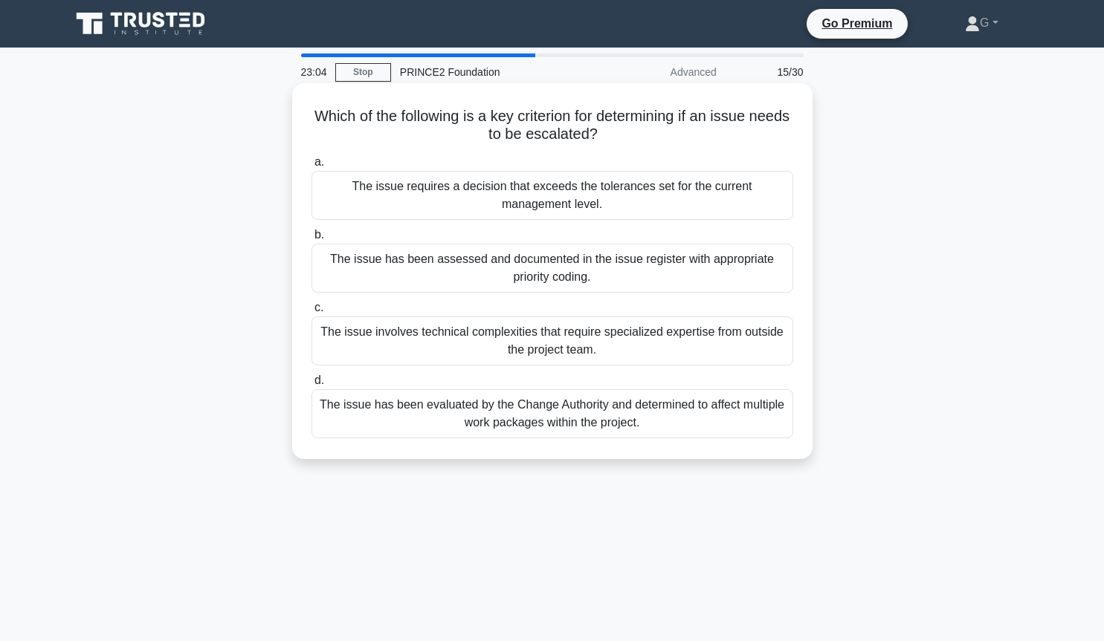
click at [630, 205] on div "The issue requires a decision that exceeds the tolerances set for the current m…" at bounding box center [552, 195] width 482 height 49
click at [311, 167] on input "a. The issue requires a decision that exceeds the tolerances set for the curren…" at bounding box center [311, 163] width 0 height 10
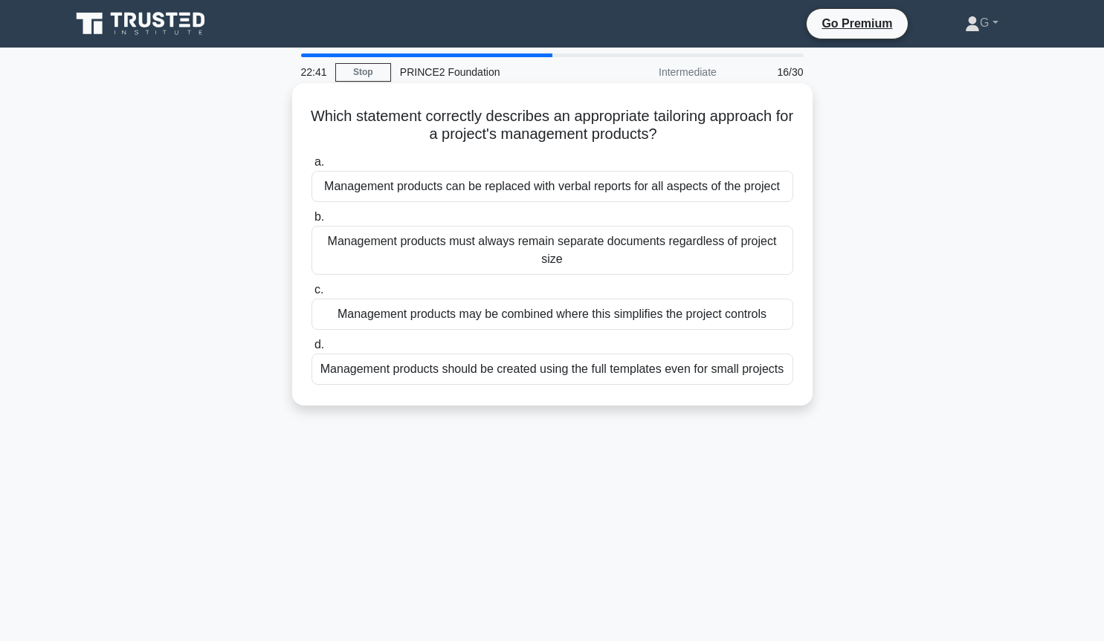
click at [588, 322] on div "Management products may be combined where this simplifies the project controls" at bounding box center [552, 314] width 482 height 31
click at [311, 295] on input "c. Management products may be combined where this simplifies the project contro…" at bounding box center [311, 290] width 0 height 10
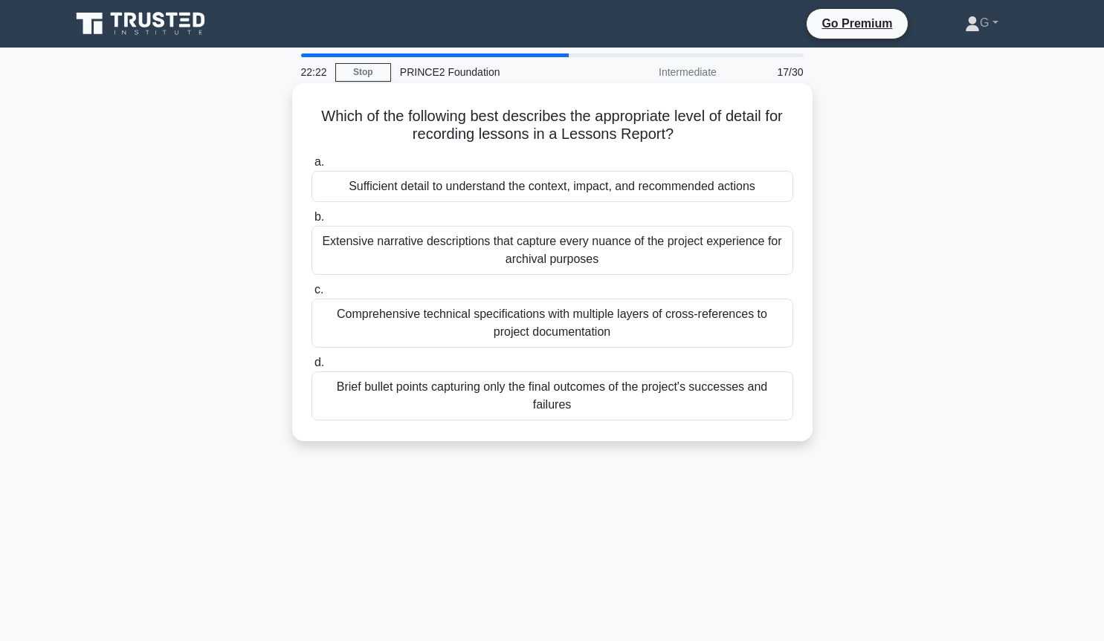
click at [530, 194] on div "Sufficient detail to understand the context, impact, and recommended actions" at bounding box center [552, 186] width 482 height 31
click at [311, 167] on input "a. Sufficient detail to understand the context, impact, and recommended actions" at bounding box center [311, 163] width 0 height 10
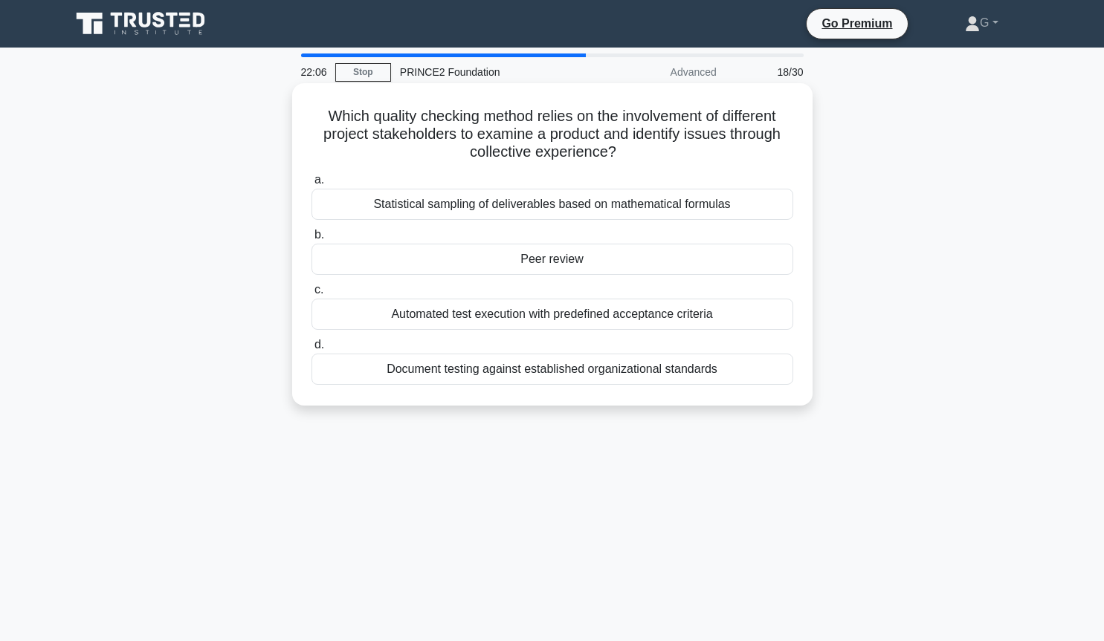
click at [526, 259] on div "Peer review" at bounding box center [552, 259] width 482 height 31
click at [311, 240] on input "b. Peer review" at bounding box center [311, 235] width 0 height 10
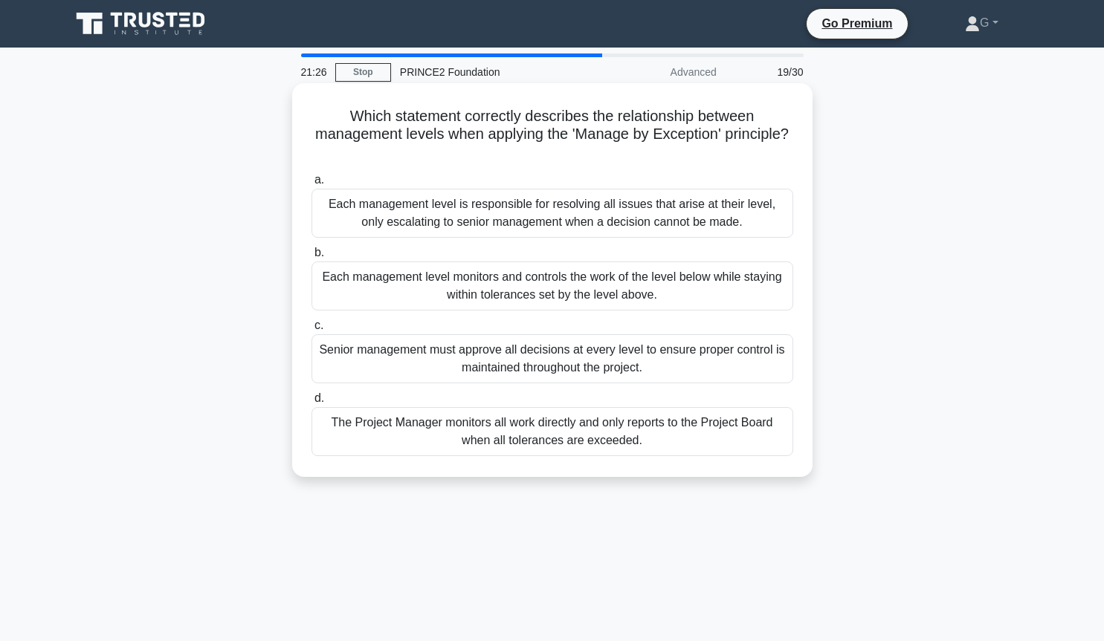
click at [532, 288] on div "Each management level monitors and controls the work of the level below while s…" at bounding box center [552, 286] width 482 height 49
click at [311, 258] on input "b. Each management level monitors and controls the work of the level below whil…" at bounding box center [311, 253] width 0 height 10
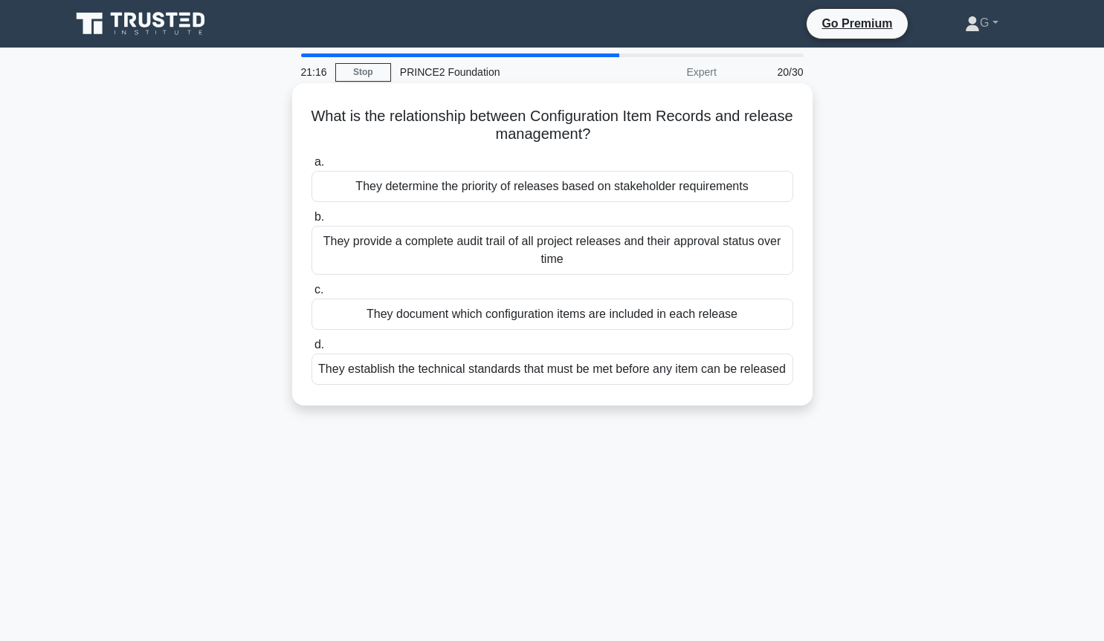
click at [512, 371] on div "They establish the technical standards that must be met before any item can be …" at bounding box center [552, 369] width 482 height 31
click at [311, 350] on input "d. They establish the technical standards that must be met before any item can …" at bounding box center [311, 345] width 0 height 10
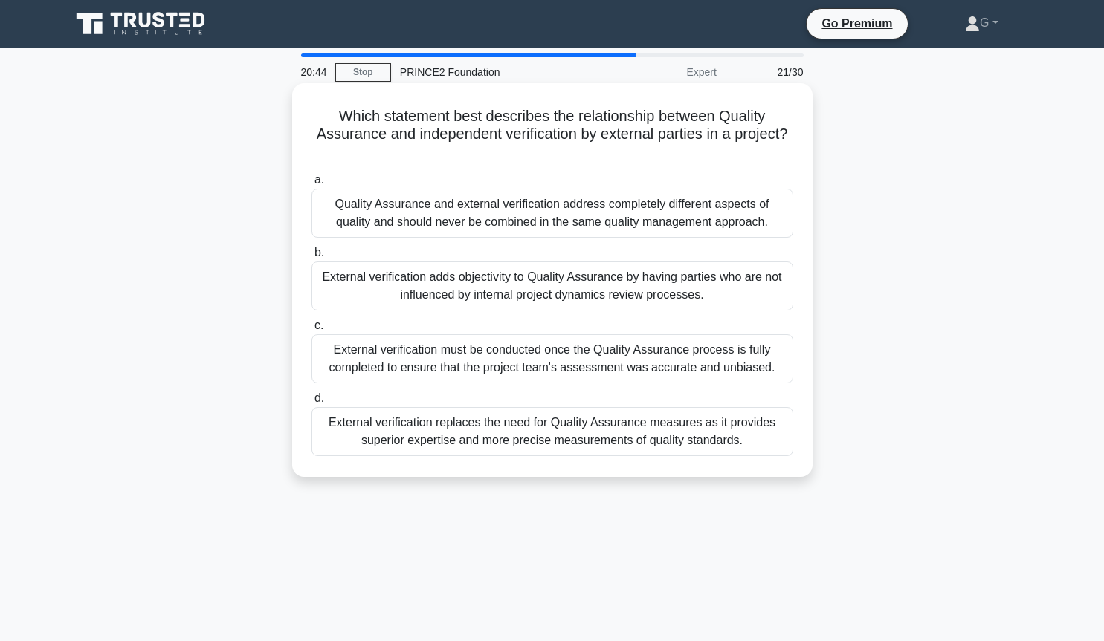
click at [505, 291] on div "External verification adds objectivity to Quality Assurance by having parties w…" at bounding box center [552, 286] width 482 height 49
click at [311, 258] on input "b. External verification adds objectivity to Quality Assurance by having partie…" at bounding box center [311, 253] width 0 height 10
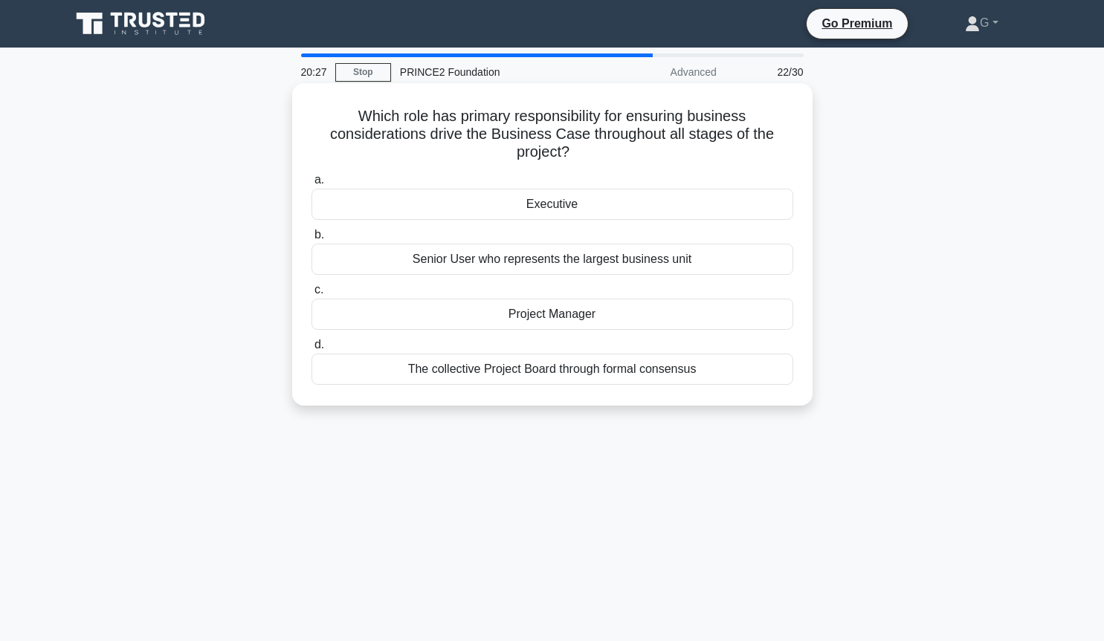
click at [537, 216] on div "Executive" at bounding box center [552, 204] width 482 height 31
click at [311, 185] on input "a. Executive" at bounding box center [311, 180] width 0 height 10
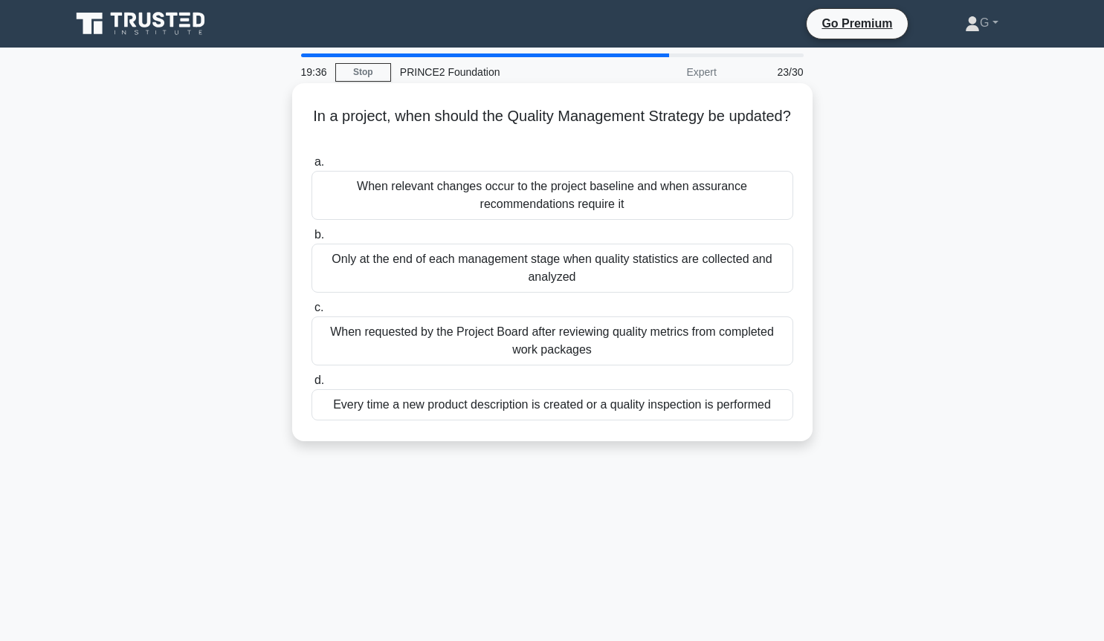
click at [559, 209] on div "When relevant changes occur to the project baseline and when assurance recommen…" at bounding box center [552, 195] width 482 height 49
click at [311, 167] on input "a. When relevant changes occur to the project baseline and when assurance recom…" at bounding box center [311, 163] width 0 height 10
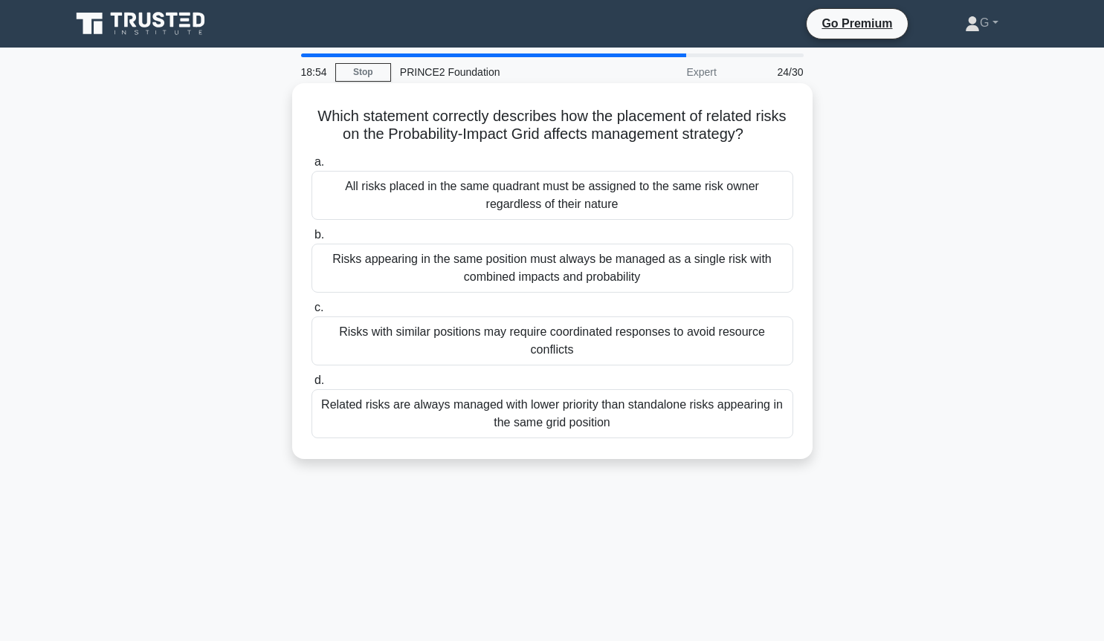
click at [627, 341] on div "Risks with similar positions may require coordinated responses to avoid resourc…" at bounding box center [552, 341] width 482 height 49
click at [311, 313] on input "c. Risks with similar positions may require coordinated responses to avoid reso…" at bounding box center [311, 308] width 0 height 10
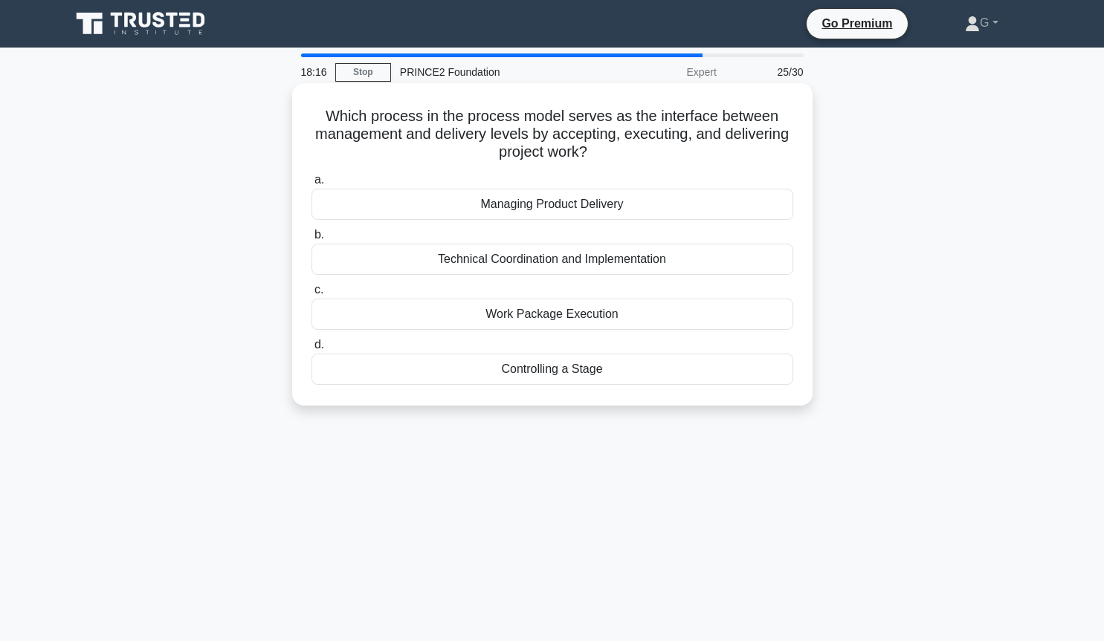
click at [583, 208] on div "Managing Product Delivery" at bounding box center [552, 204] width 482 height 31
click at [311, 185] on input "a. Managing Product Delivery" at bounding box center [311, 180] width 0 height 10
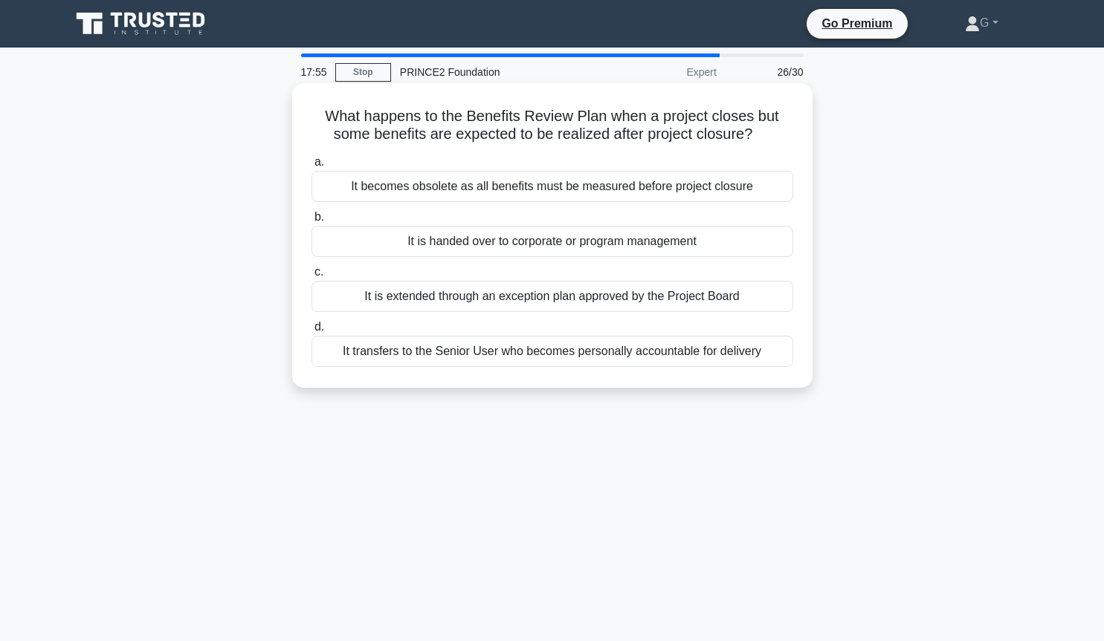
click at [507, 357] on div "It transfers to the Senior User who becomes personally accountable for delivery" at bounding box center [552, 351] width 482 height 31
click at [311, 332] on input "d. It transfers to the Senior User who becomes personally accountable for deliv…" at bounding box center [311, 328] width 0 height 10
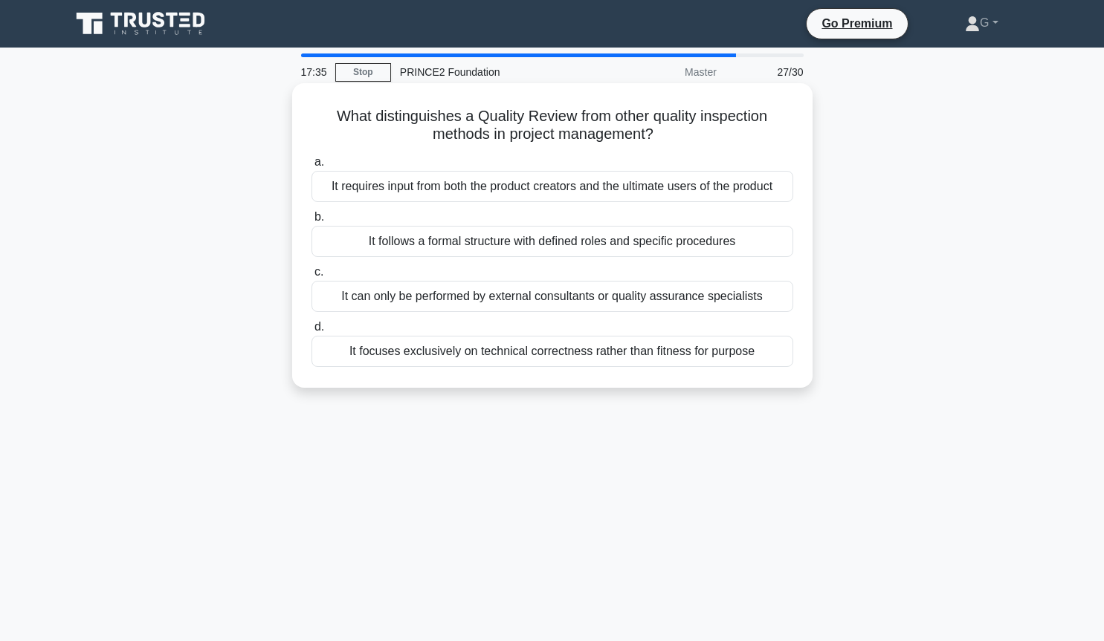
click at [558, 303] on div "It can only be performed by external consultants or quality assurance specialis…" at bounding box center [552, 296] width 482 height 31
click at [311, 277] on input "c. It can only be performed by external consultants or quality assurance specia…" at bounding box center [311, 273] width 0 height 10
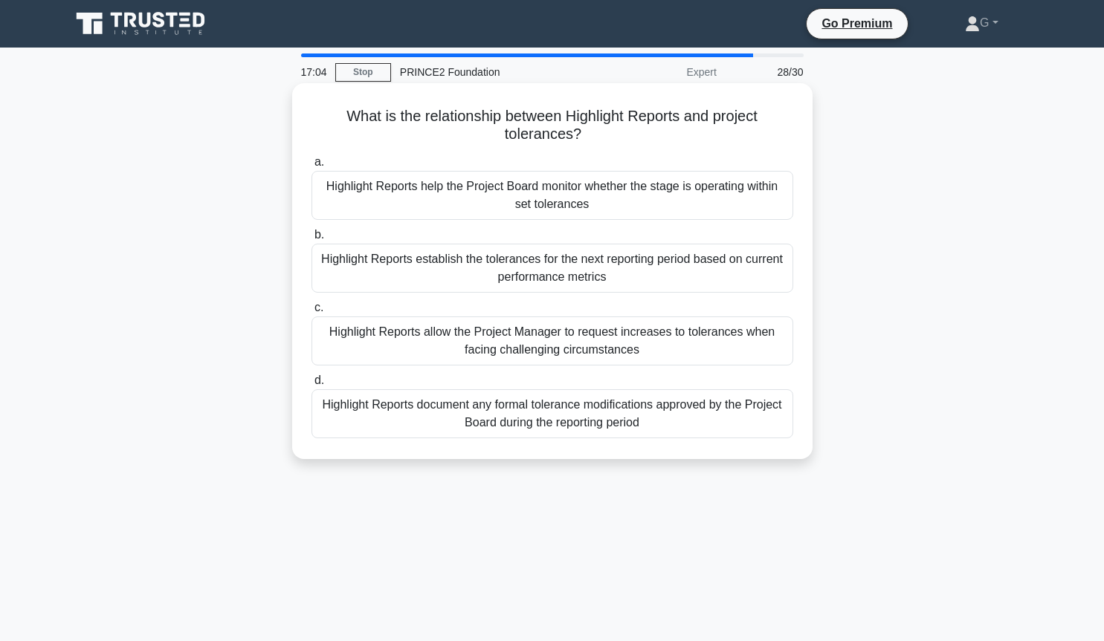
click at [382, 191] on div "Highlight Reports help the Project Board monitor whether the stage is operating…" at bounding box center [552, 195] width 482 height 49
click at [311, 167] on input "a. Highlight Reports help the Project Board monitor whether the stage is operat…" at bounding box center [311, 163] width 0 height 10
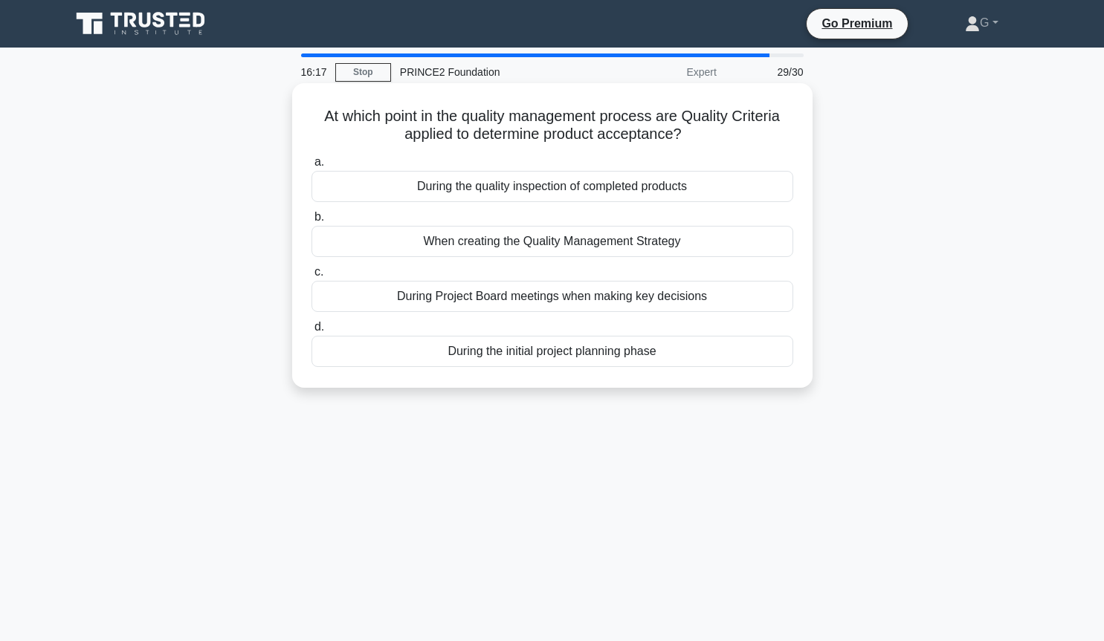
click at [578, 190] on div "During the quality inspection of completed products" at bounding box center [552, 186] width 482 height 31
click at [311, 167] on input "a. During the quality inspection of completed products" at bounding box center [311, 163] width 0 height 10
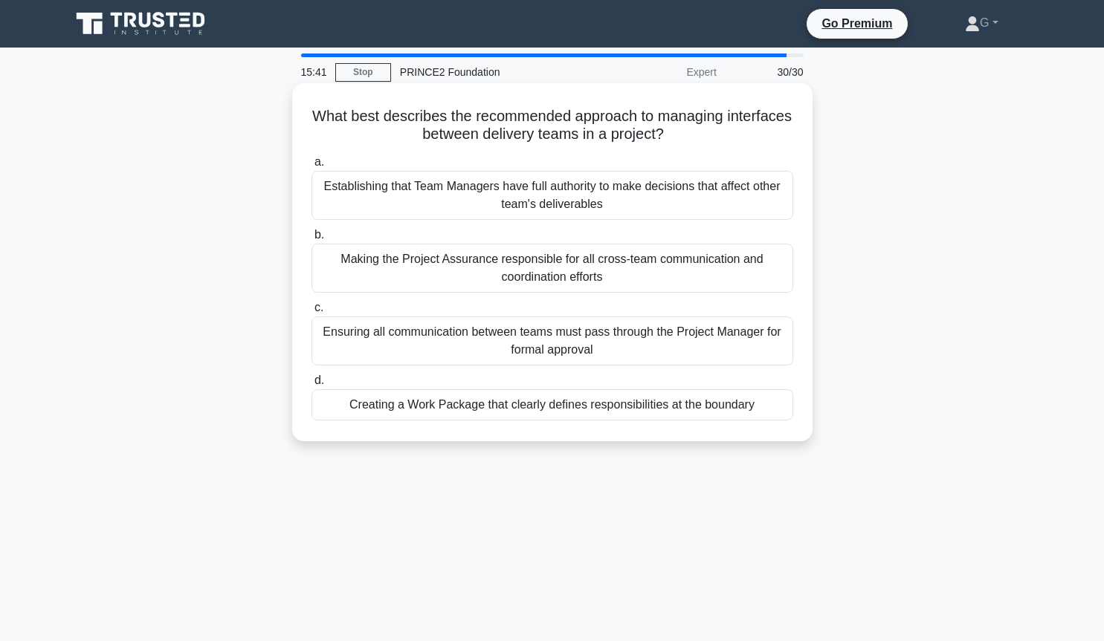
click at [490, 413] on div "Creating a Work Package that clearly defines responsibilities at the boundary" at bounding box center [552, 405] width 482 height 31
click at [311, 386] on input "d. Creating a Work Package that clearly defines responsibilities at the boundary" at bounding box center [311, 381] width 0 height 10
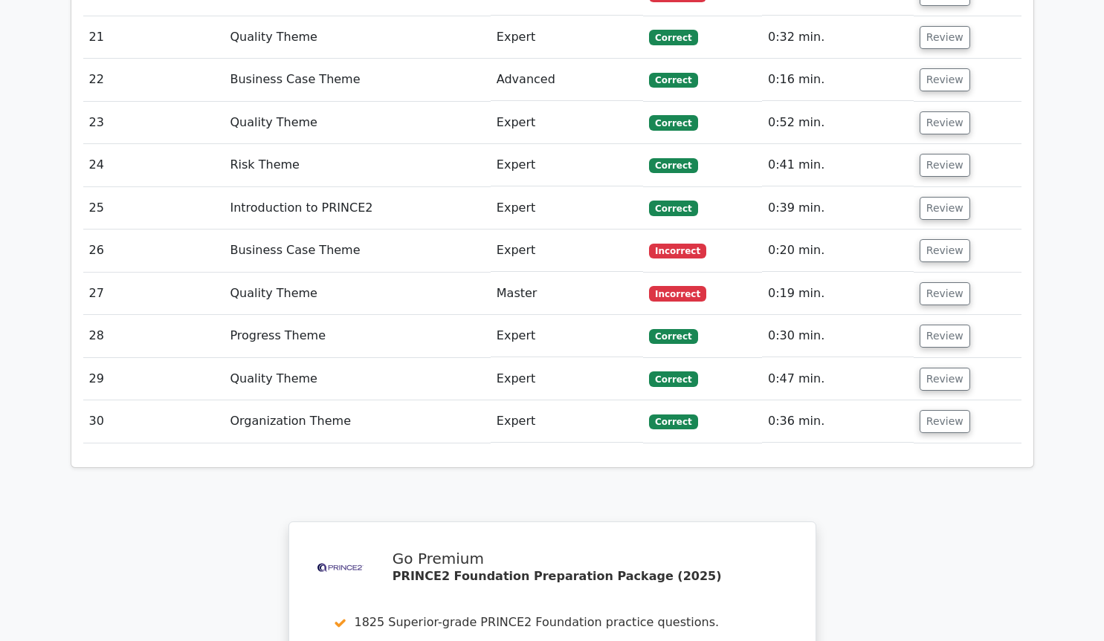
scroll to position [2932, 0]
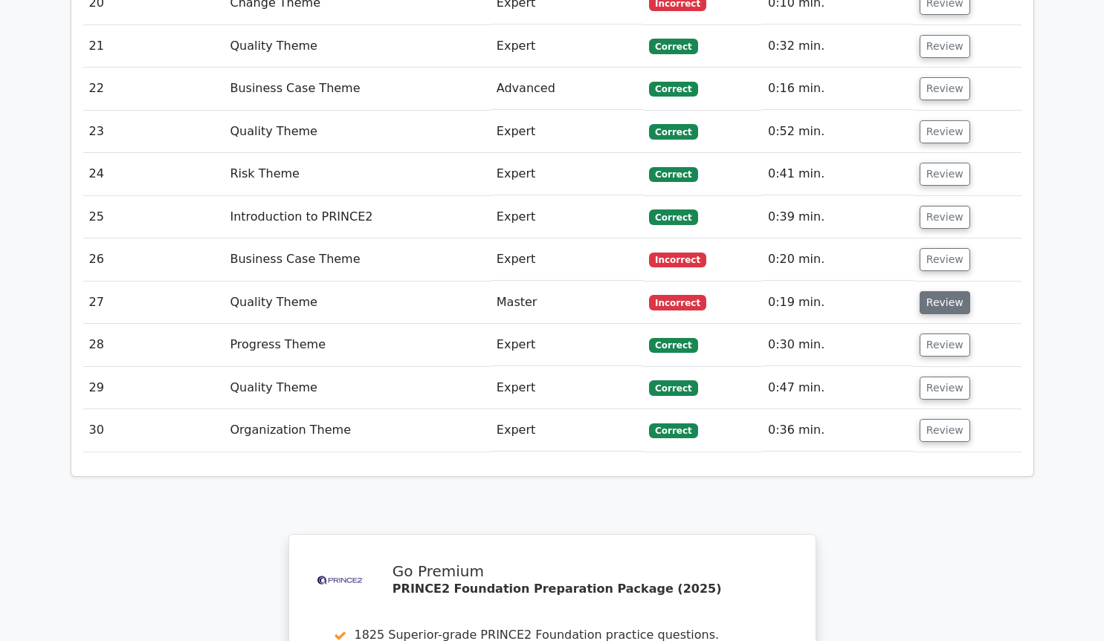
click at [937, 291] on button "Review" at bounding box center [945, 302] width 51 height 23
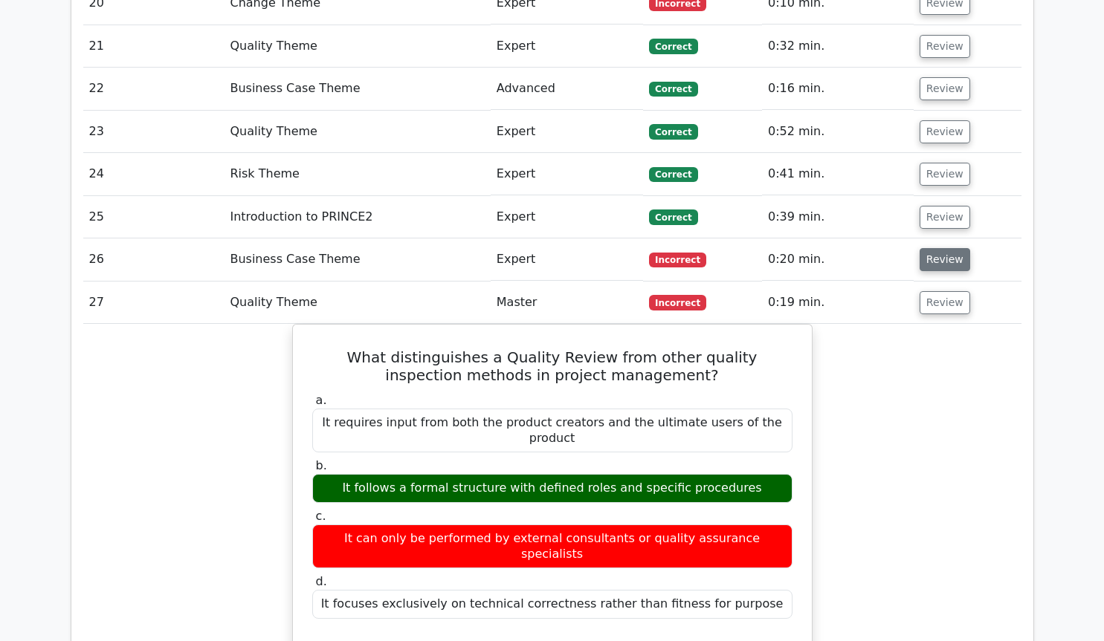
click at [948, 248] on button "Review" at bounding box center [945, 259] width 51 height 23
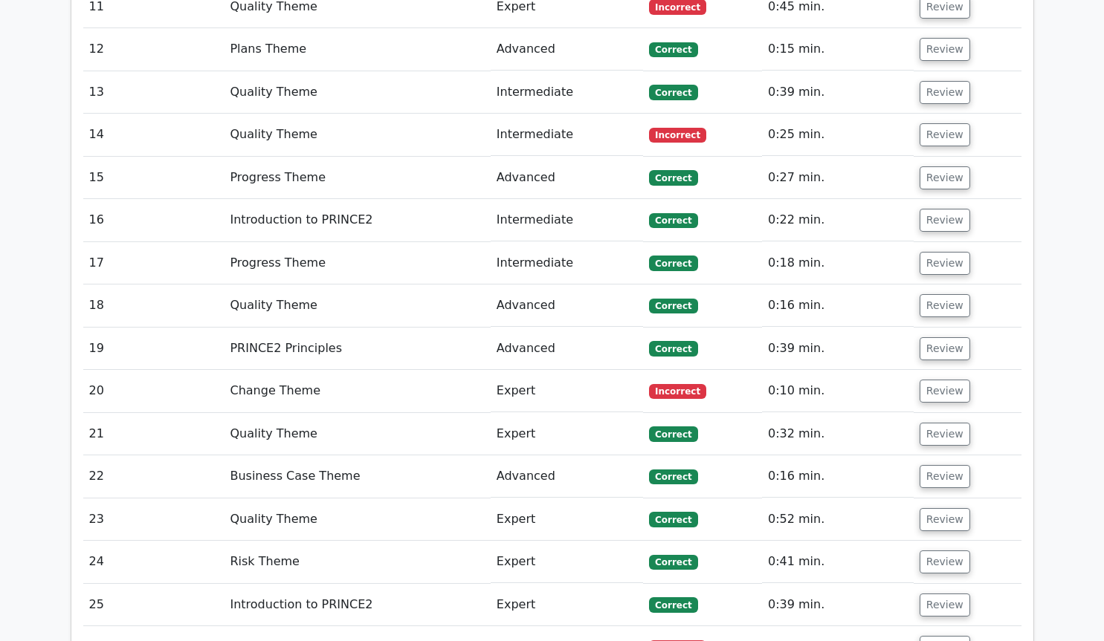
scroll to position [2527, 0]
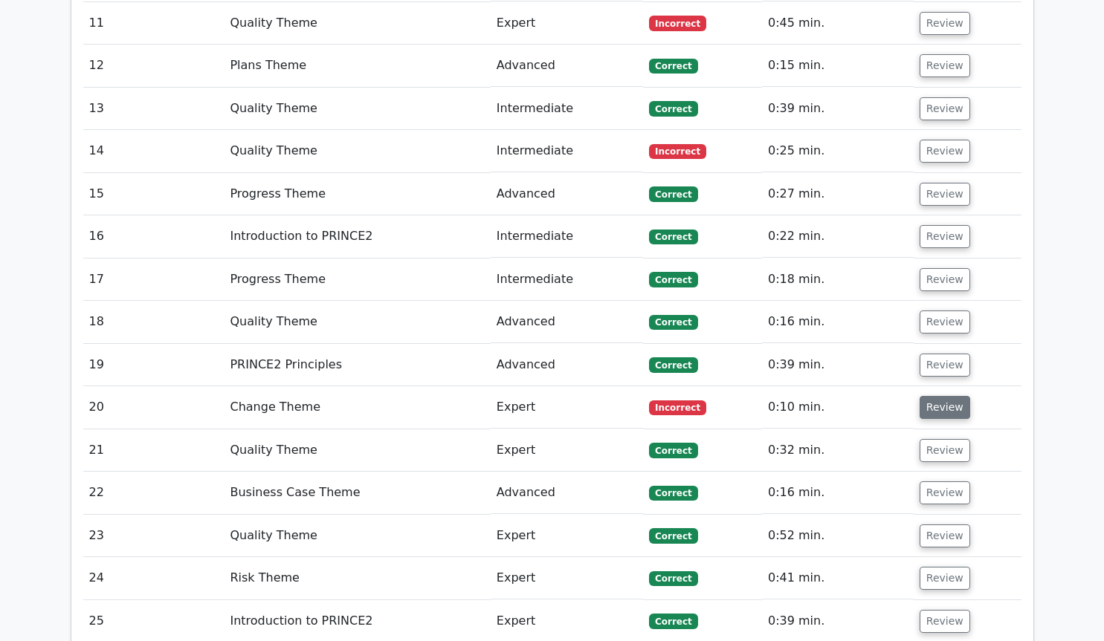
click at [941, 396] on button "Review" at bounding box center [945, 407] width 51 height 23
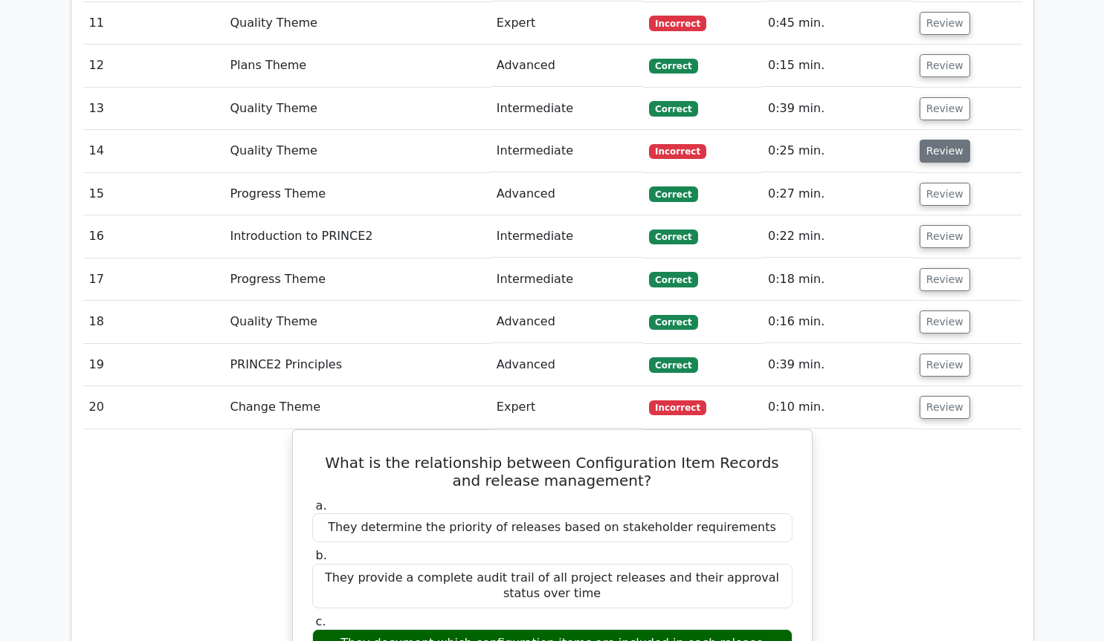
click at [951, 140] on button "Review" at bounding box center [945, 151] width 51 height 23
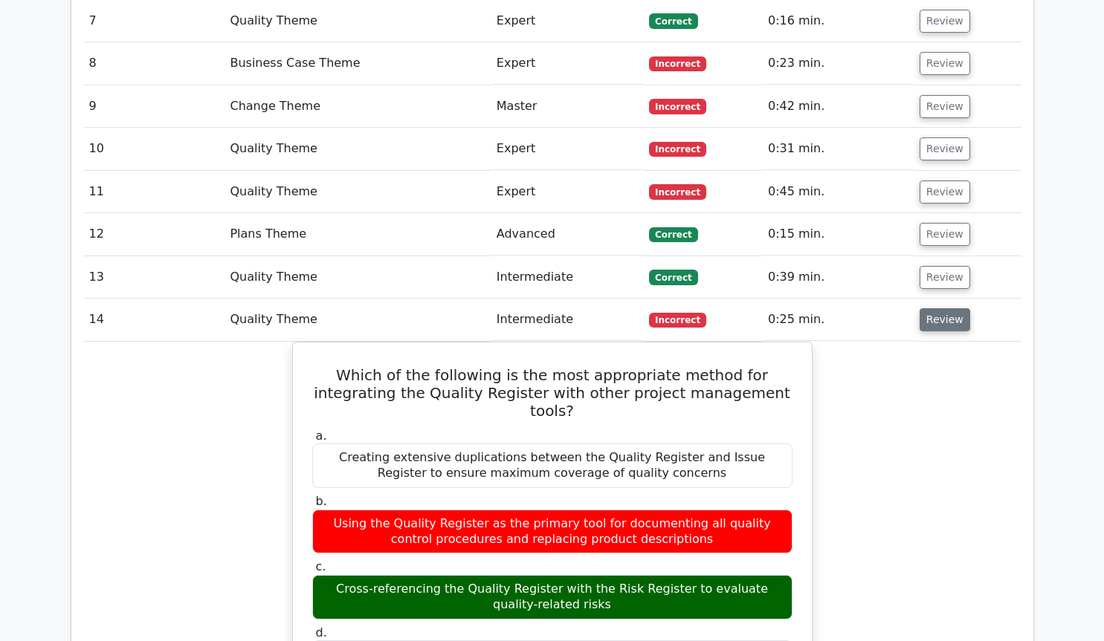
scroll to position [2325, 0]
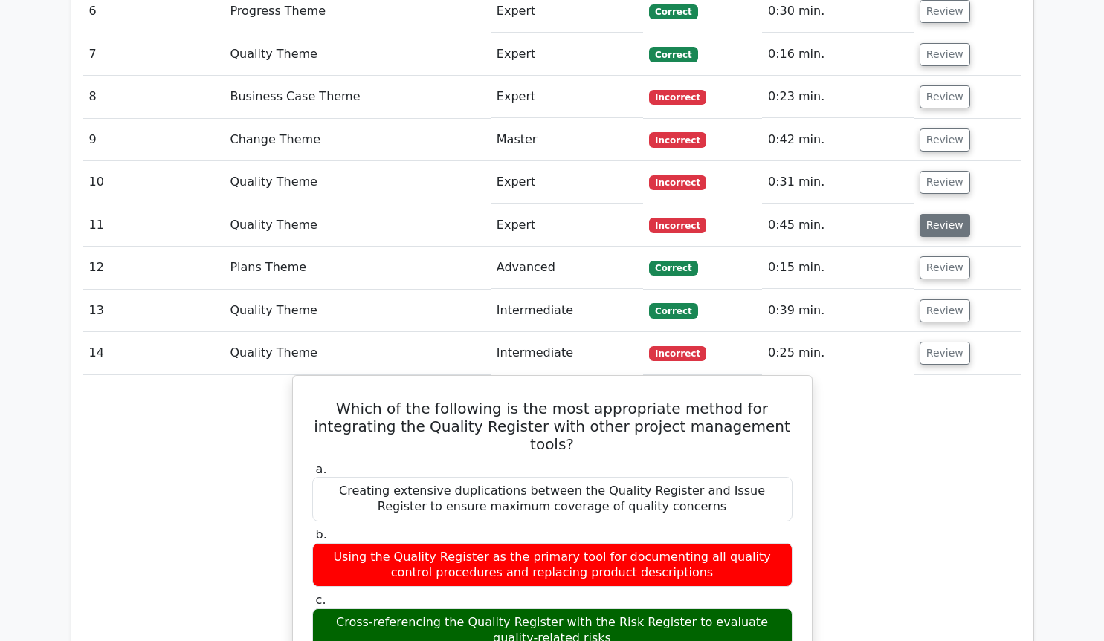
click at [934, 214] on button "Review" at bounding box center [945, 225] width 51 height 23
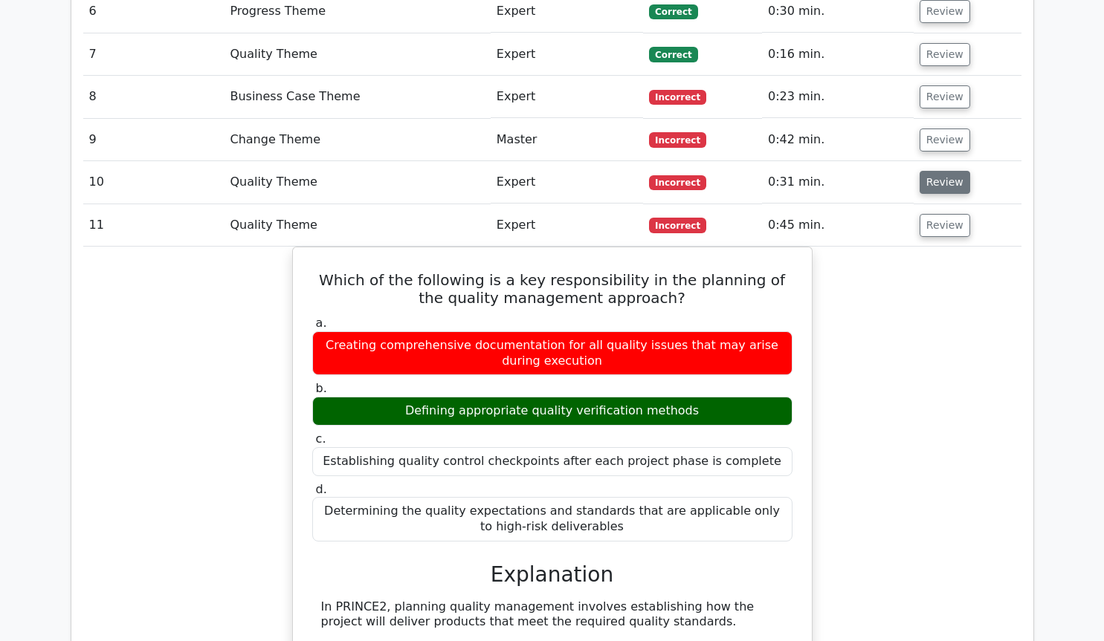
click at [943, 171] on button "Review" at bounding box center [945, 182] width 51 height 23
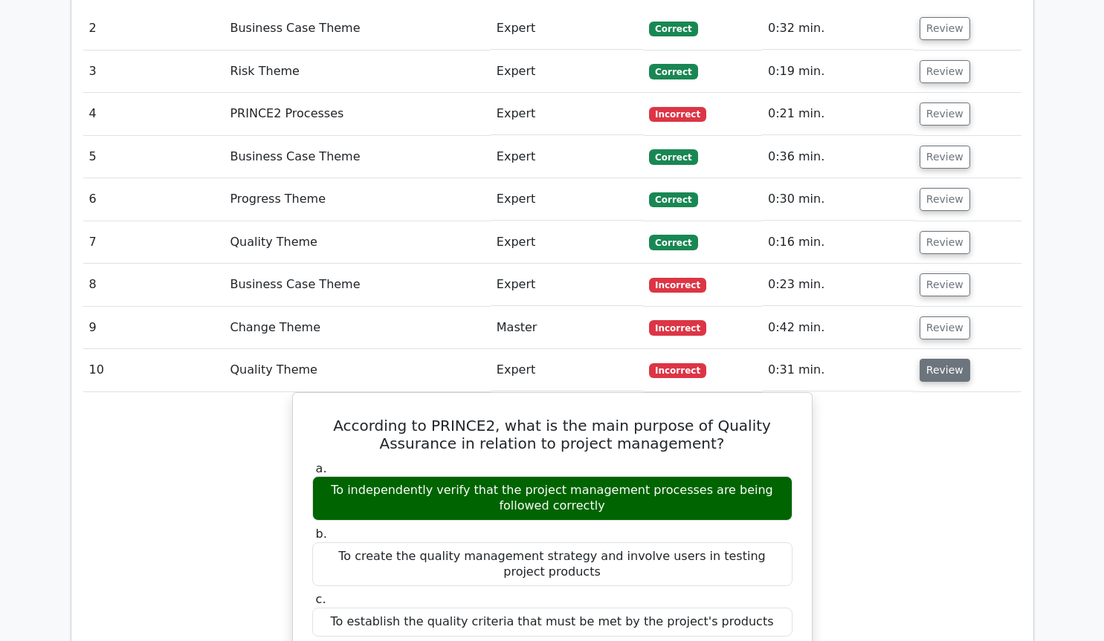
scroll to position [2123, 0]
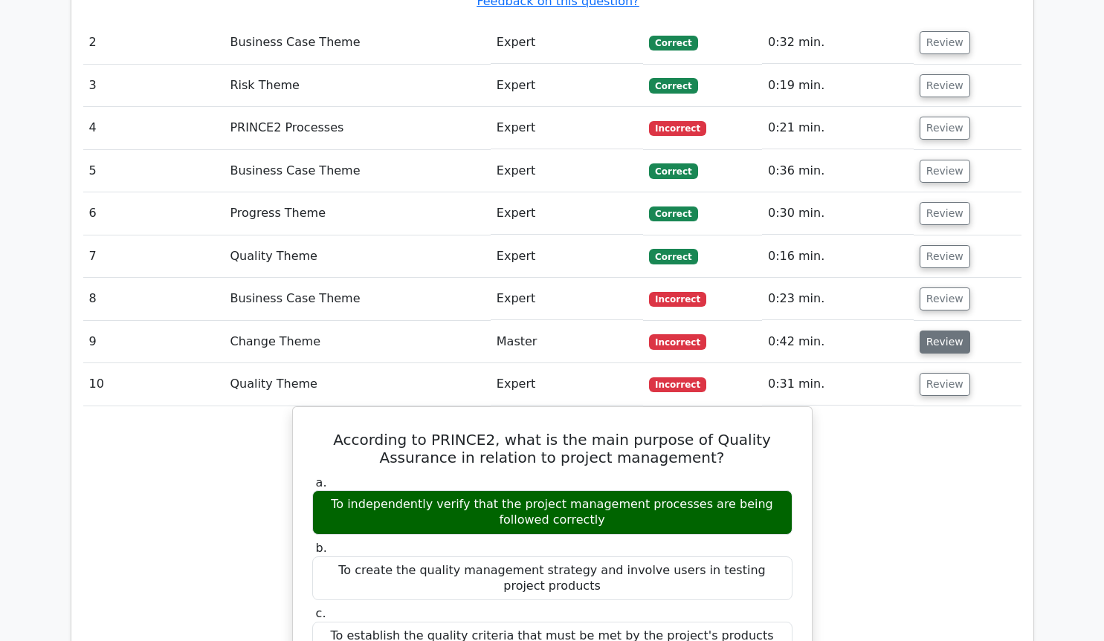
click at [935, 331] on button "Review" at bounding box center [945, 342] width 51 height 23
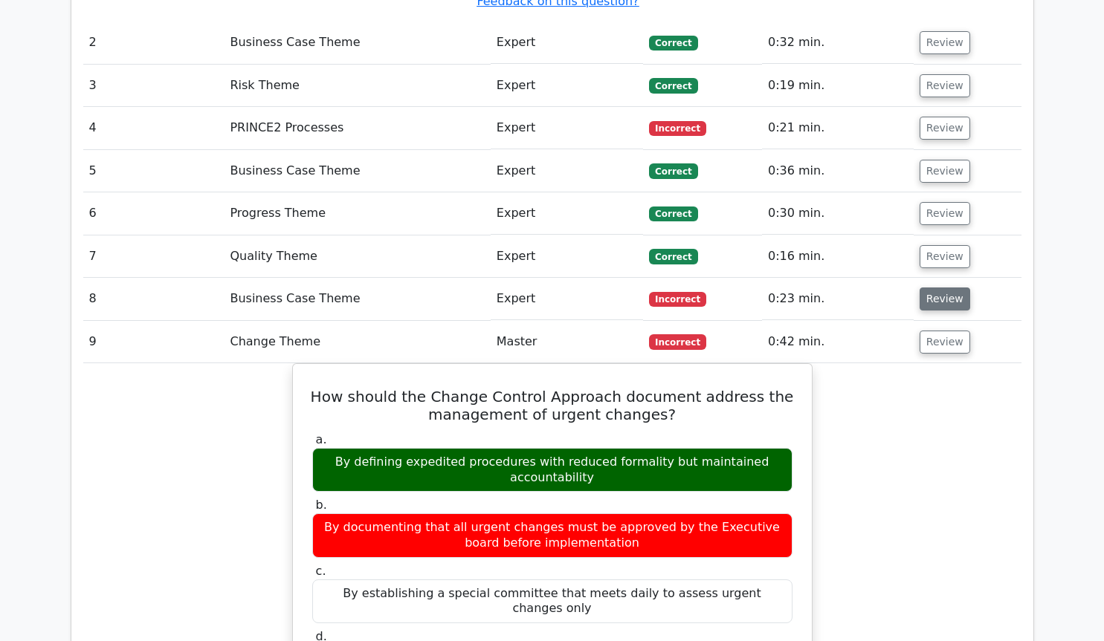
click at [925, 288] on button "Review" at bounding box center [945, 299] width 51 height 23
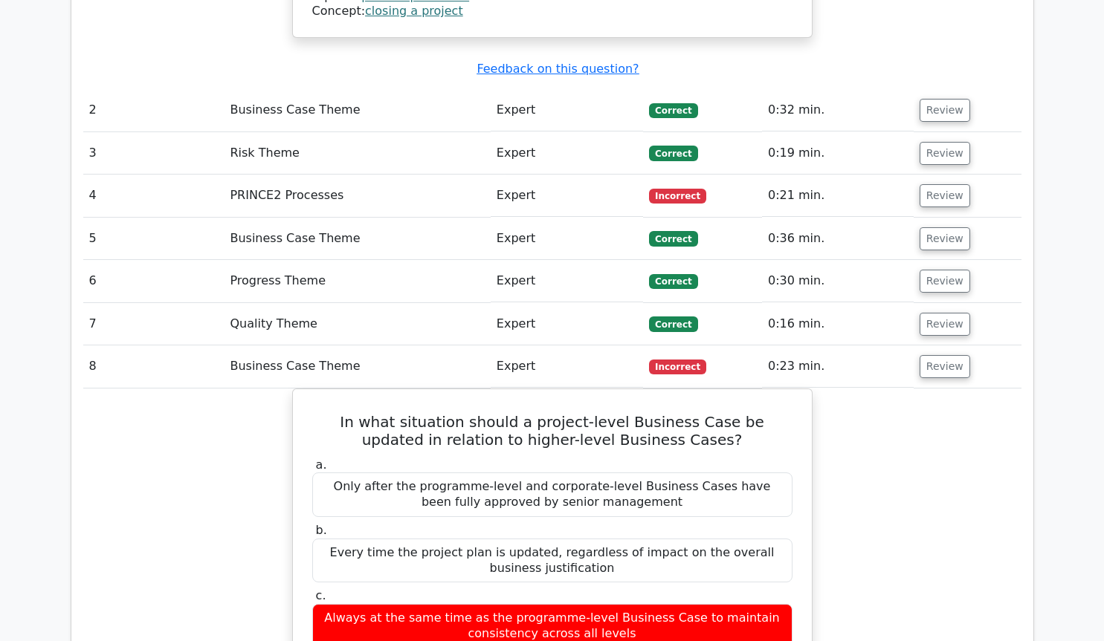
scroll to position [2022, 0]
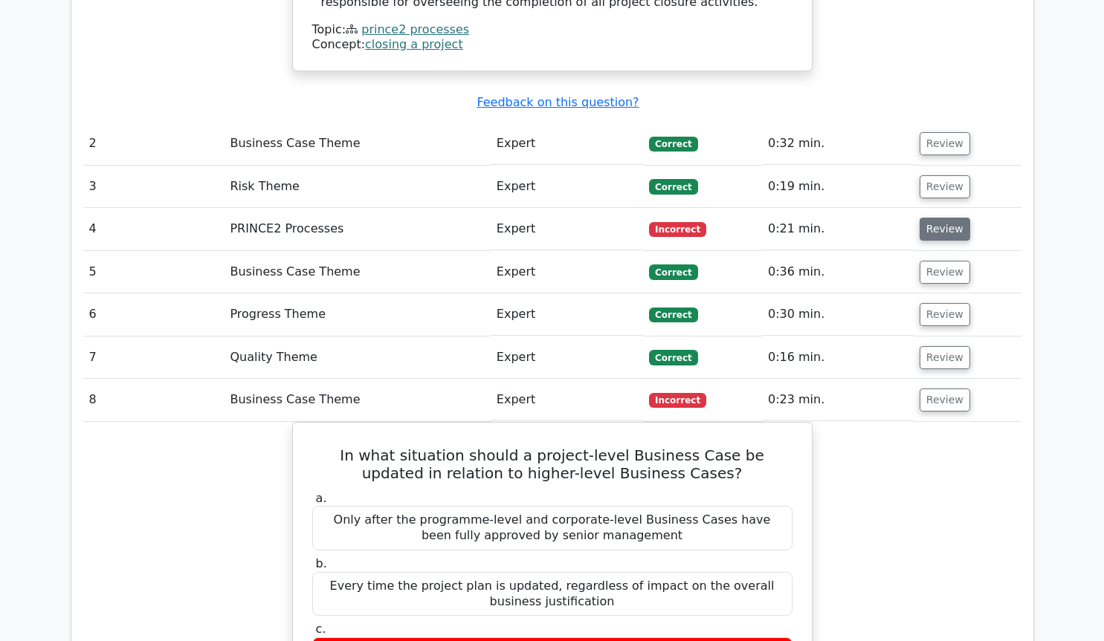
click at [951, 218] on button "Review" at bounding box center [945, 229] width 51 height 23
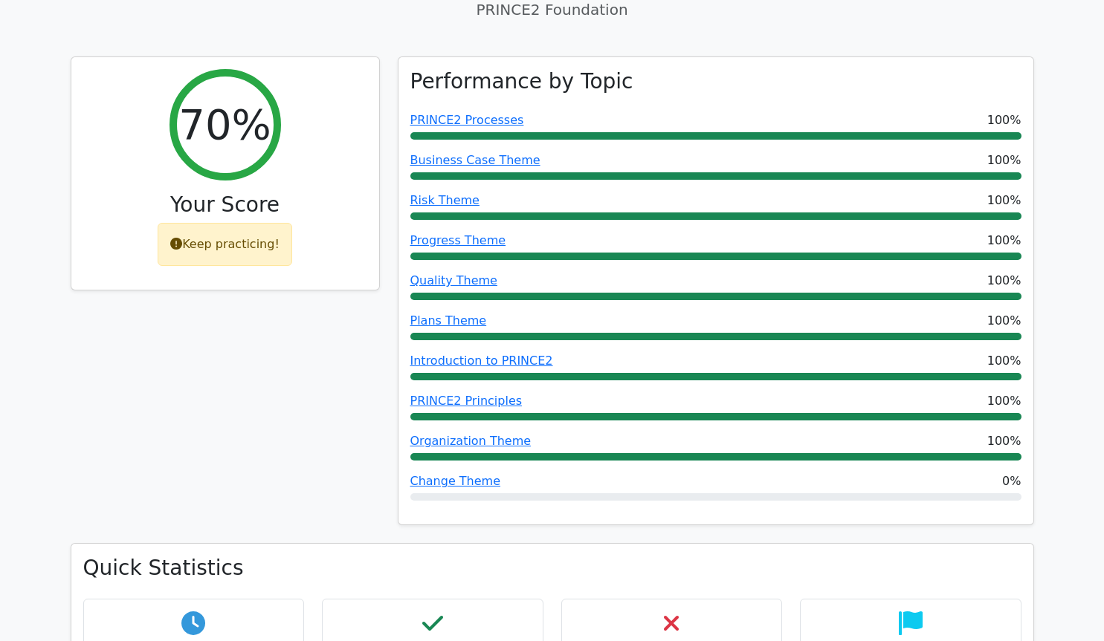
scroll to position [0, 0]
